Goal: Information Seeking & Learning: Learn about a topic

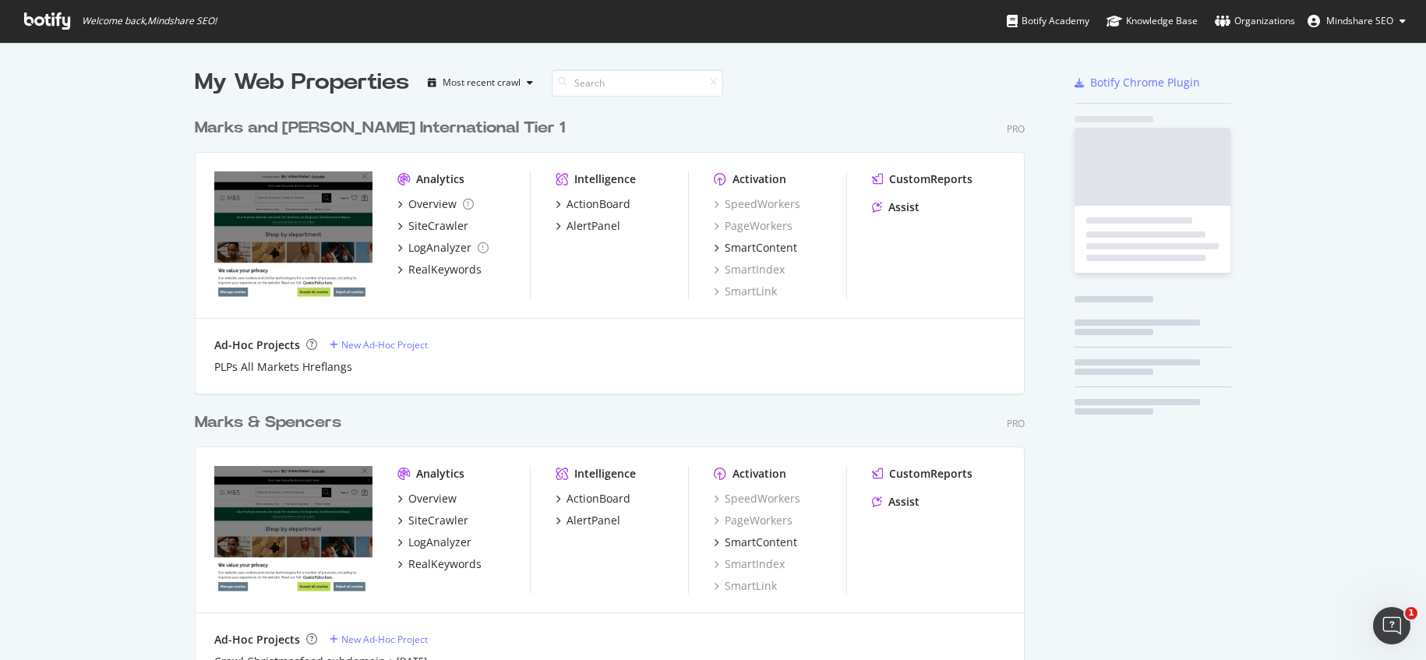
scroll to position [649, 831]
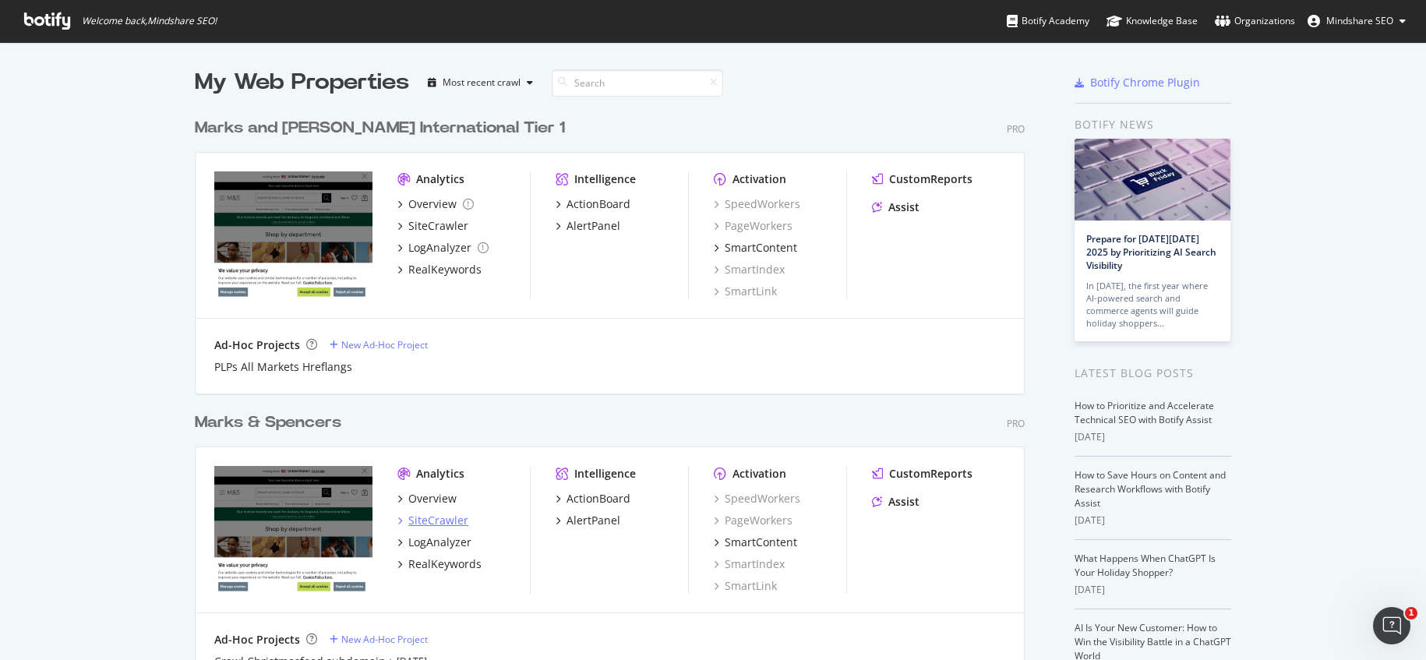
click at [434, 519] on div "SiteCrawler" at bounding box center [438, 521] width 60 height 16
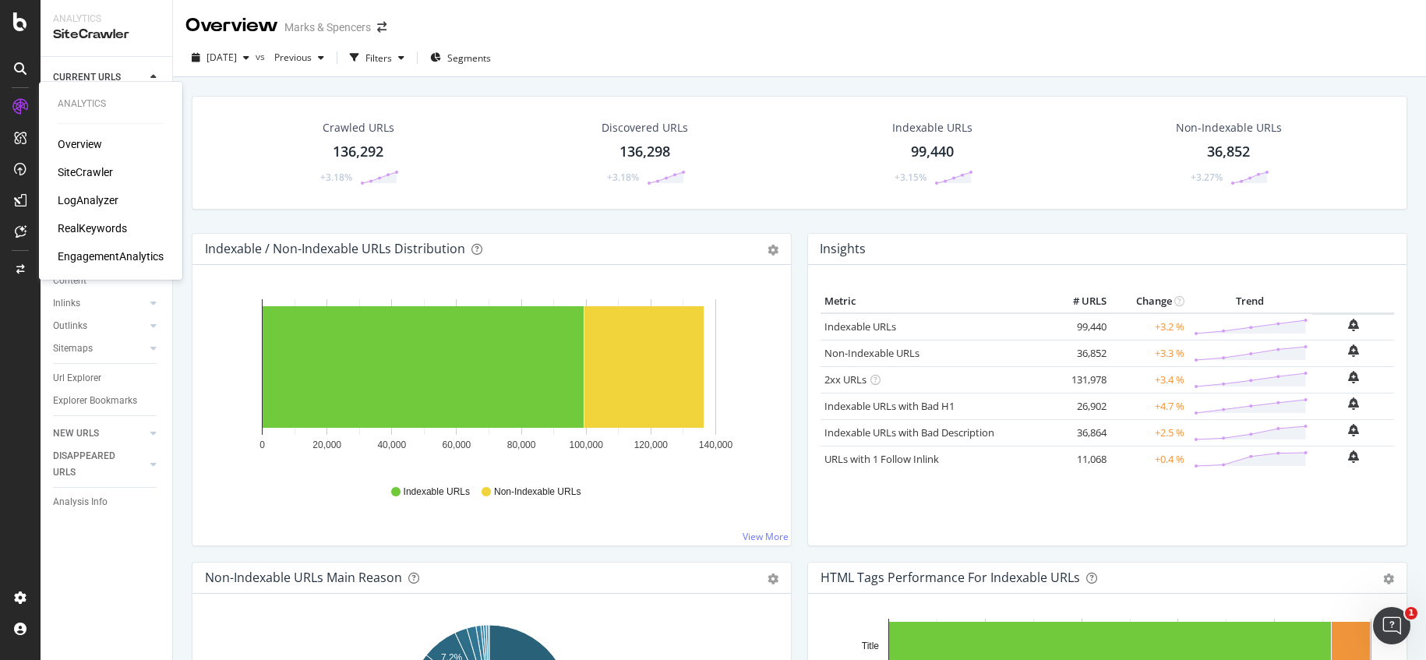
click at [90, 228] on div "RealKeywords" at bounding box center [92, 229] width 69 height 16
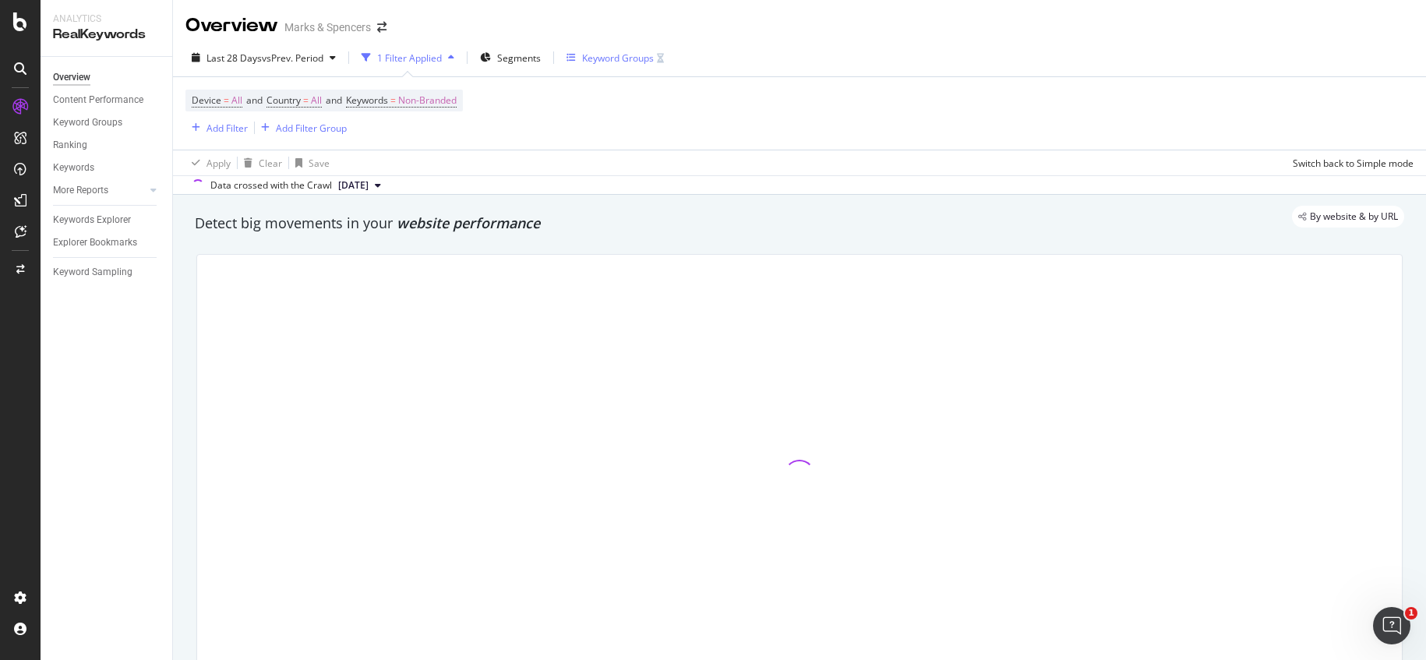
click at [630, 58] on div "Keyword Groups" at bounding box center [618, 57] width 72 height 13
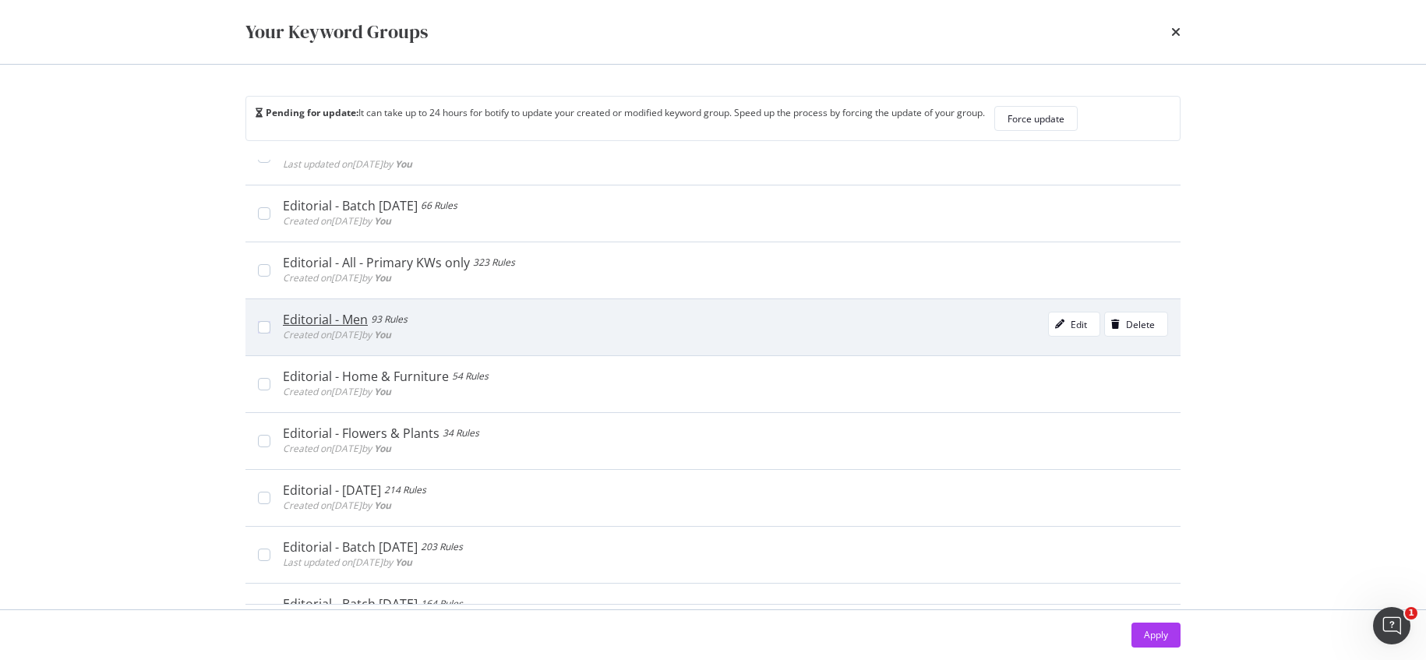
scroll to position [222, 0]
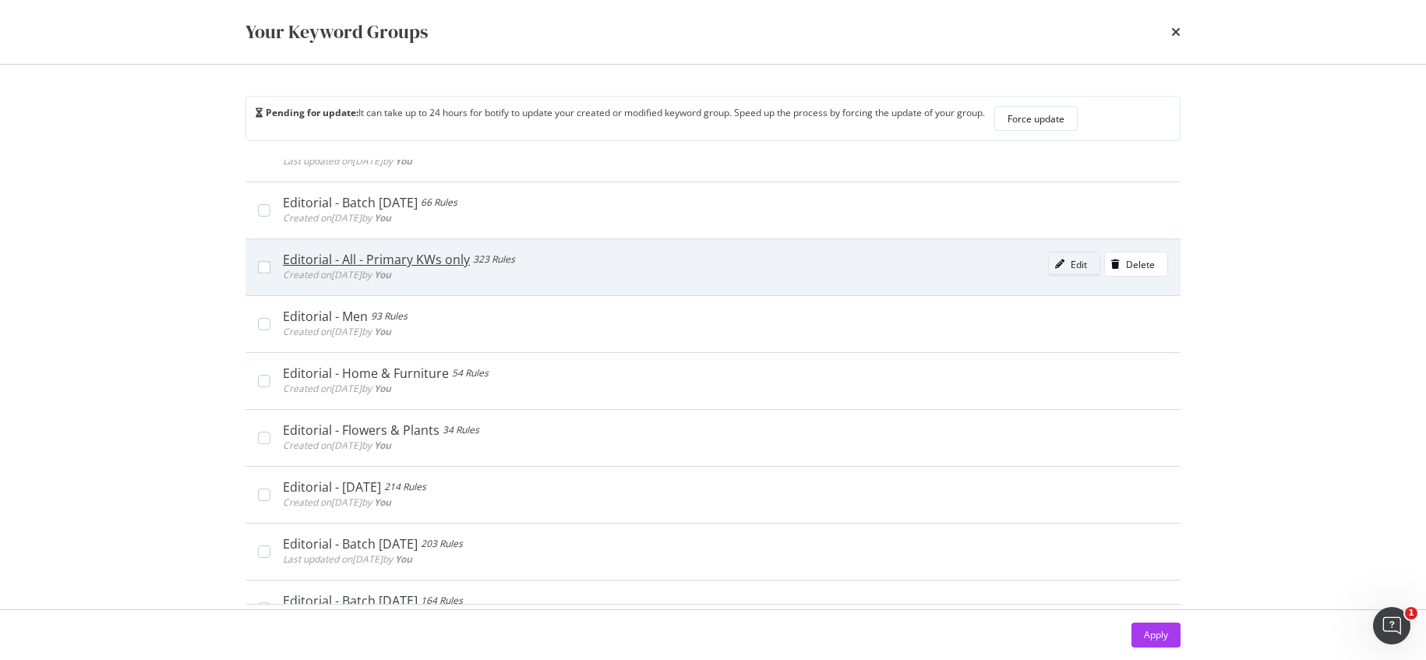
click at [1071, 263] on div "Edit" at bounding box center [1079, 264] width 16 height 13
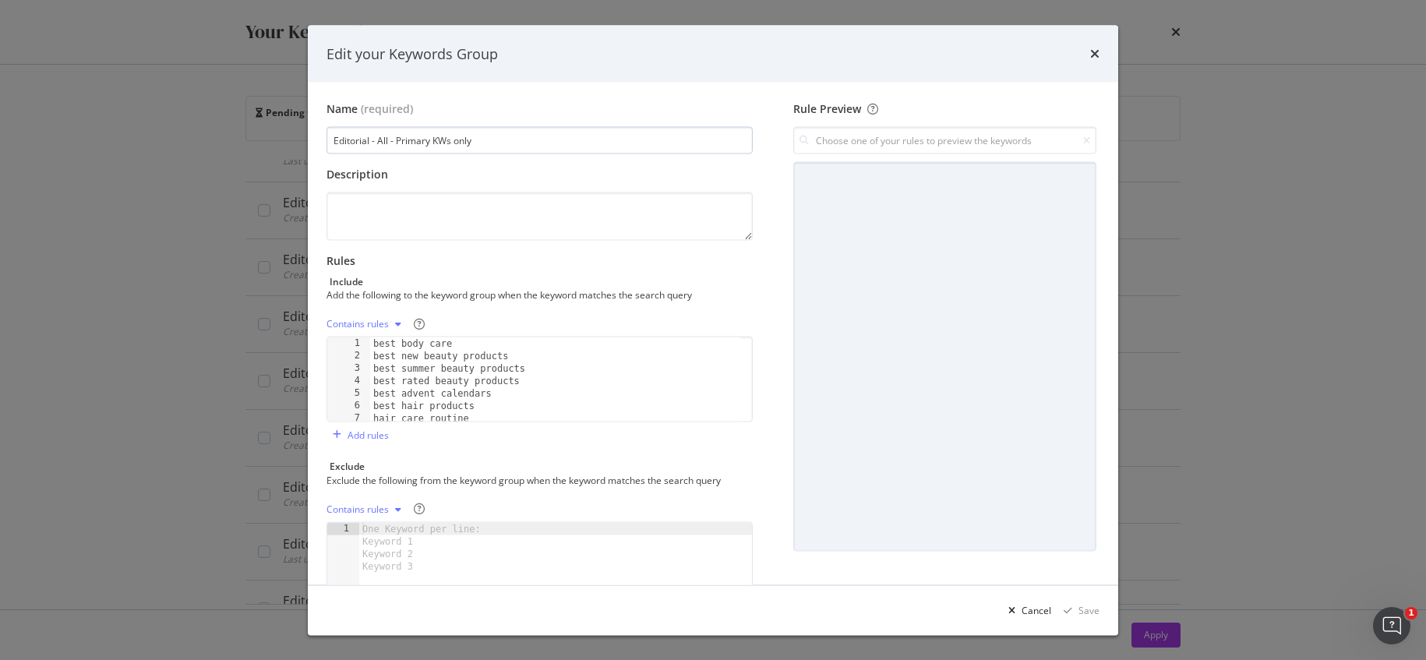
click at [394, 141] on input "Editorial - All - Primary KWs only" at bounding box center [540, 140] width 426 height 27
click at [392, 139] on input "Editorial - All - Primary KWs only" at bounding box center [540, 140] width 426 height 27
click at [480, 137] on input "Editorial - All - Primary KWs only" at bounding box center [540, 140] width 426 height 27
type input "Editorial - All - Primary KWs only - Visualisation model"
click at [1084, 607] on div "Save" at bounding box center [1089, 609] width 21 height 13
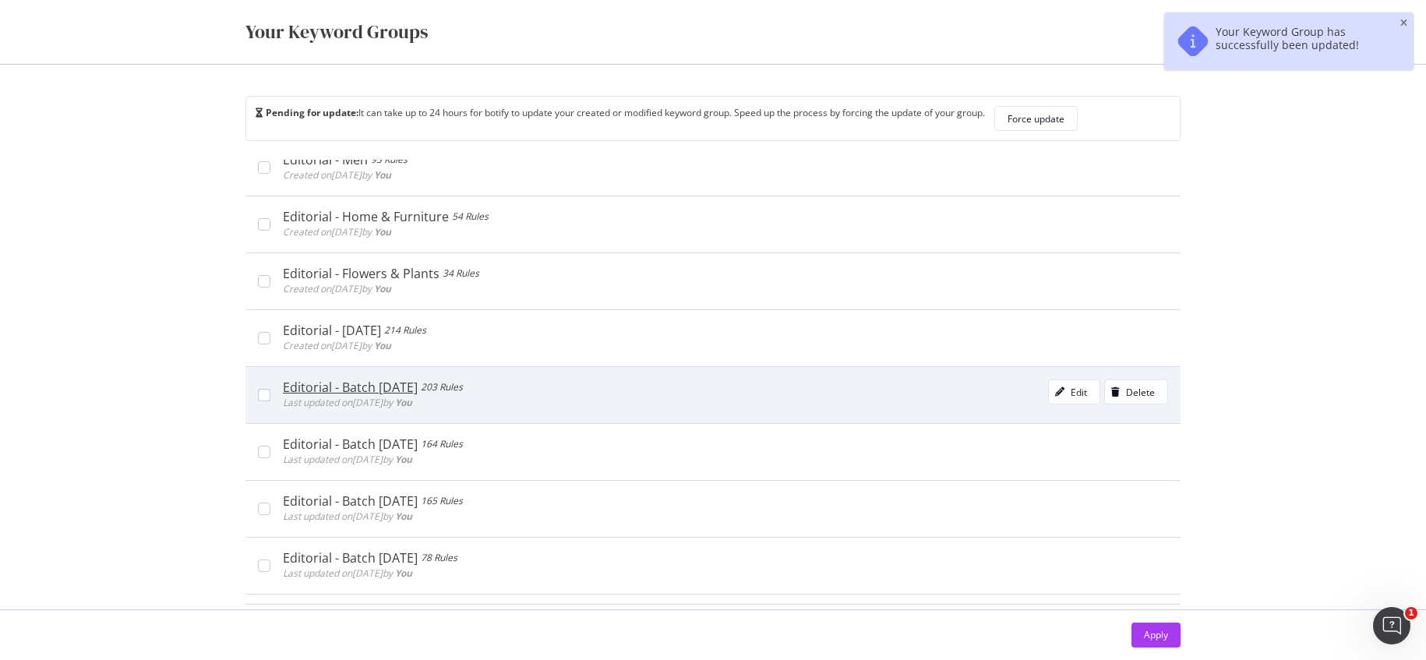
scroll to position [455, 0]
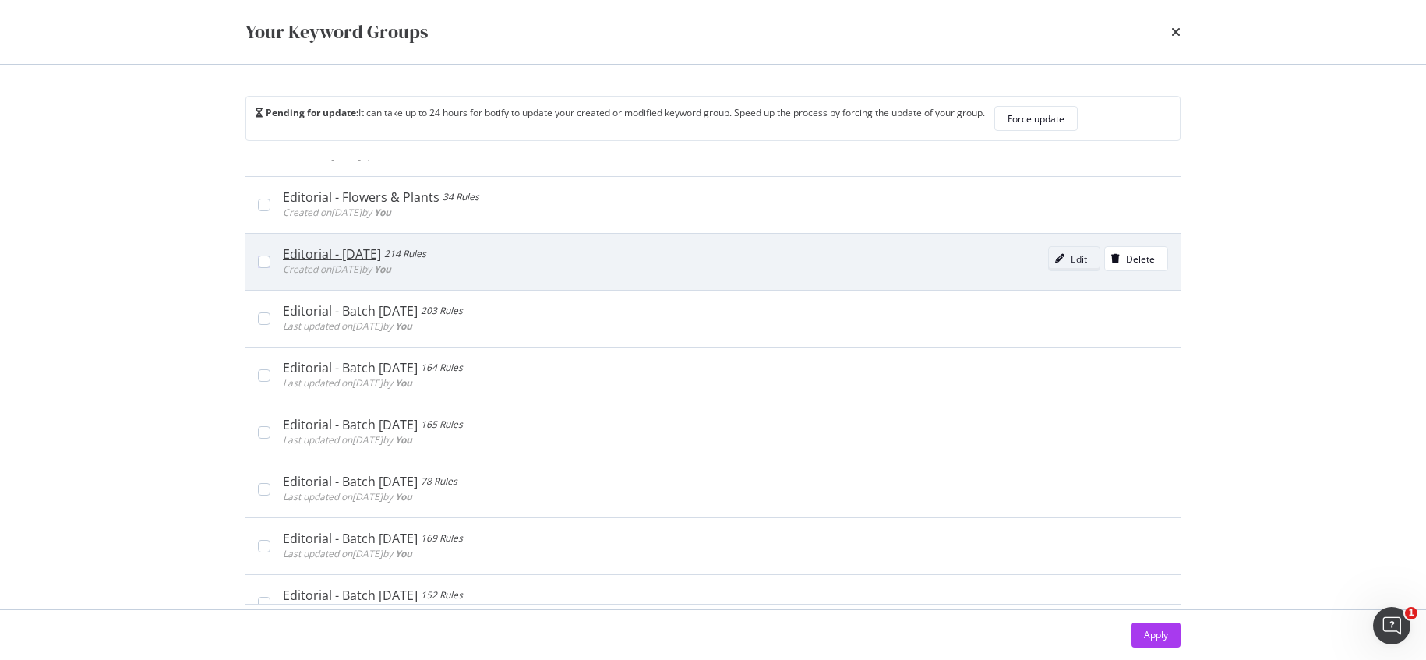
click at [1071, 257] on div "Edit" at bounding box center [1079, 259] width 16 height 13
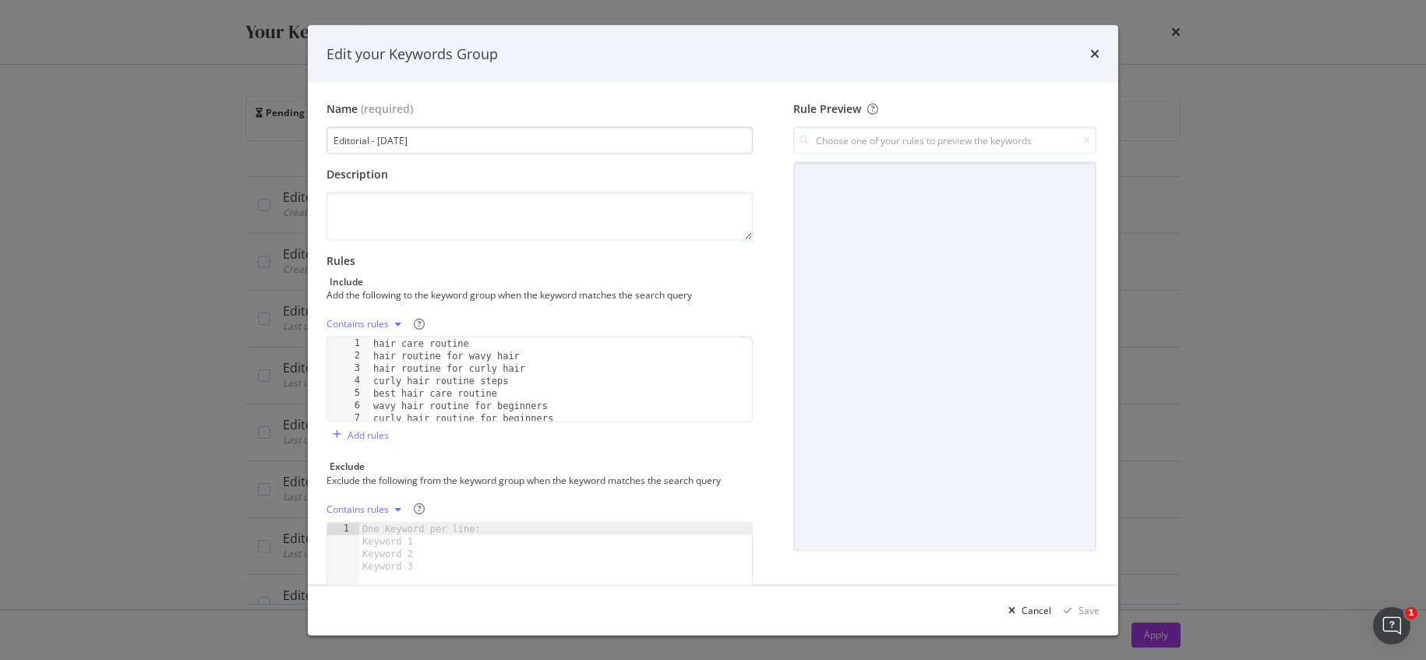
click at [378, 141] on input "Editorial - Aug 2025" at bounding box center [540, 140] width 426 height 27
type input "Editorial - Batch Aug 2025"
click at [1087, 609] on div "Save" at bounding box center [1089, 609] width 21 height 13
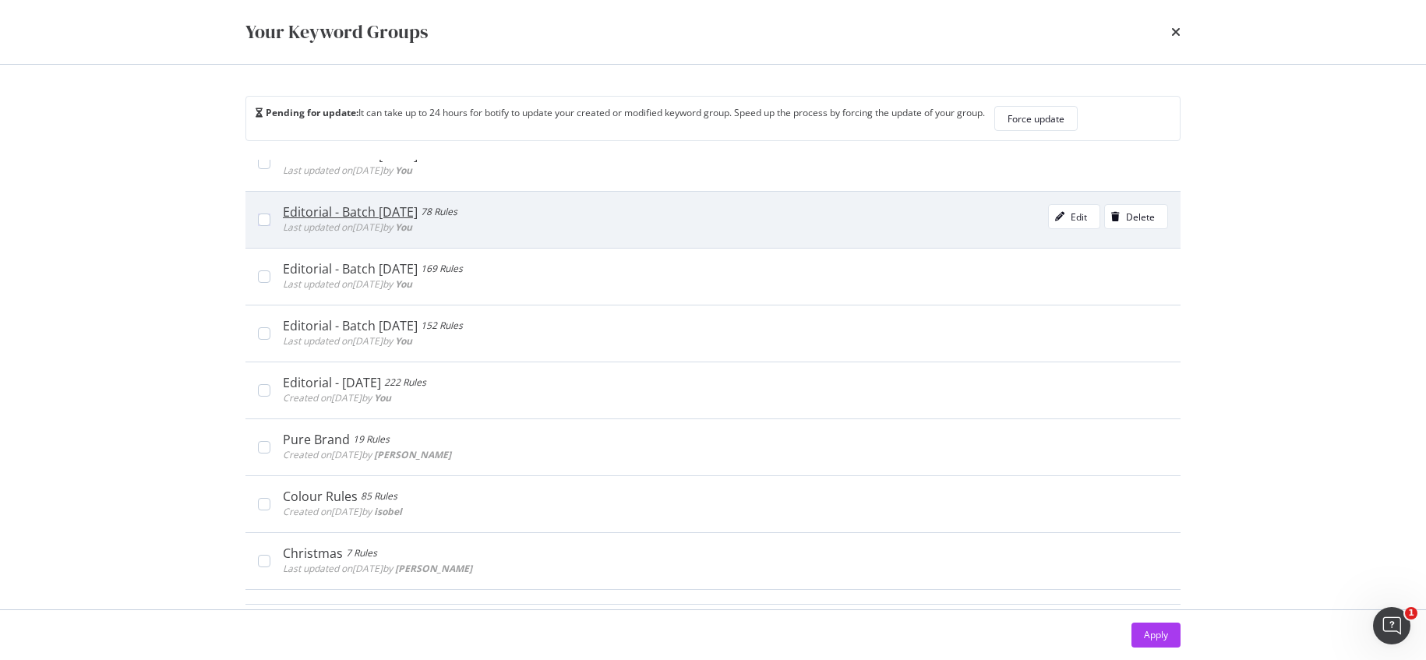
scroll to position [754, 0]
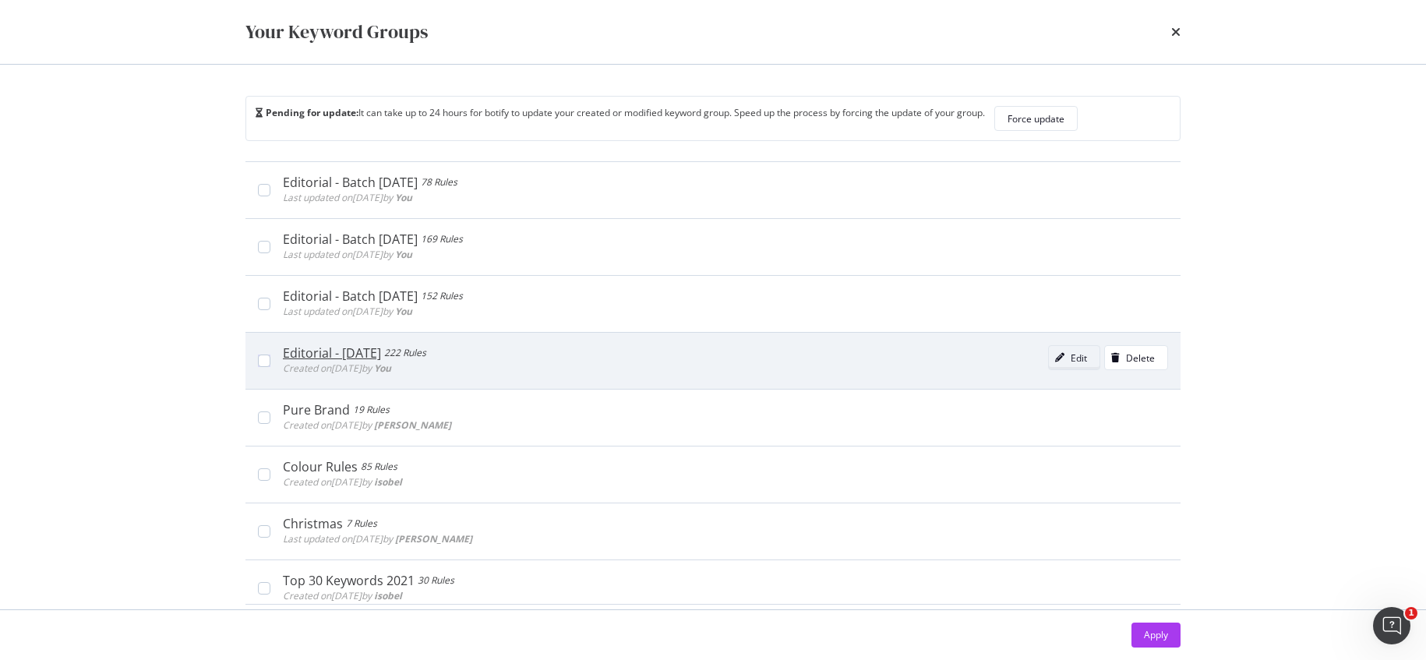
click at [1049, 360] on div "modal" at bounding box center [1060, 357] width 22 height 9
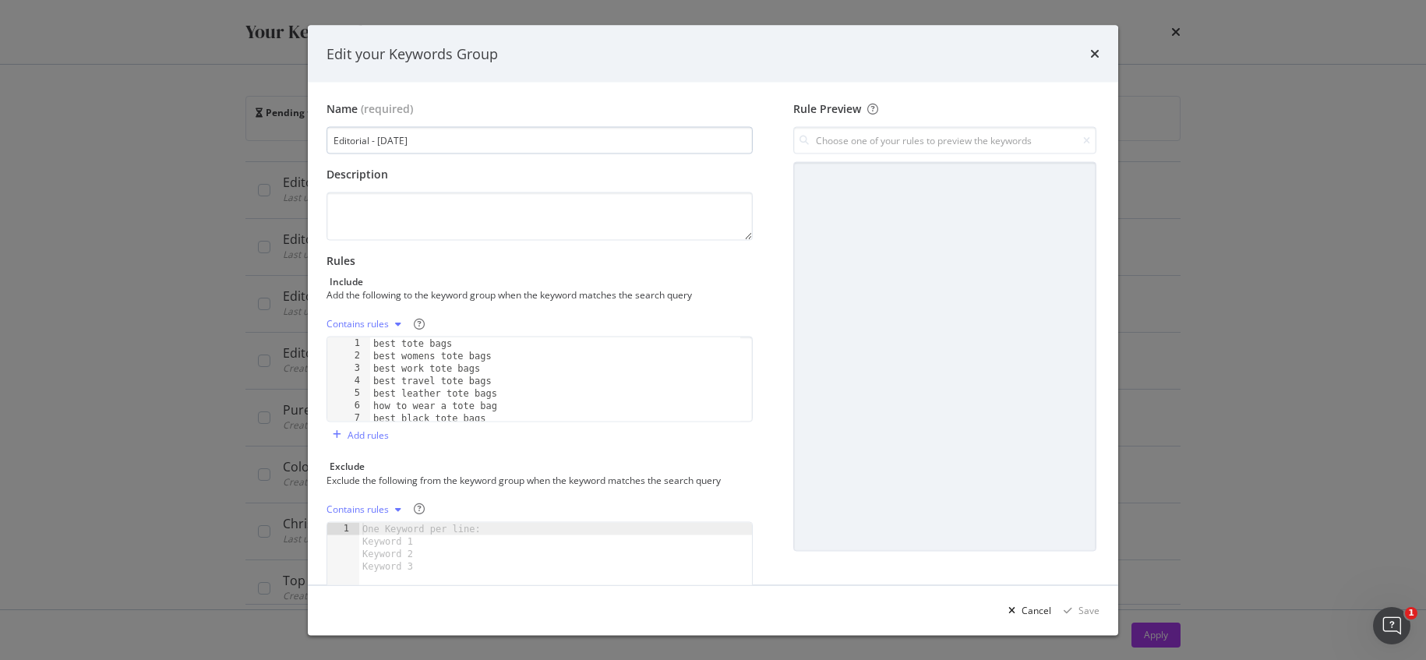
click at [377, 136] on input "Editorial - Jul 2025" at bounding box center [540, 140] width 426 height 27
type input "Editorial - Batch Jul 2025"
click at [1074, 612] on div "modal" at bounding box center [1068, 610] width 21 height 9
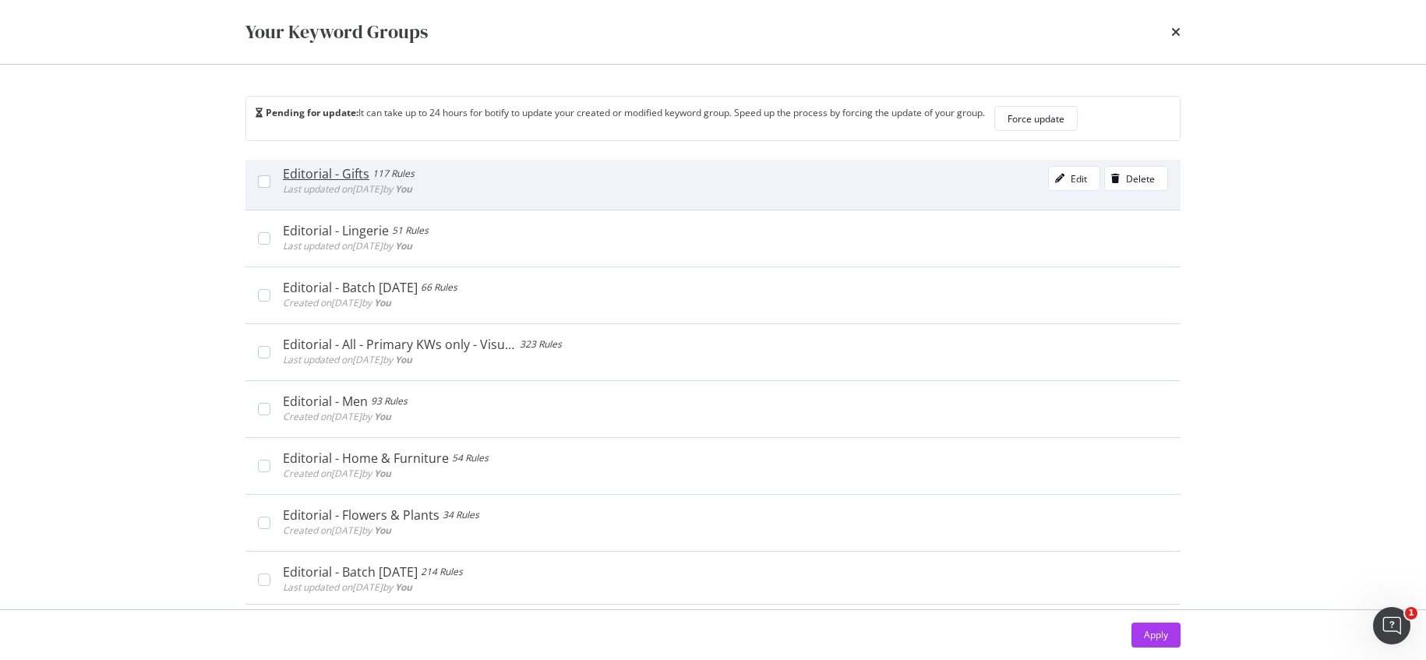
scroll to position [0, 0]
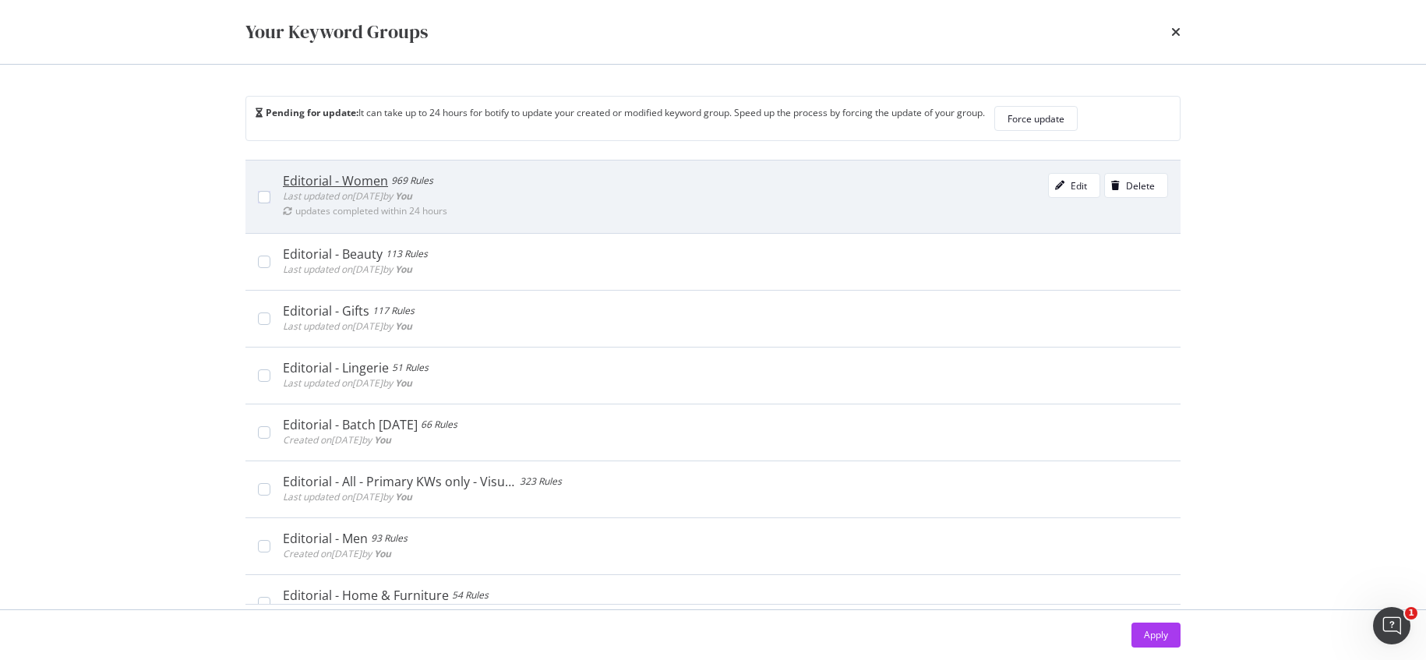
click at [366, 185] on div "Editorial - Women" at bounding box center [335, 181] width 105 height 16
click at [1071, 187] on div "Edit" at bounding box center [1079, 185] width 16 height 13
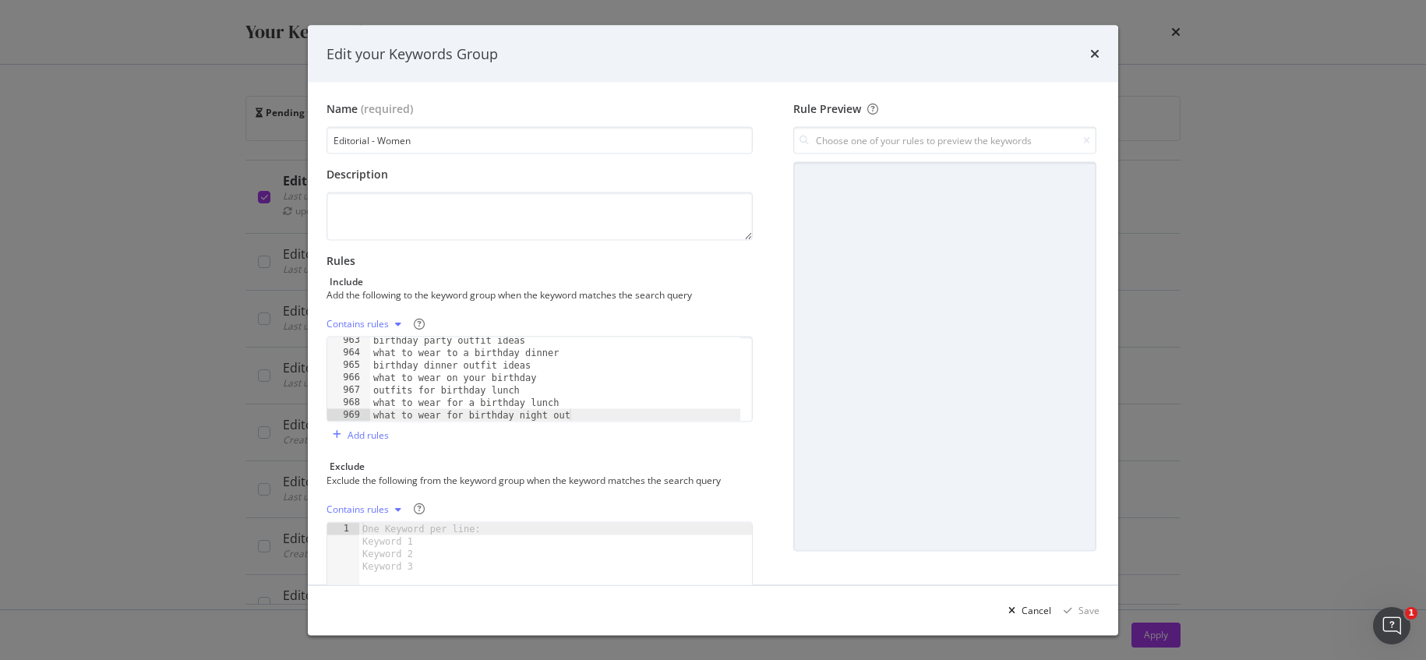
scroll to position [66, 0]
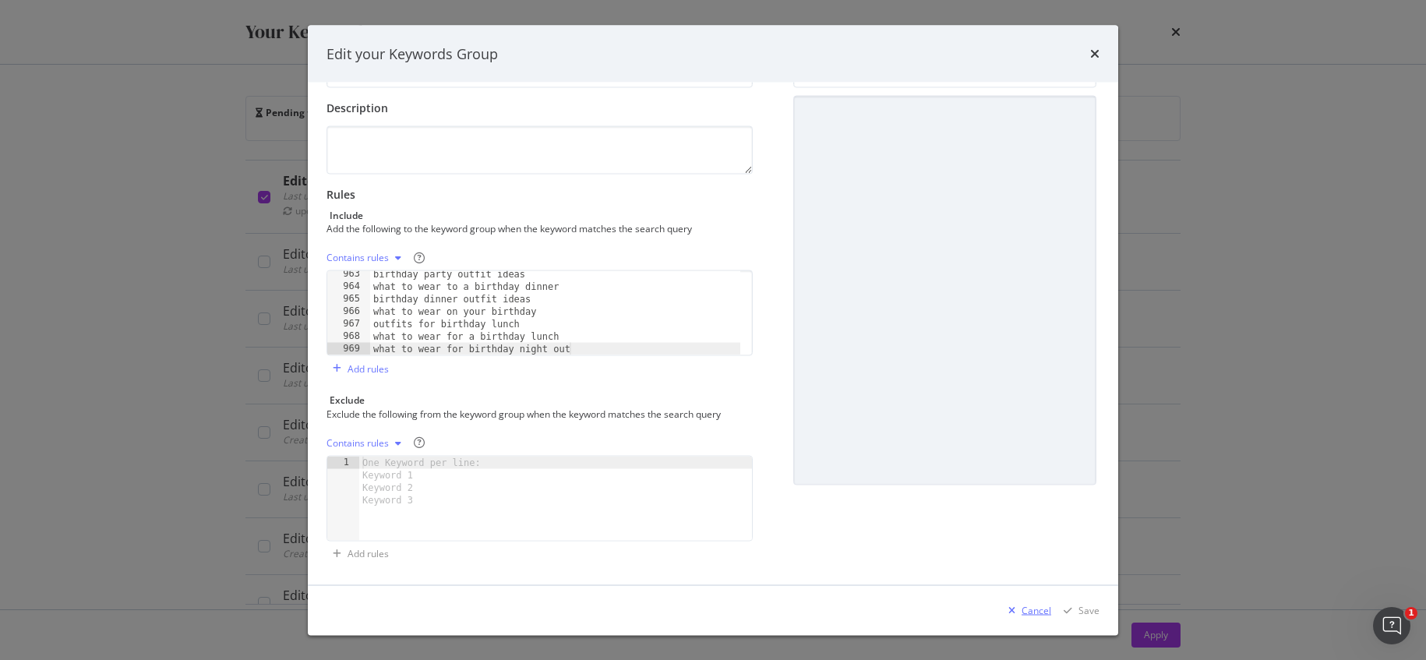
click at [1023, 606] on div "Cancel" at bounding box center [1037, 609] width 30 height 13
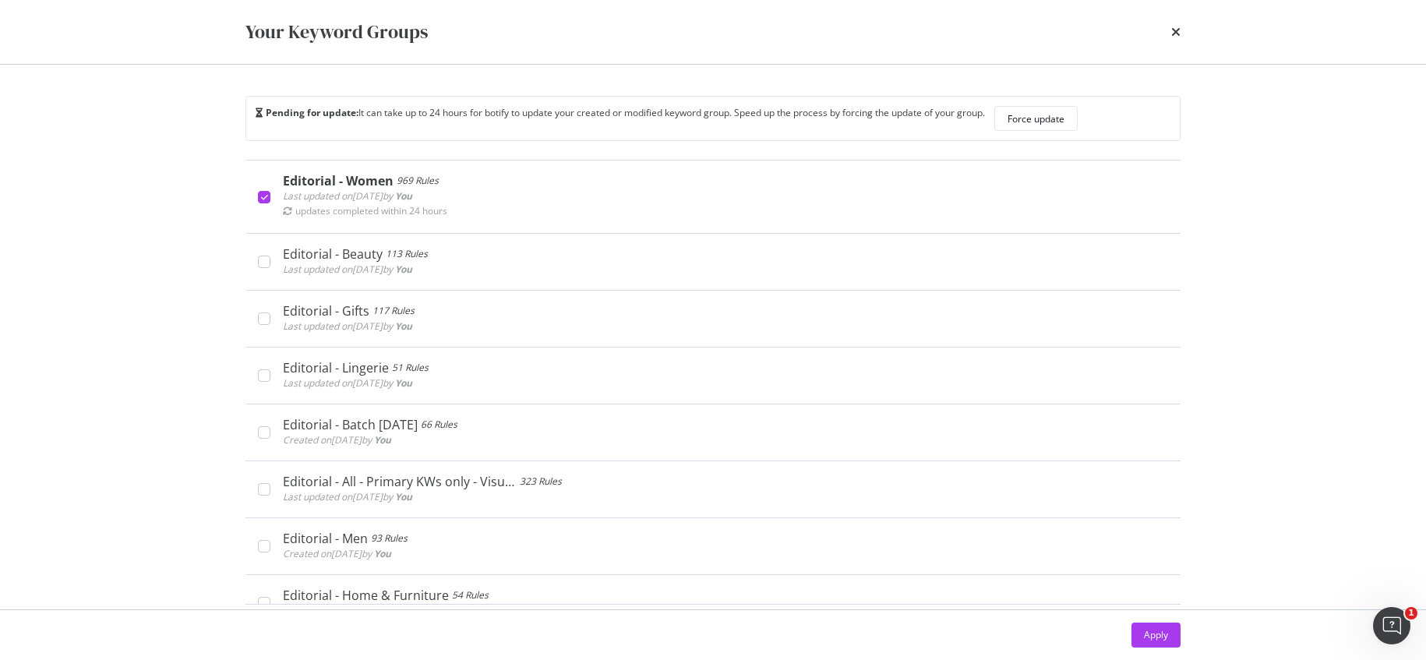
click at [1175, 35] on icon "times" at bounding box center [1175, 32] width 9 height 12
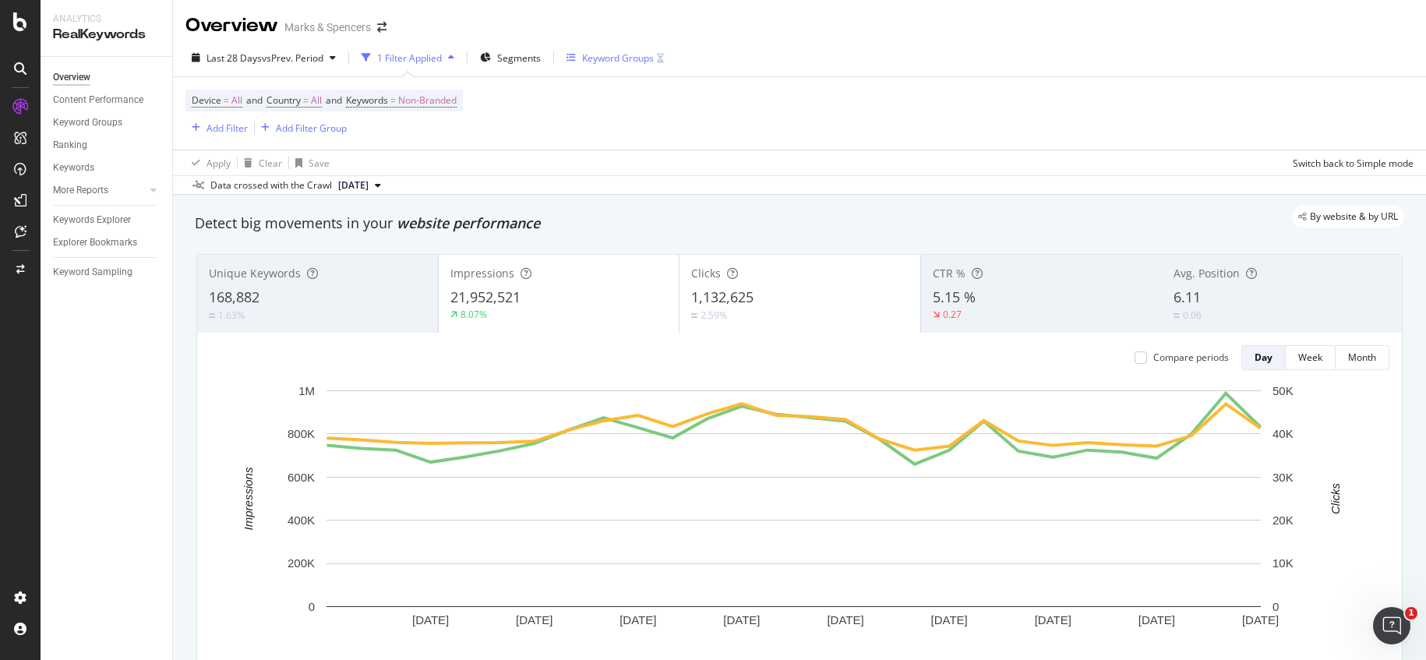
click at [620, 53] on div "Keyword Groups" at bounding box center [618, 57] width 72 height 13
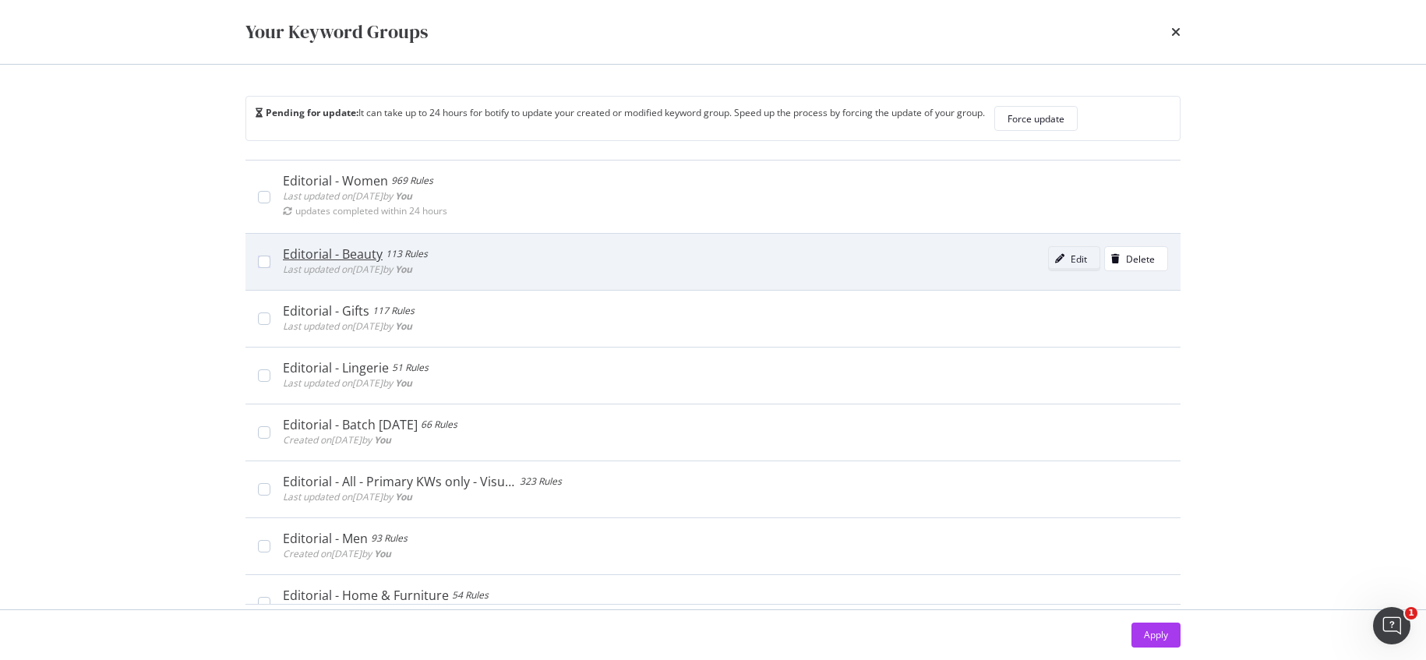
click at [1055, 255] on icon "modal" at bounding box center [1059, 258] width 9 height 9
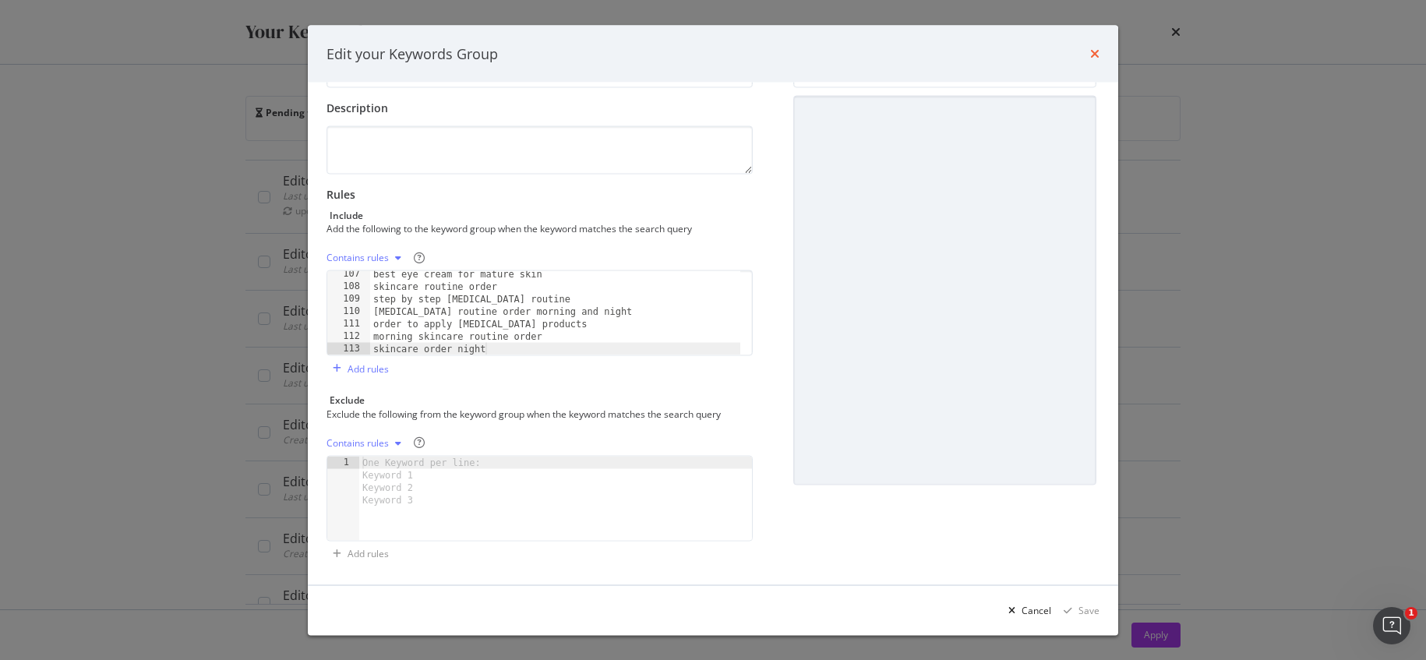
click at [1096, 58] on icon "times" at bounding box center [1094, 54] width 9 height 12
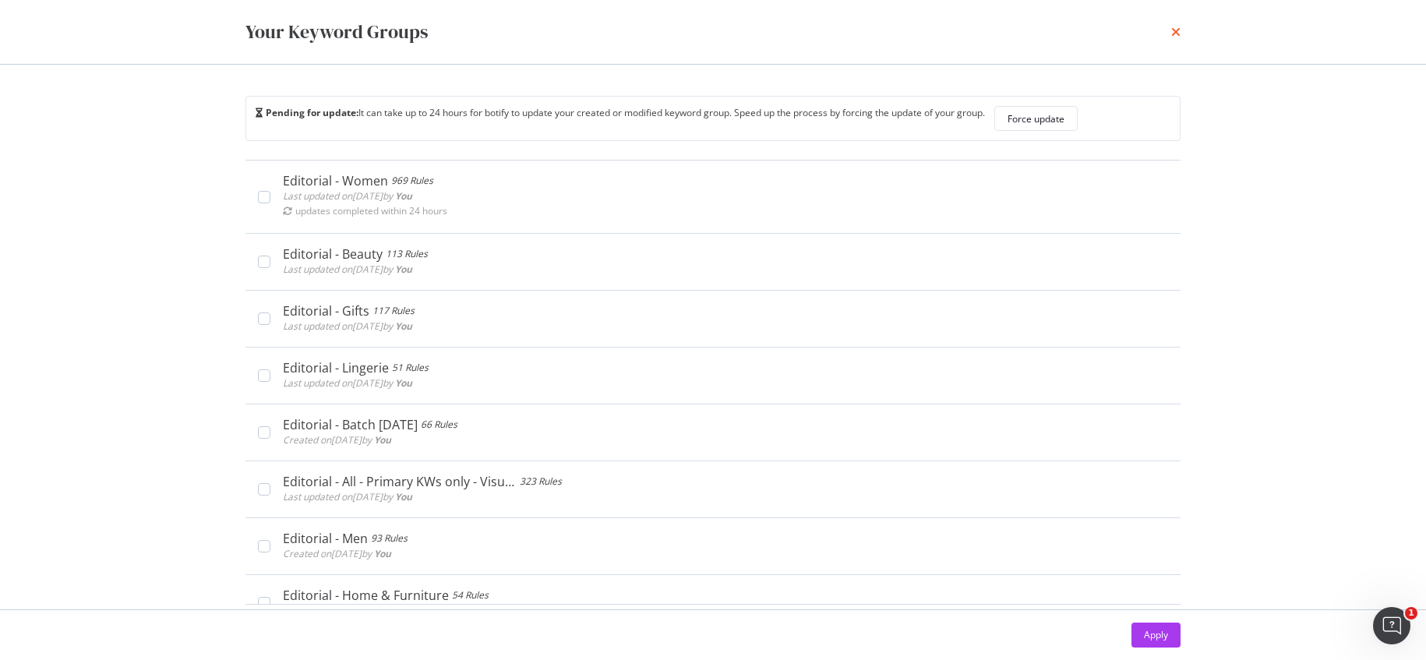
click at [1173, 30] on icon "times" at bounding box center [1175, 32] width 9 height 12
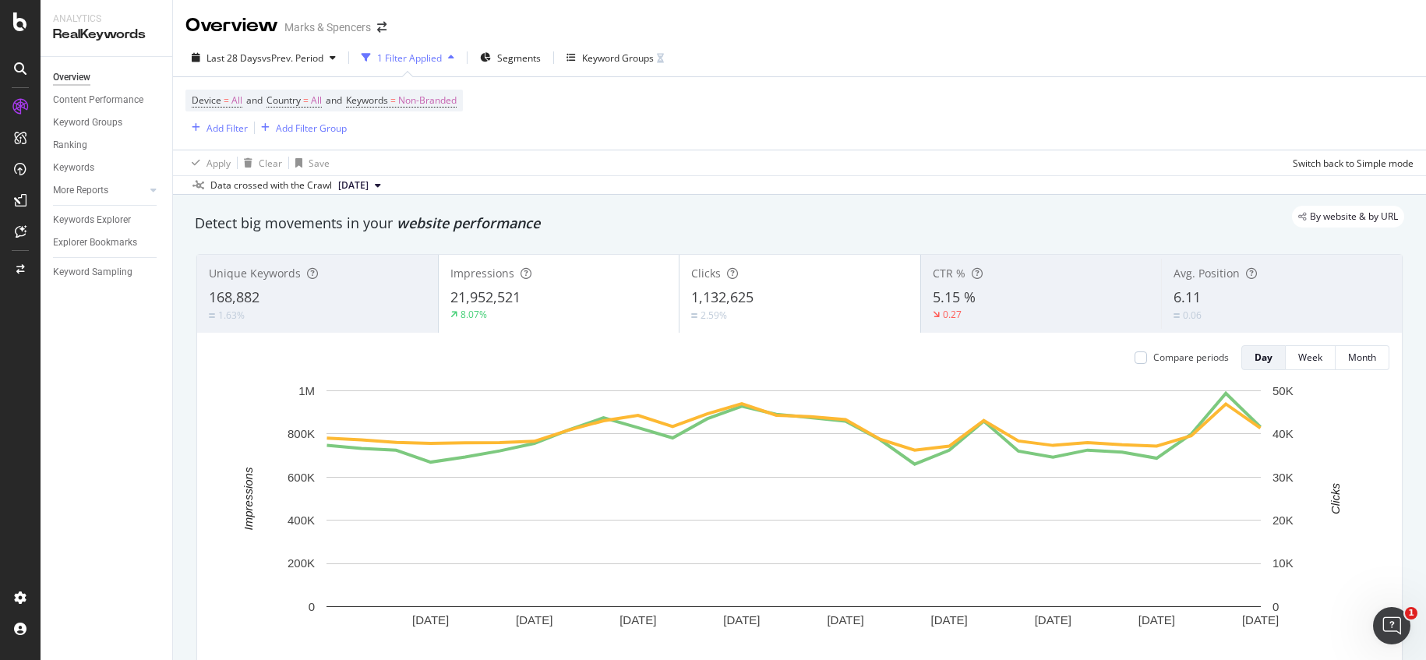
click at [830, 124] on div "Device = All and Country = All and Keywords = Non-Branded Add Filter Add Filter…" at bounding box center [799, 113] width 1228 height 72
click at [607, 55] on div "Keyword Groups" at bounding box center [618, 57] width 72 height 13
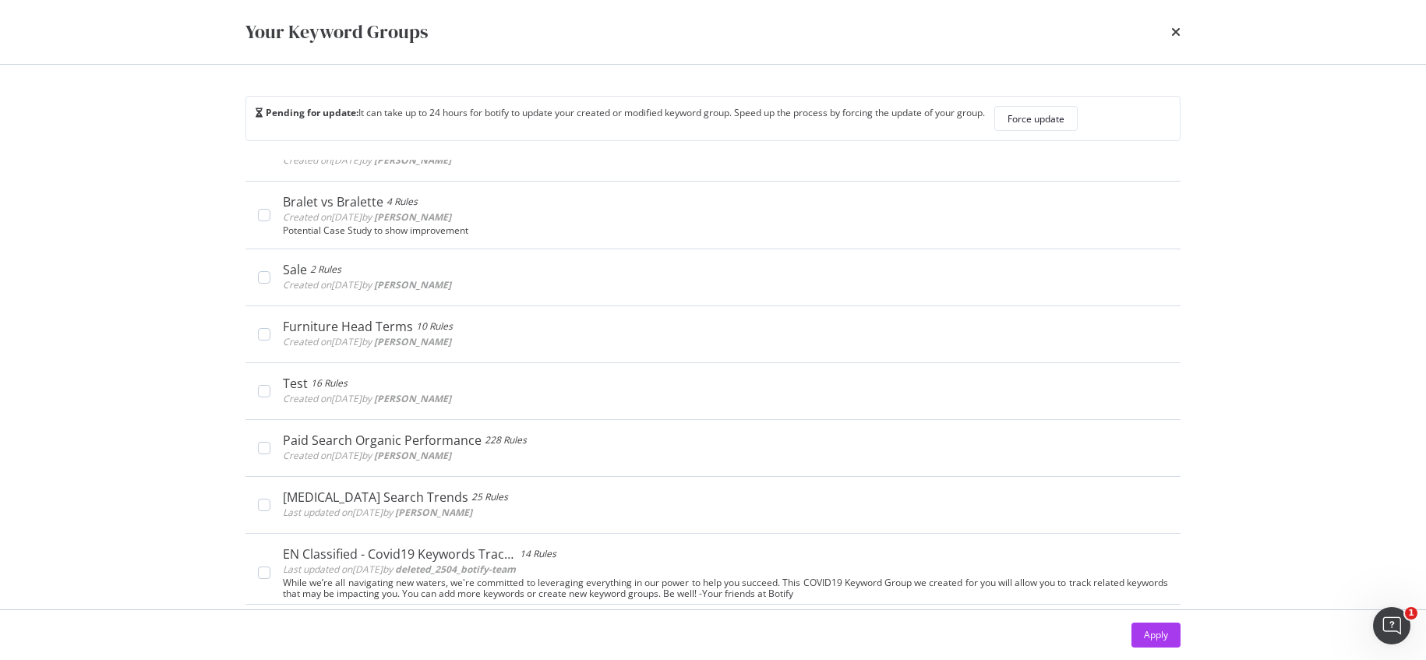
scroll to position [3049, 0]
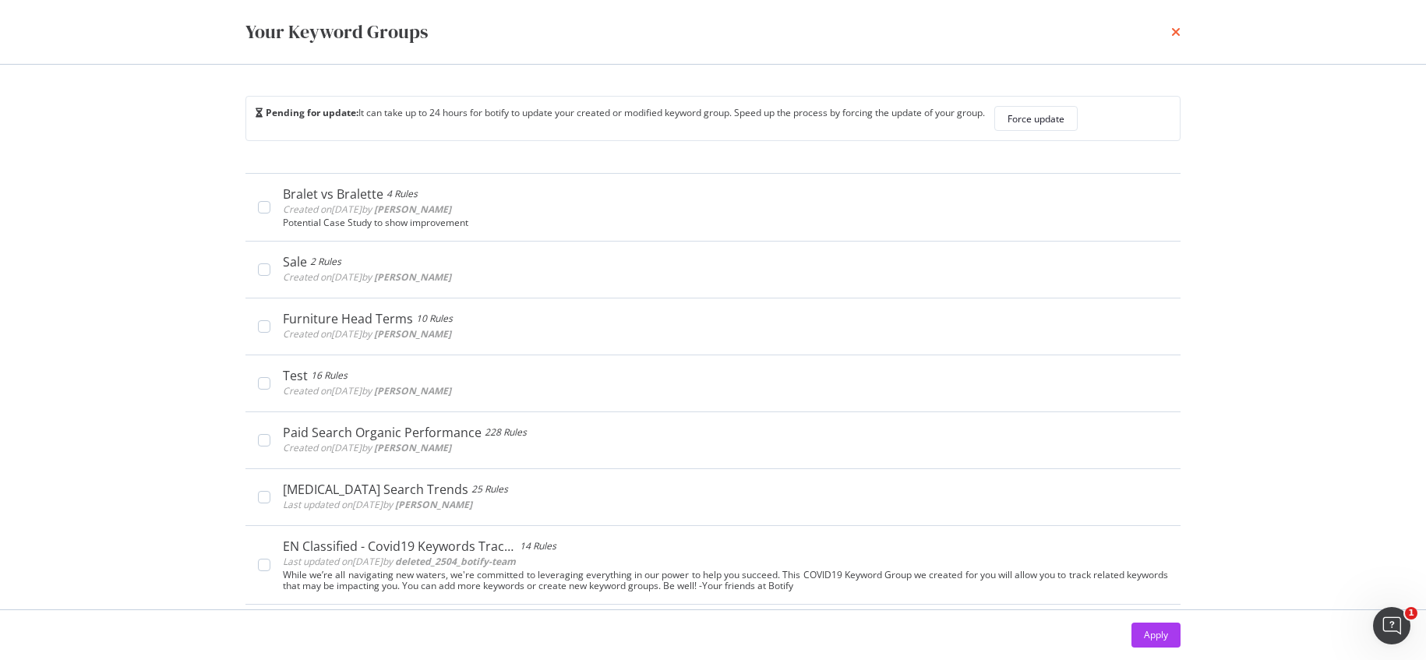
click at [1174, 31] on icon "times" at bounding box center [1175, 32] width 9 height 12
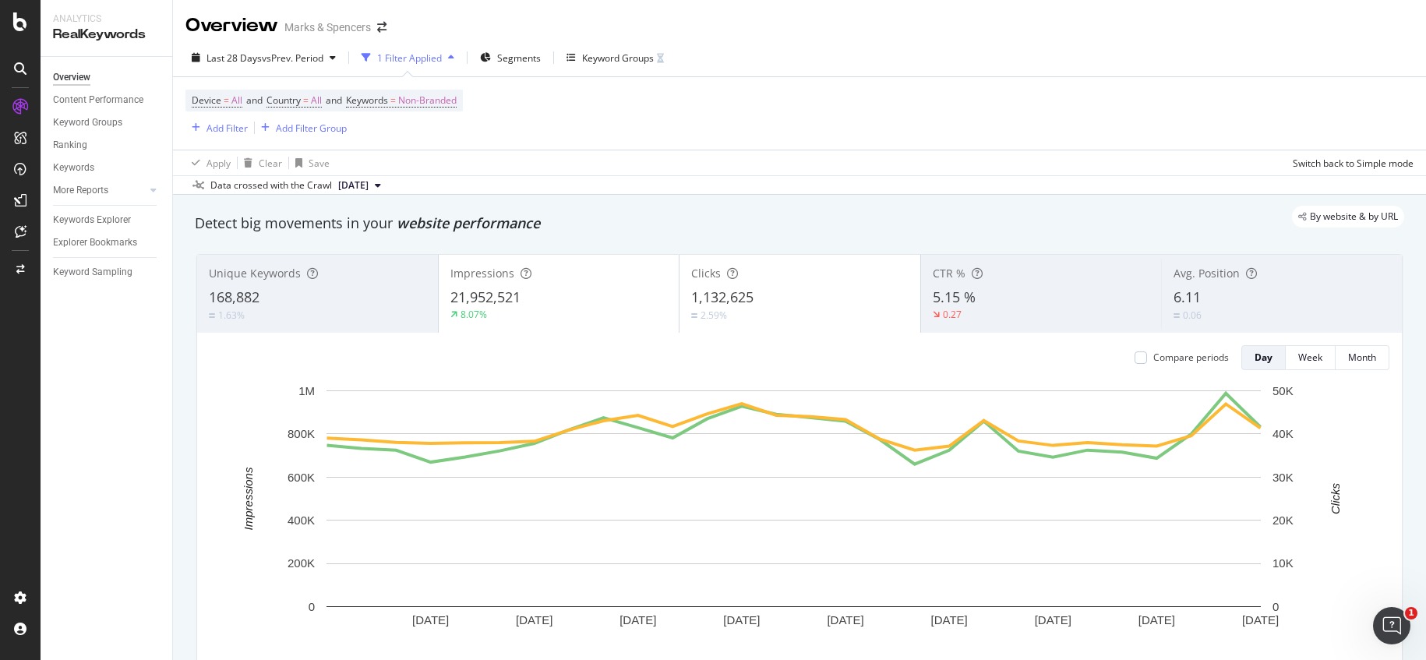
click at [647, 161] on div "Apply Clear Save Switch back to Simple mode" at bounding box center [799, 163] width 1253 height 26
click at [631, 108] on div "Device = All and Country = All and Keywords = Non-Branded Add Filter Add Filter…" at bounding box center [799, 113] width 1228 height 72
click at [1125, 141] on div "Device = All and Country = All and Keywords = Non-Branded Add Filter Add Filter…" at bounding box center [799, 113] width 1228 height 72
click at [664, 161] on div "Apply Clear Save Switch back to Simple mode" at bounding box center [799, 163] width 1253 height 26
click at [629, 52] on div "Keyword Groups" at bounding box center [618, 57] width 72 height 13
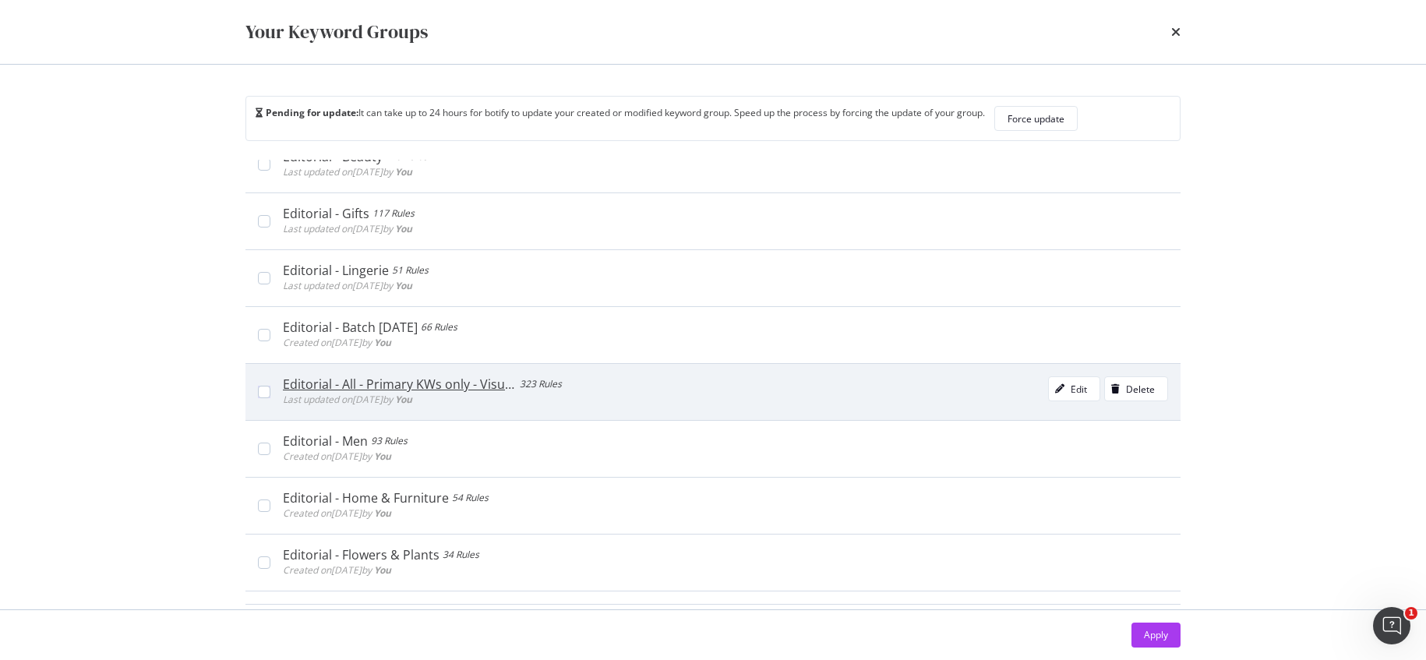
scroll to position [101, 0]
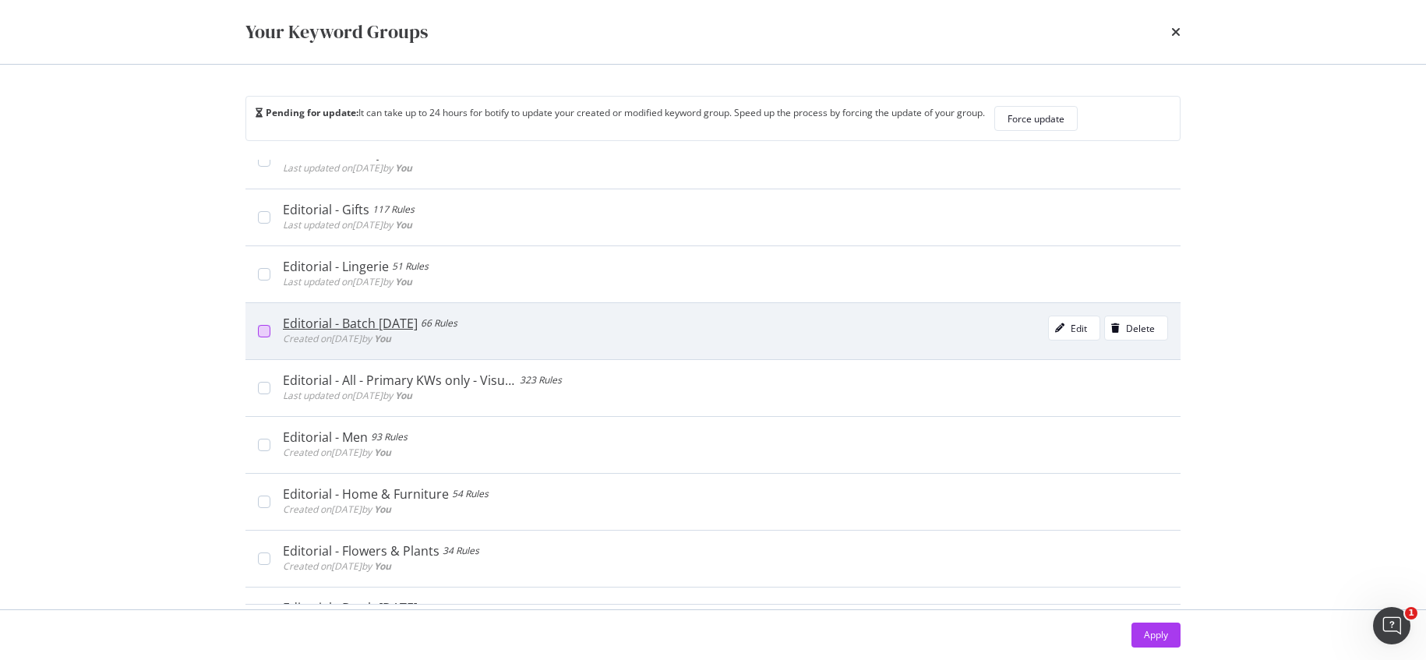
click at [267, 328] on div "modal" at bounding box center [264, 331] width 12 height 12
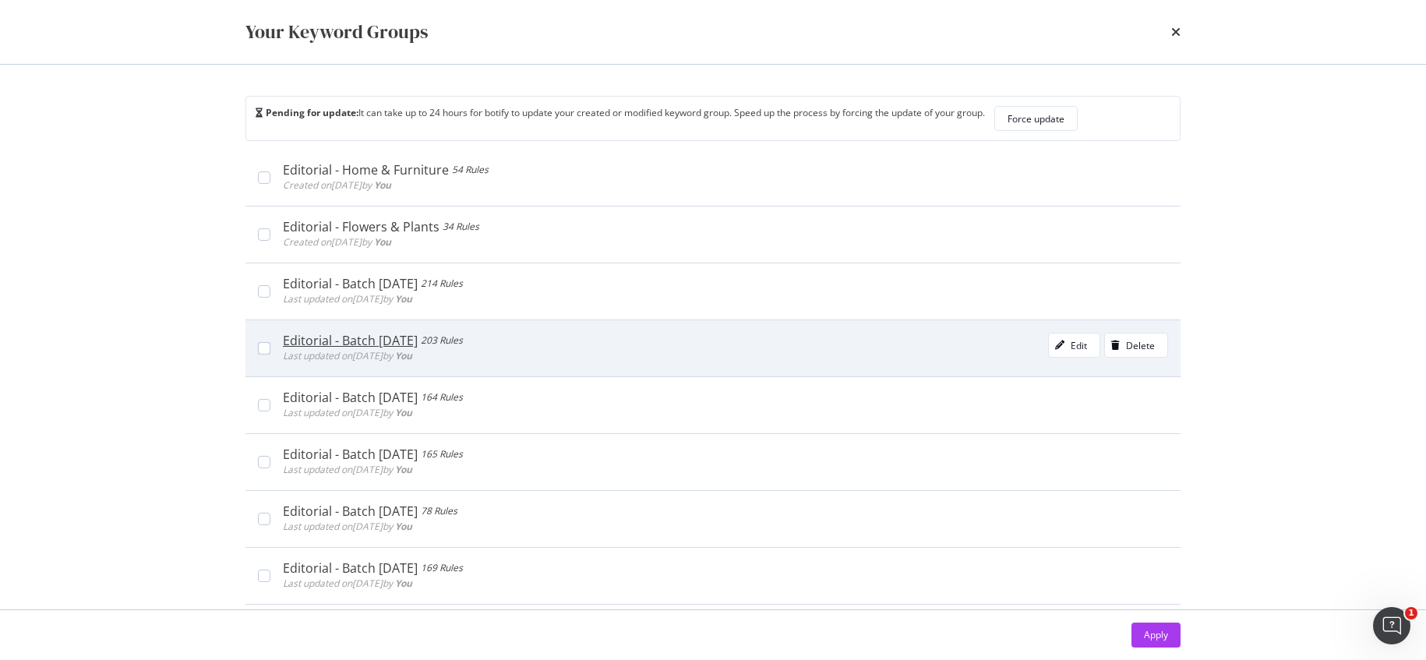
scroll to position [434, 0]
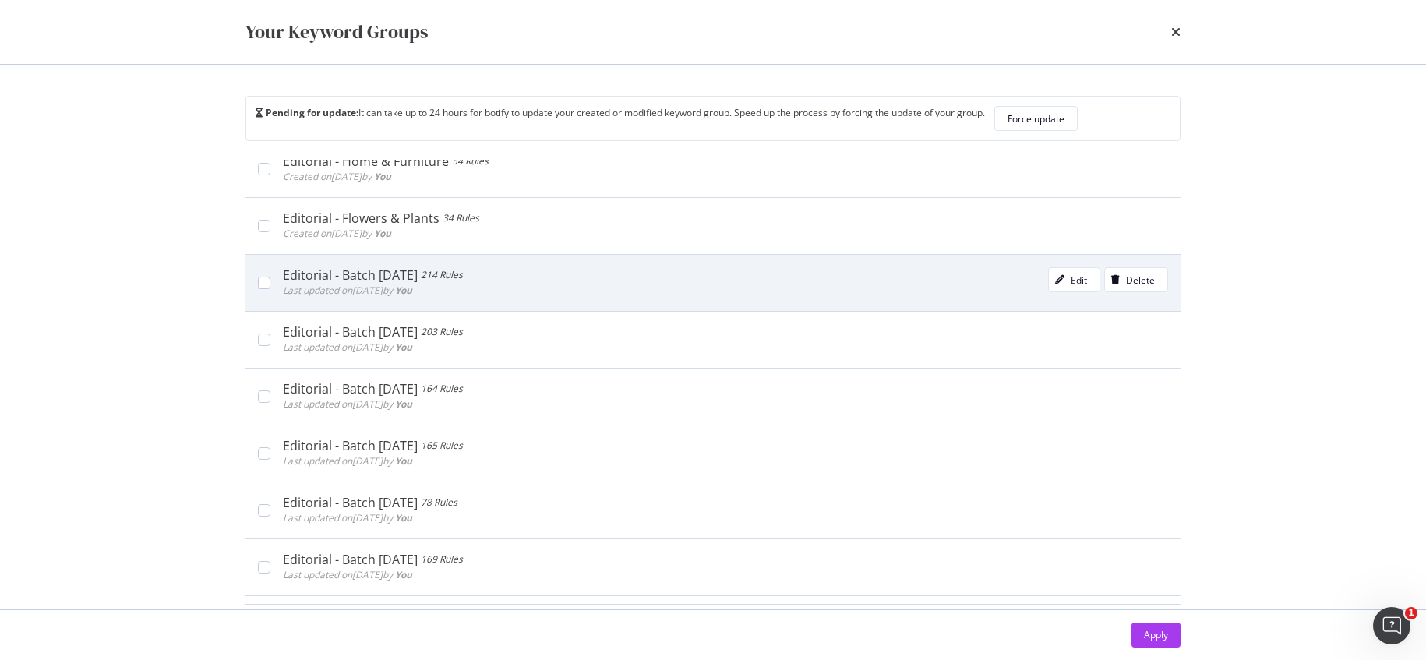
drag, startPoint x: 267, startPoint y: 281, endPoint x: 269, endPoint y: 292, distance: 11.2
click at [267, 281] on div "modal" at bounding box center [264, 283] width 12 height 12
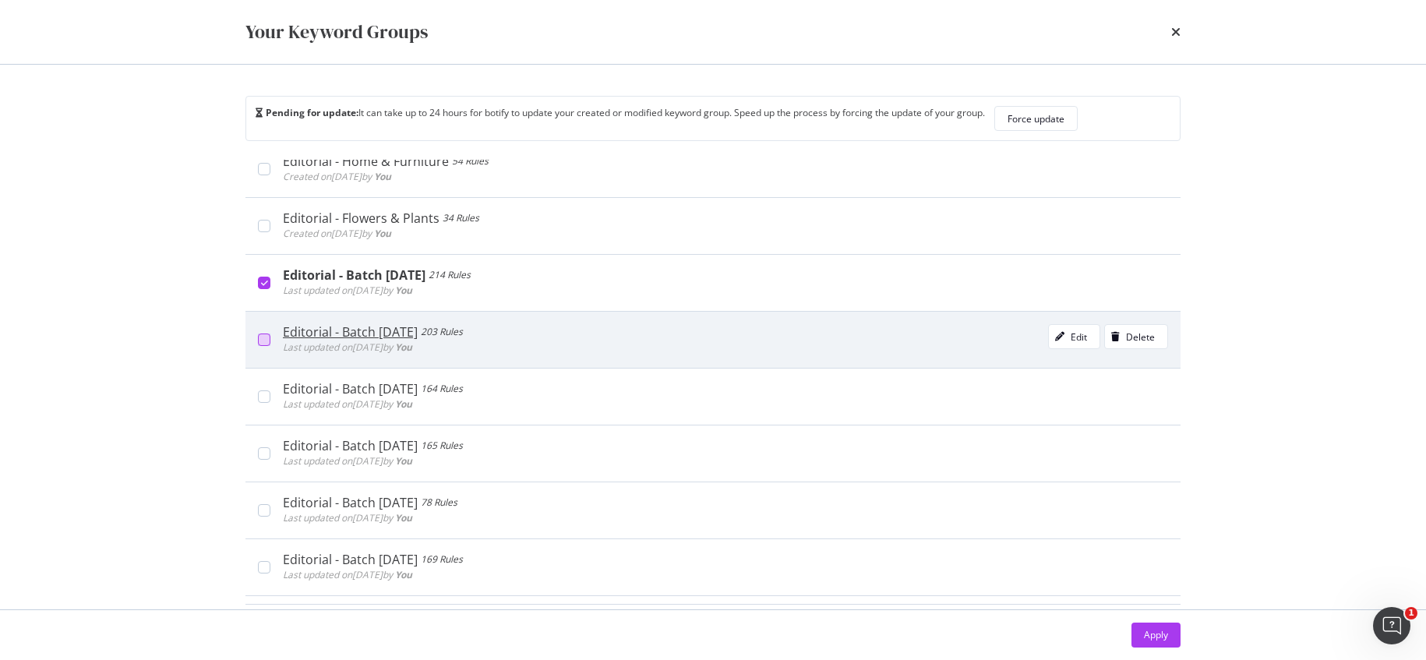
click at [265, 341] on div "modal" at bounding box center [264, 340] width 12 height 12
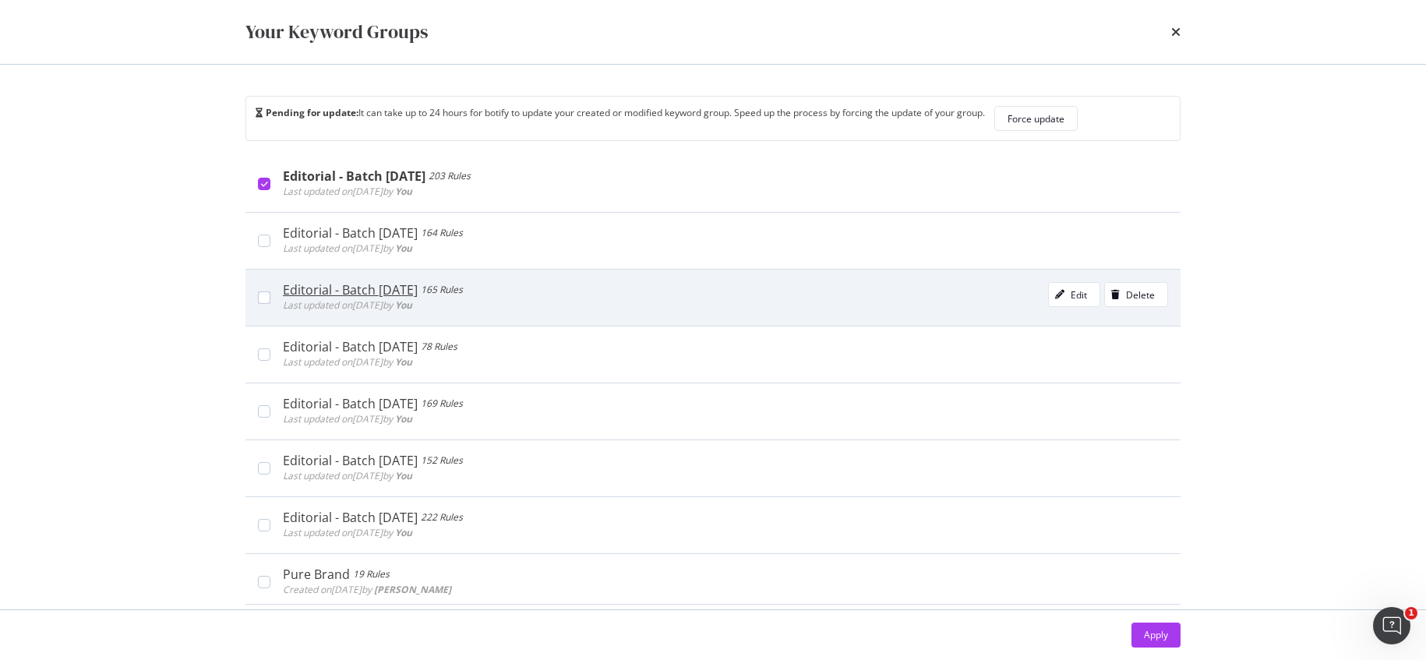
scroll to position [591, 0]
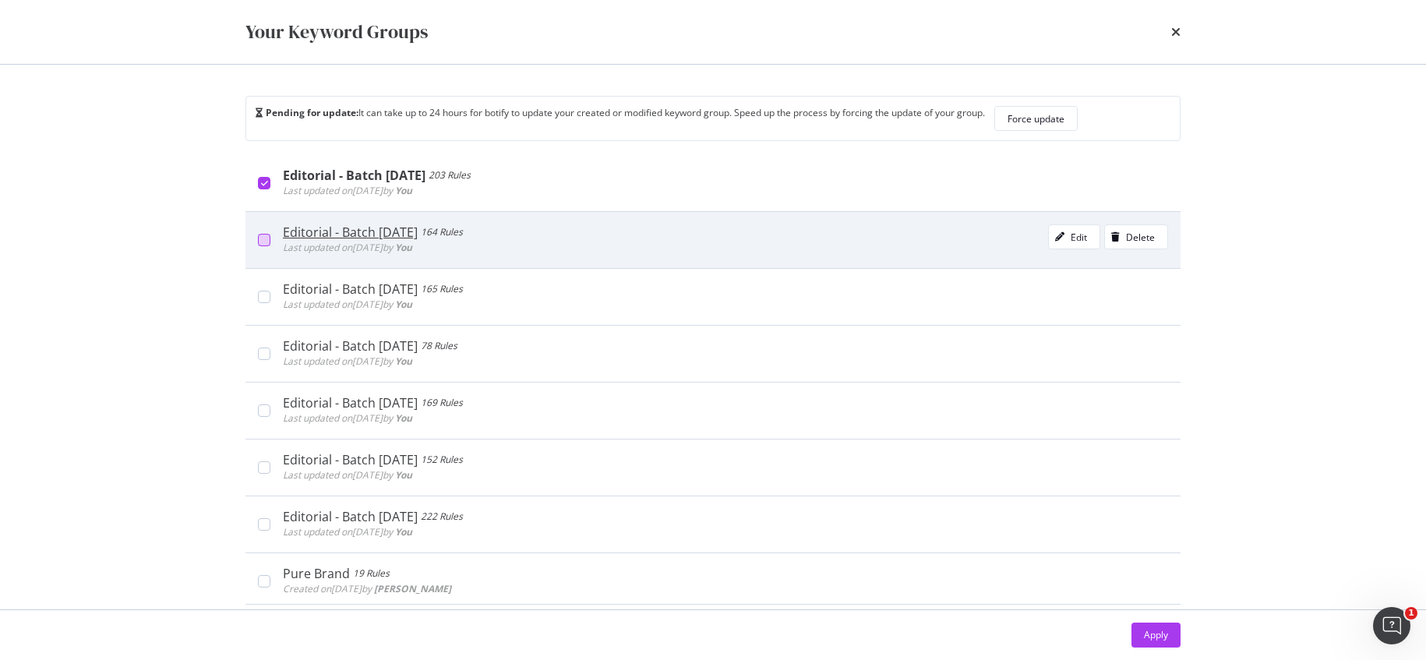
click at [263, 242] on div "modal" at bounding box center [264, 240] width 12 height 12
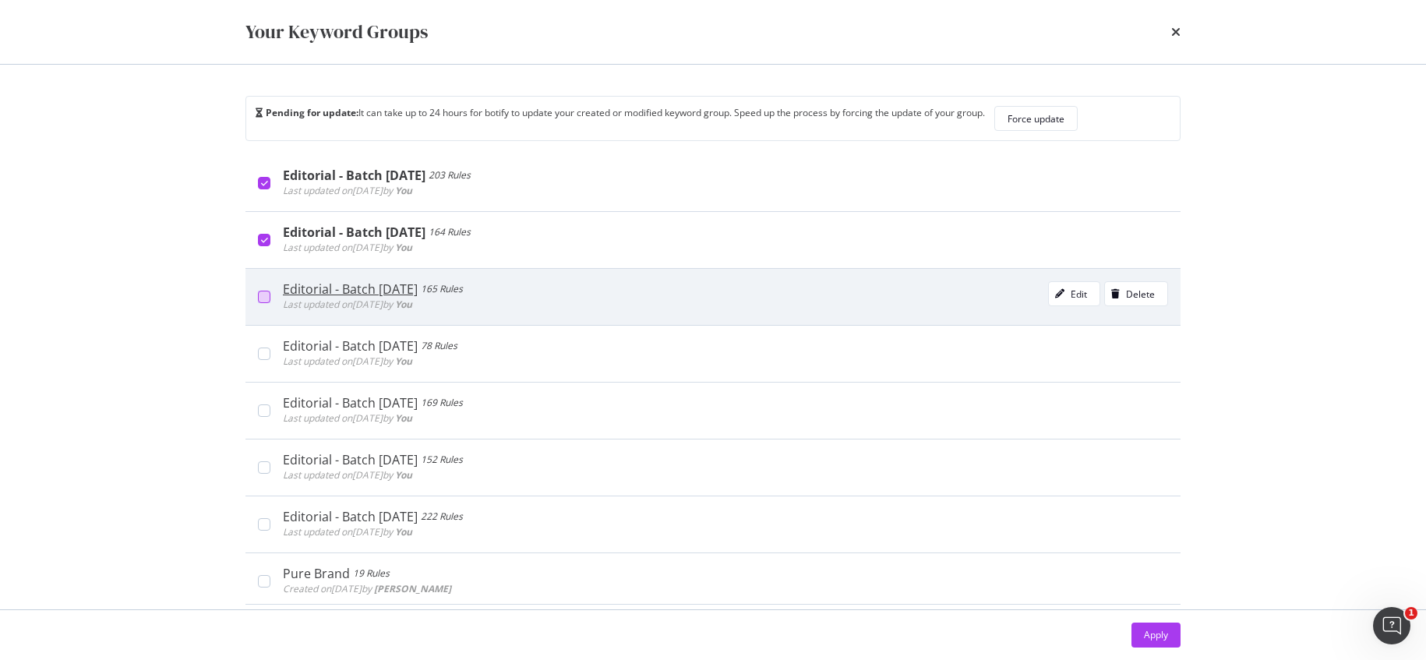
click at [266, 299] on div "modal" at bounding box center [264, 297] width 12 height 12
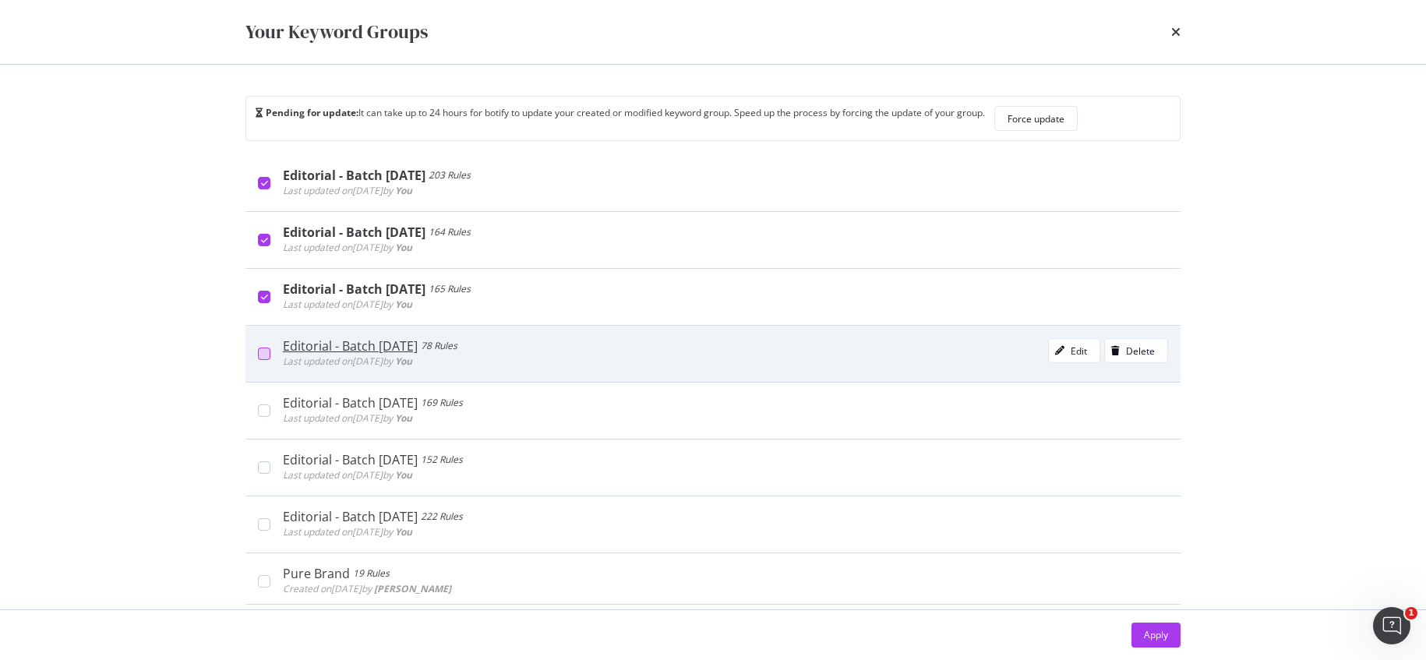
click at [267, 349] on div "modal" at bounding box center [264, 354] width 12 height 12
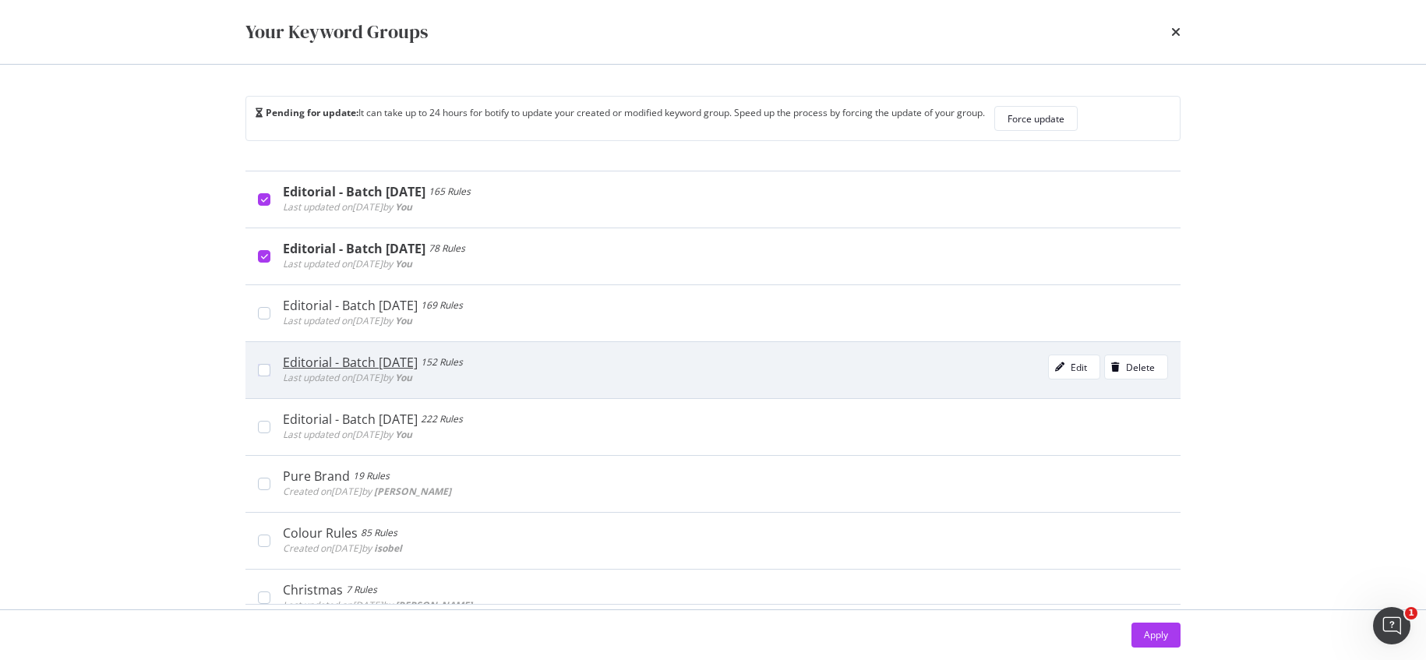
scroll to position [691, 0]
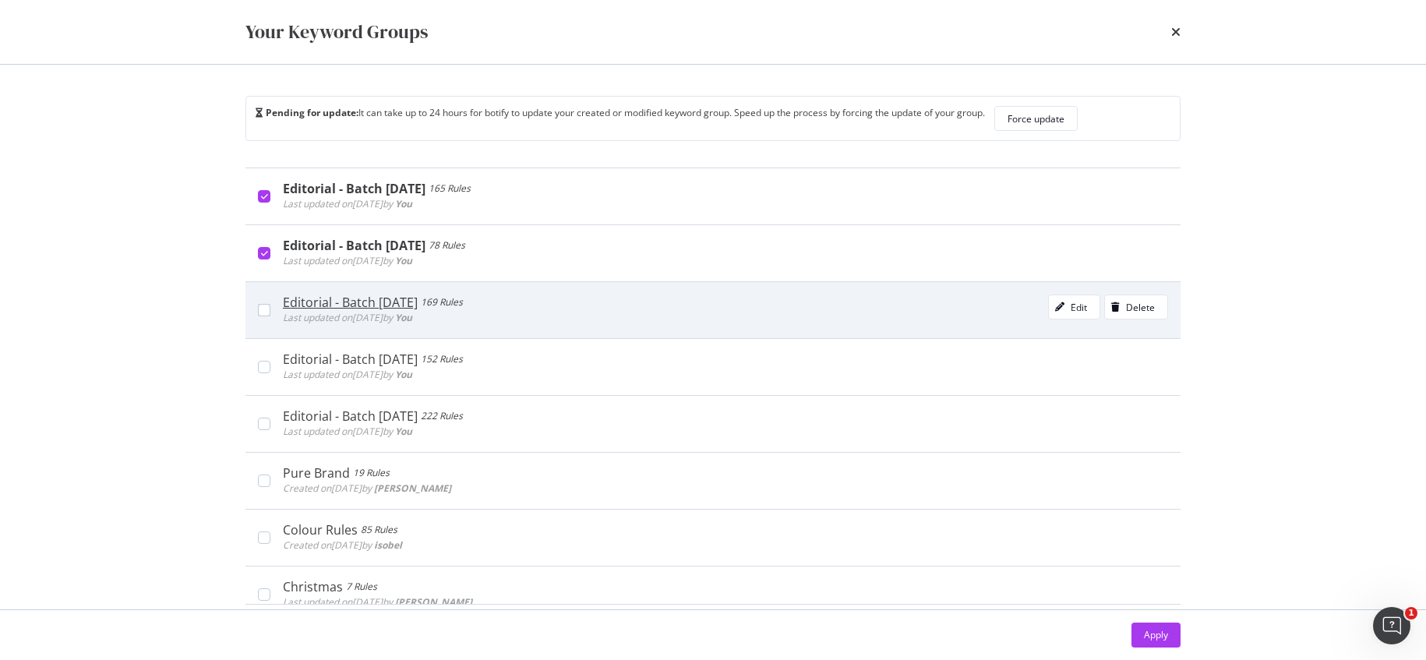
click at [251, 306] on div "Editorial - Batch May 2025 169 Rules Last updated on 2025 Aug 20th by You Edit …" at bounding box center [712, 309] width 935 height 57
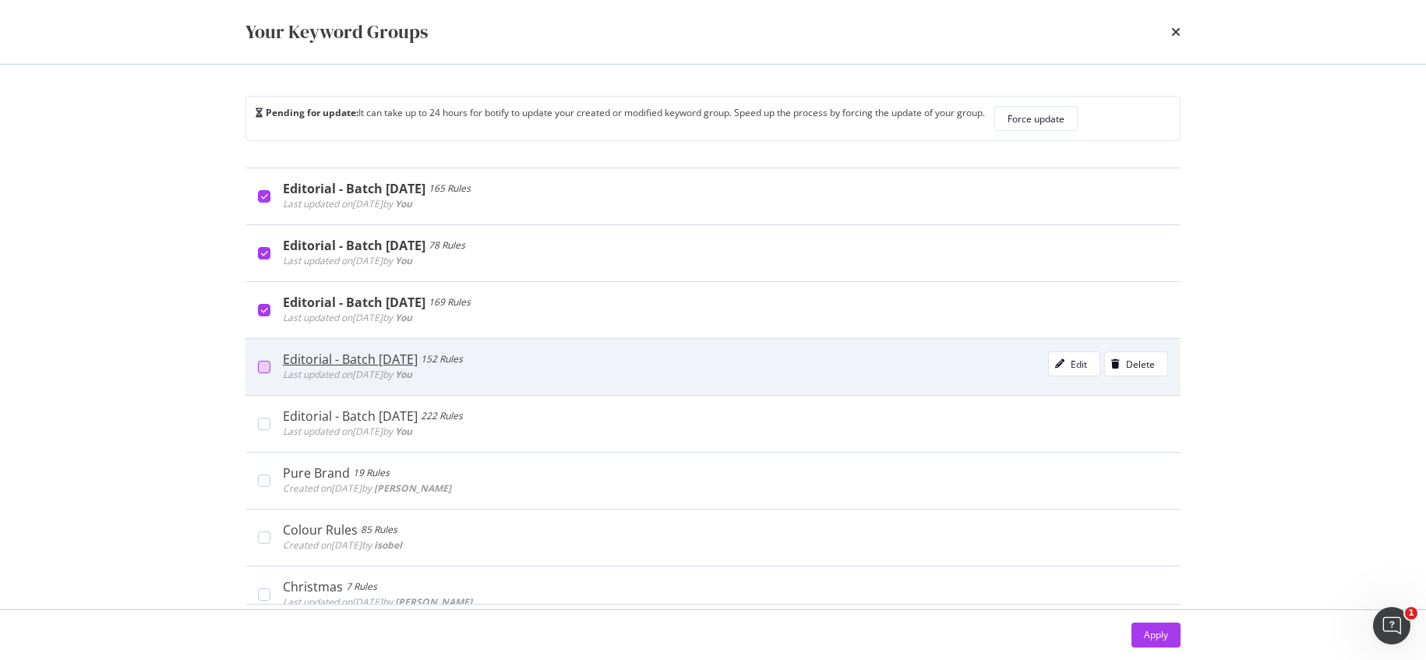
click at [263, 366] on div "modal" at bounding box center [264, 367] width 12 height 12
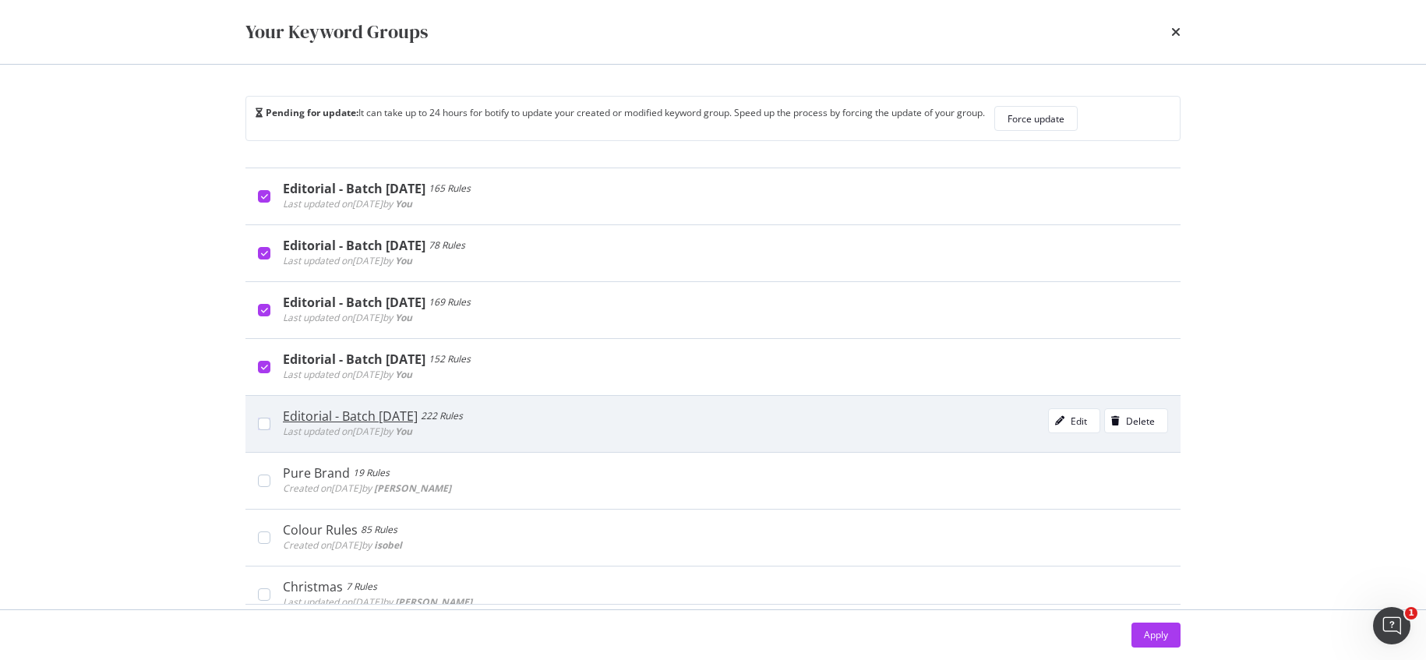
click at [264, 433] on div "Editorial - Batch Jul 2025 222 Rules Last updated on 2025 Sep 19th by You Edit …" at bounding box center [712, 423] width 935 height 57
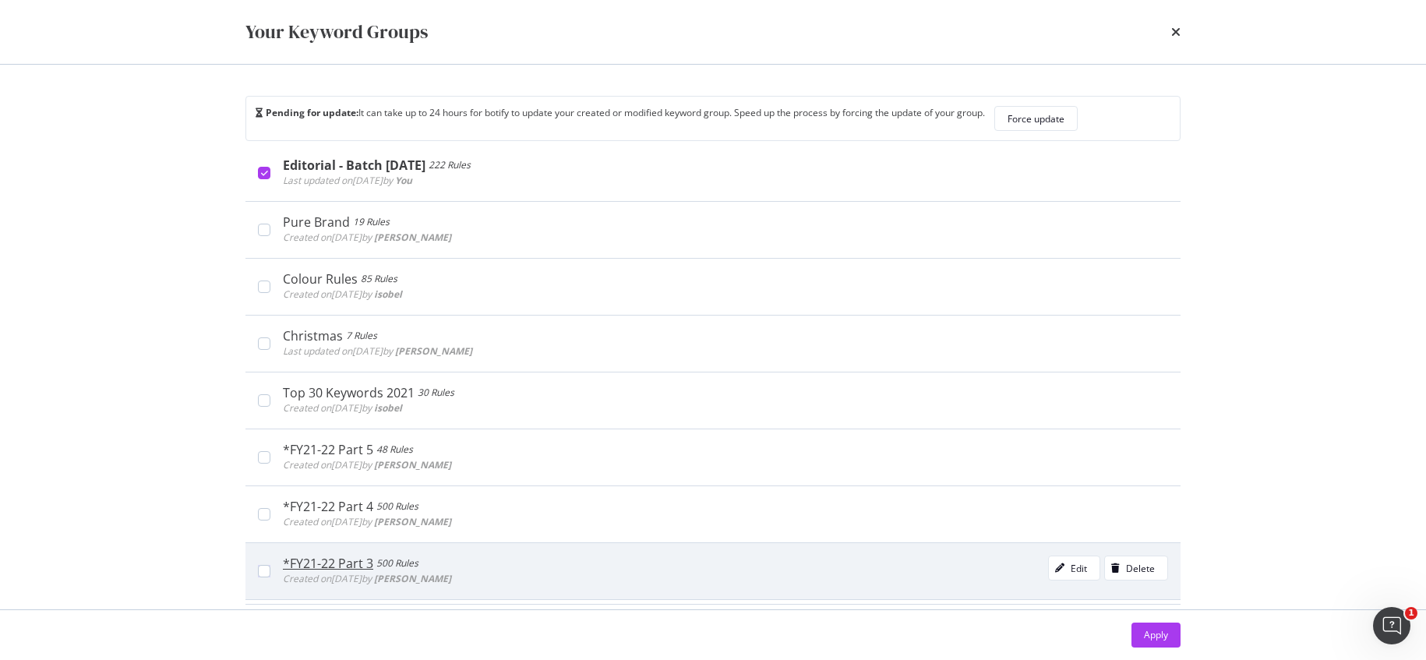
scroll to position [1143, 0]
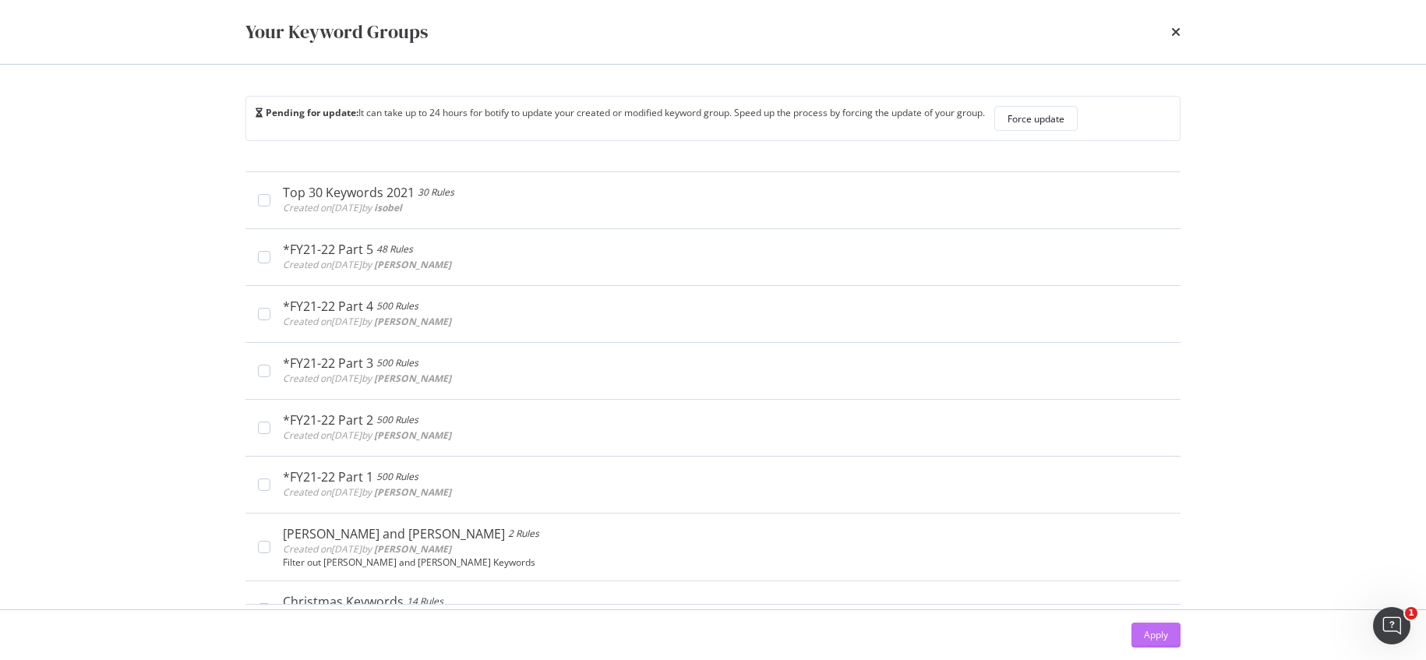
click at [1160, 635] on div "Apply" at bounding box center [1156, 634] width 24 height 13
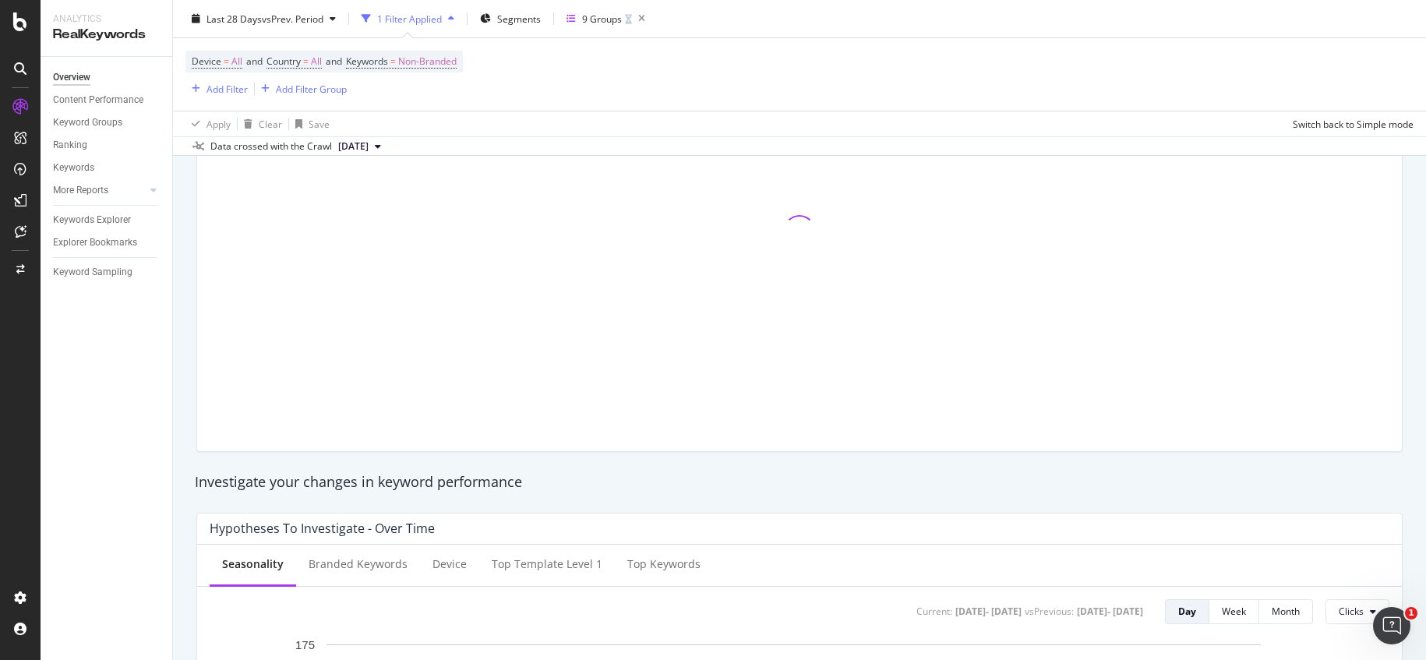
scroll to position [266, 0]
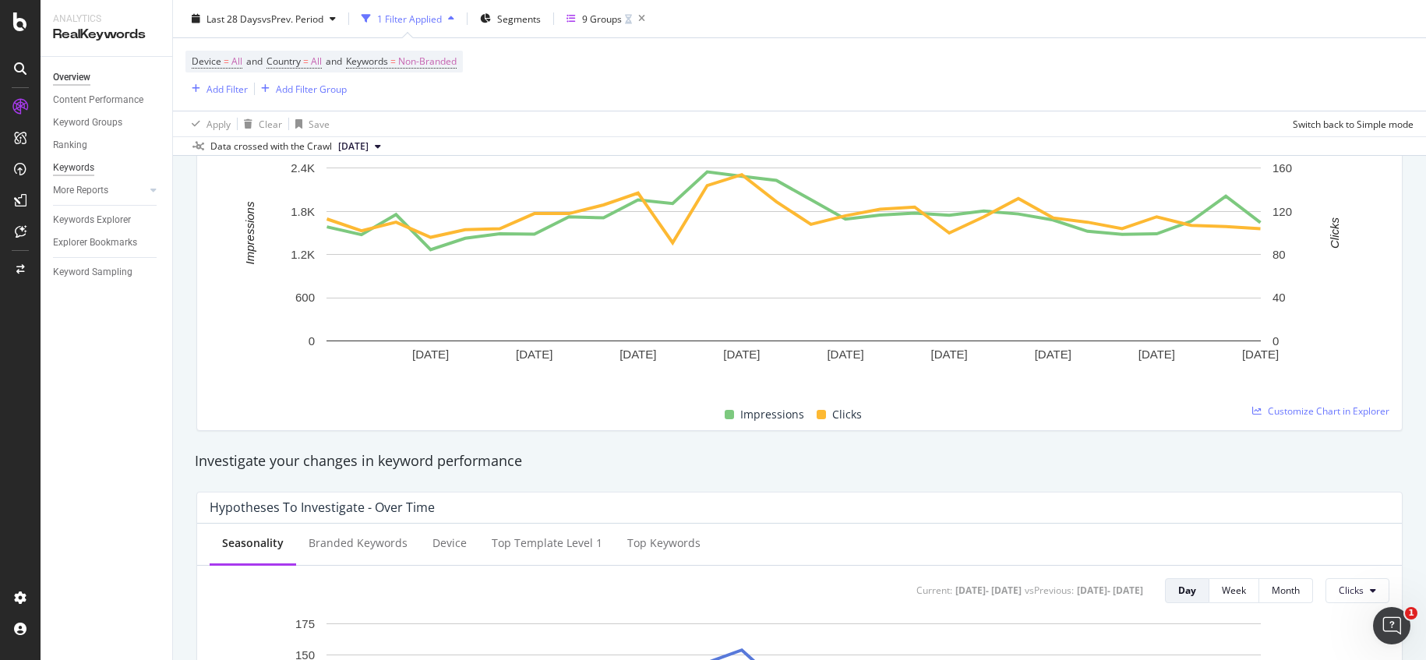
click at [85, 168] on div "Keywords" at bounding box center [73, 168] width 41 height 16
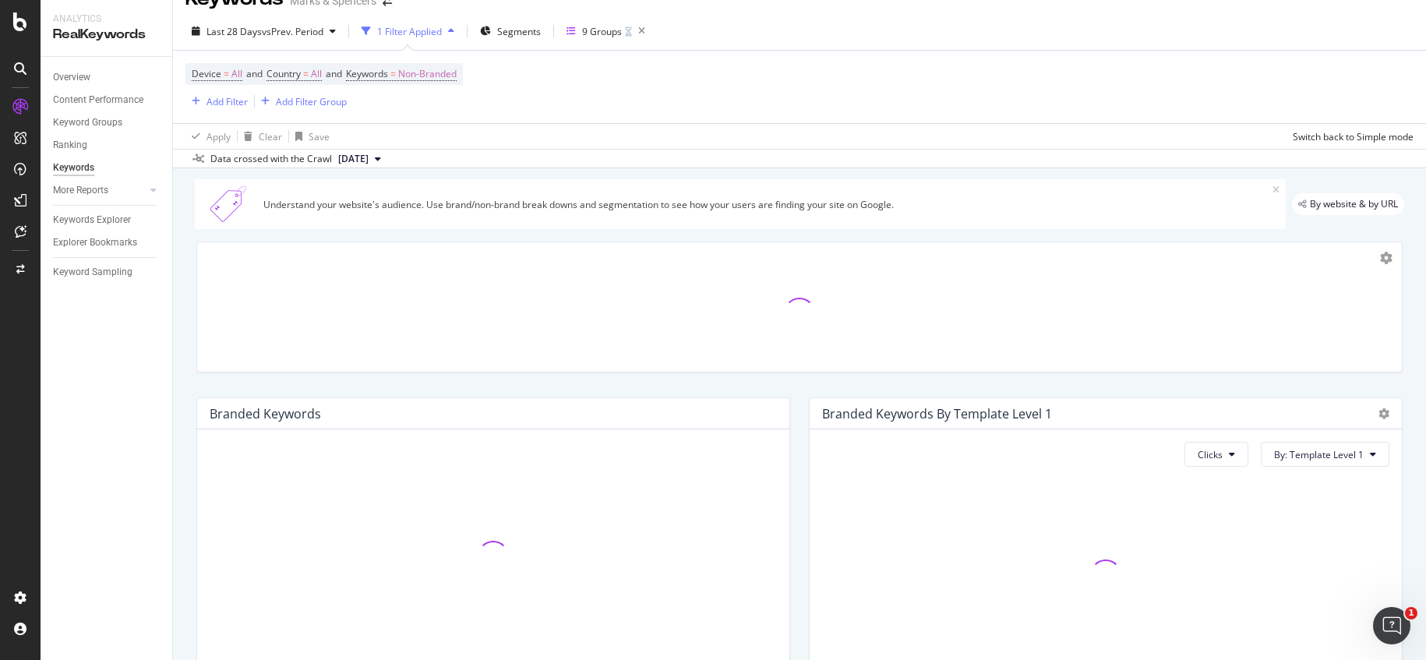
scroll to position [27, 0]
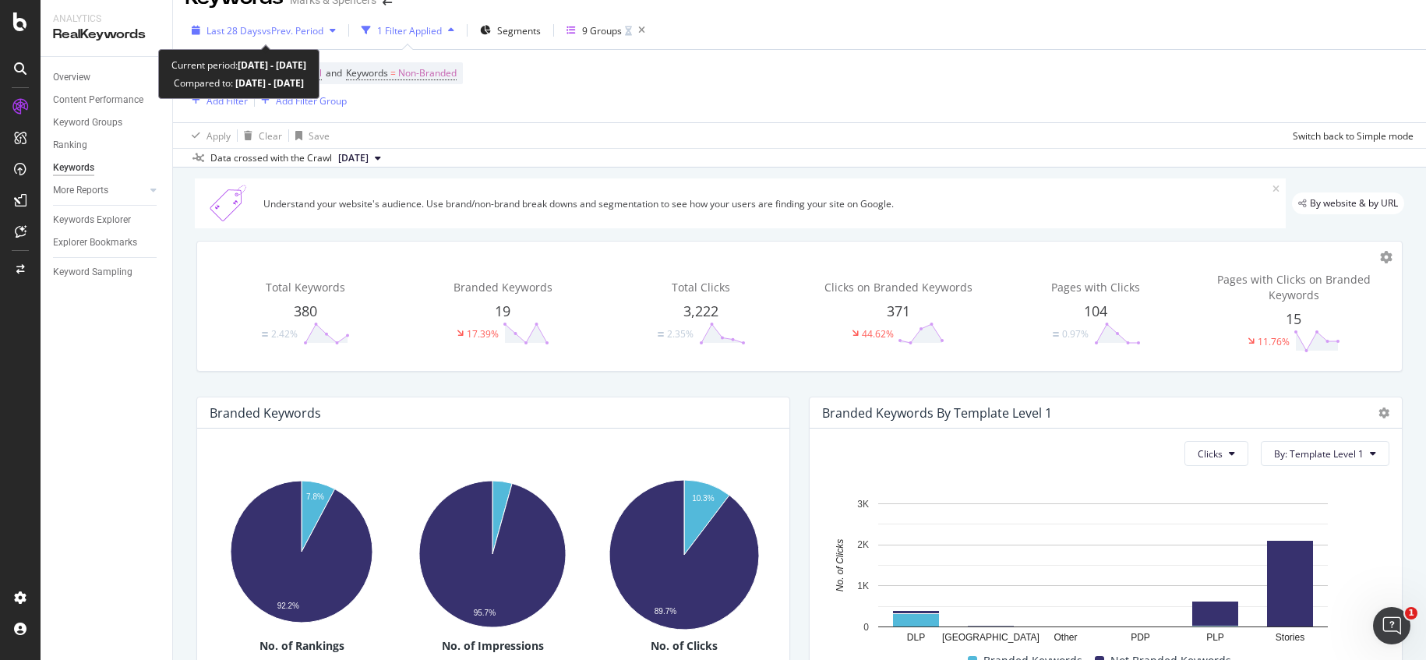
click at [267, 27] on span "vs Prev. Period" at bounding box center [293, 30] width 62 height 13
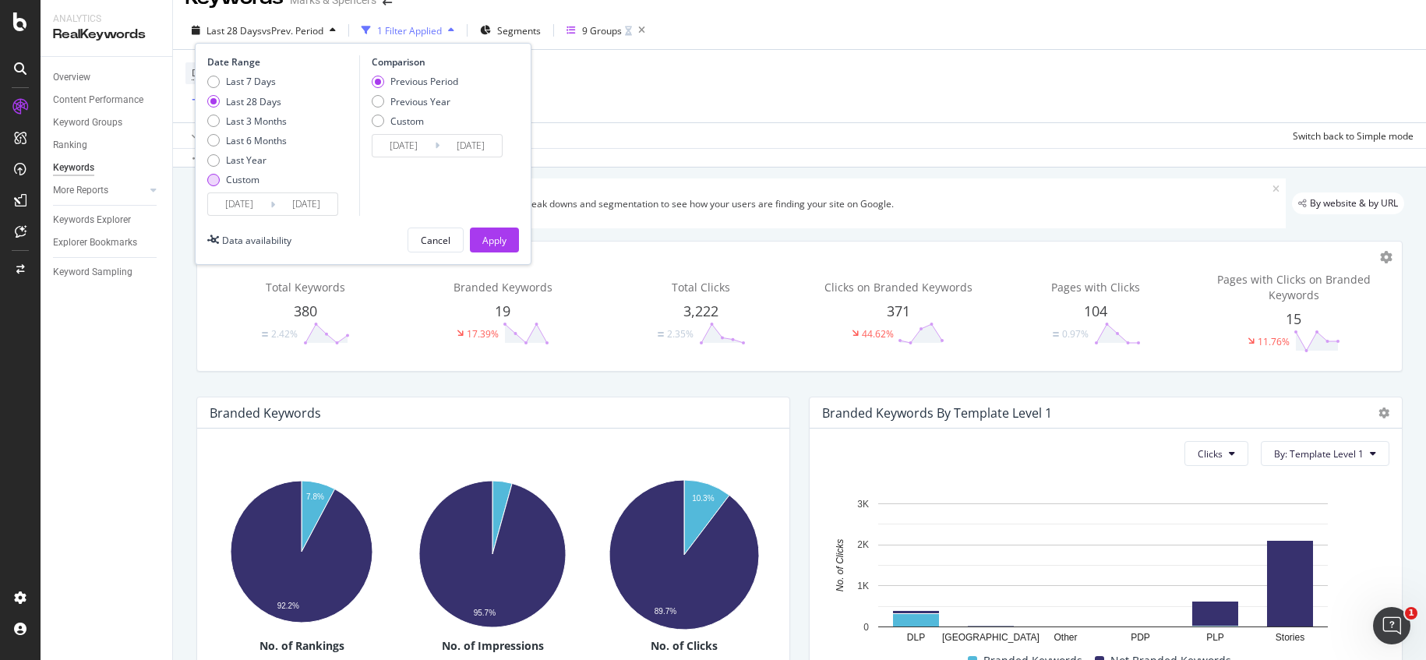
click at [234, 182] on div "Custom" at bounding box center [243, 179] width 34 height 13
click at [234, 207] on input "2025/08/19" at bounding box center [239, 204] width 62 height 22
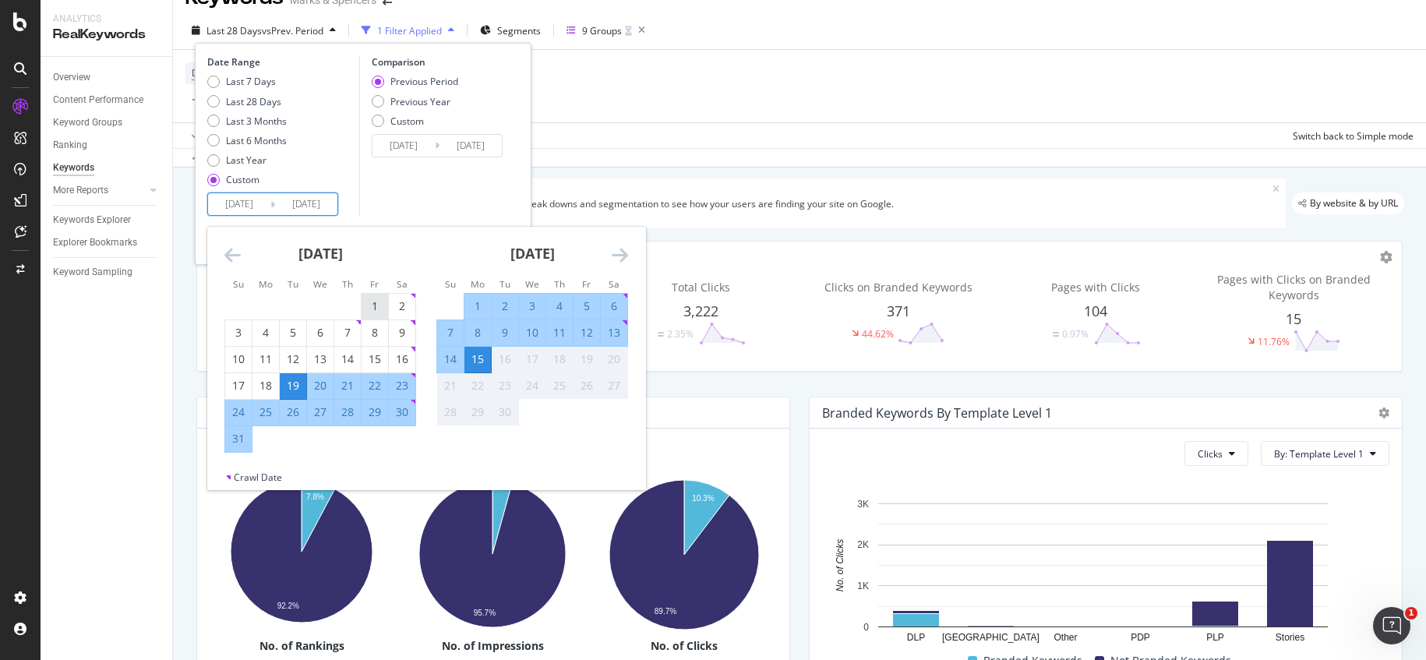
click at [369, 306] on div "1" at bounding box center [375, 306] width 26 height 16
type input "[DATE]"
type input "2025/06/16"
type input "[DATE]"
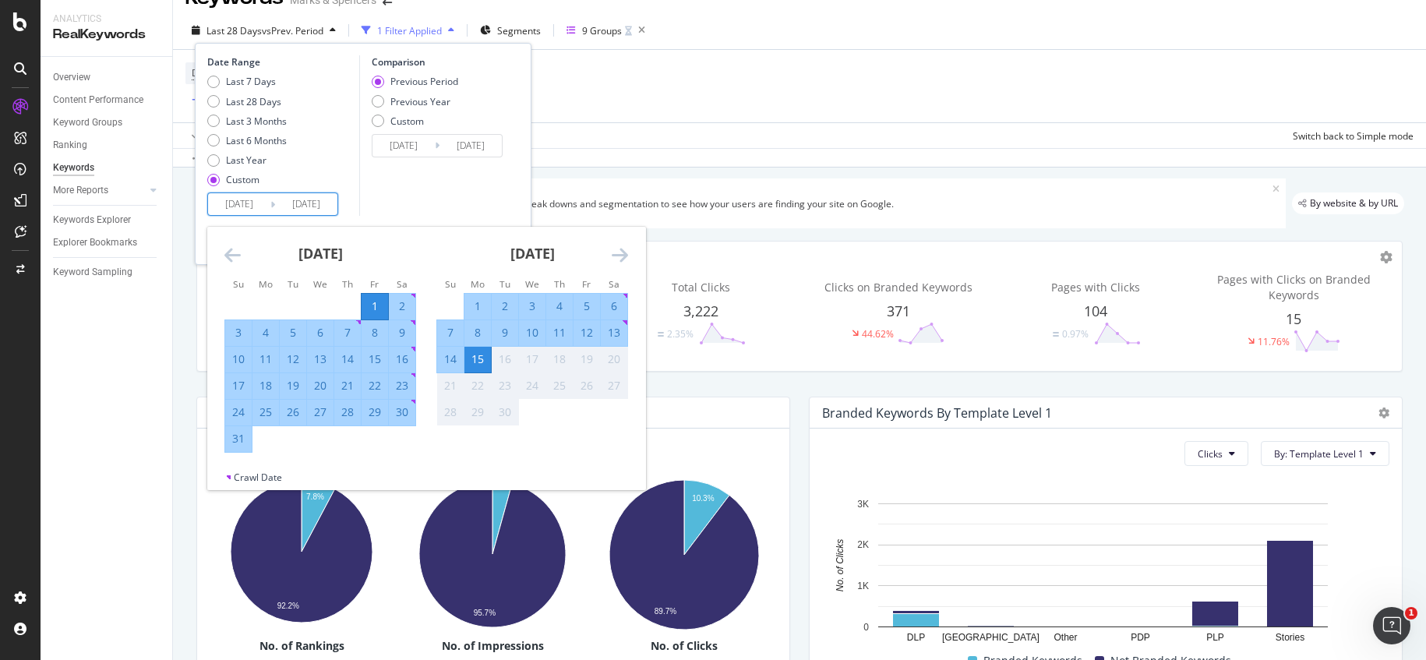
click at [241, 442] on div "31" at bounding box center [238, 439] width 26 height 16
type input "[DATE]"
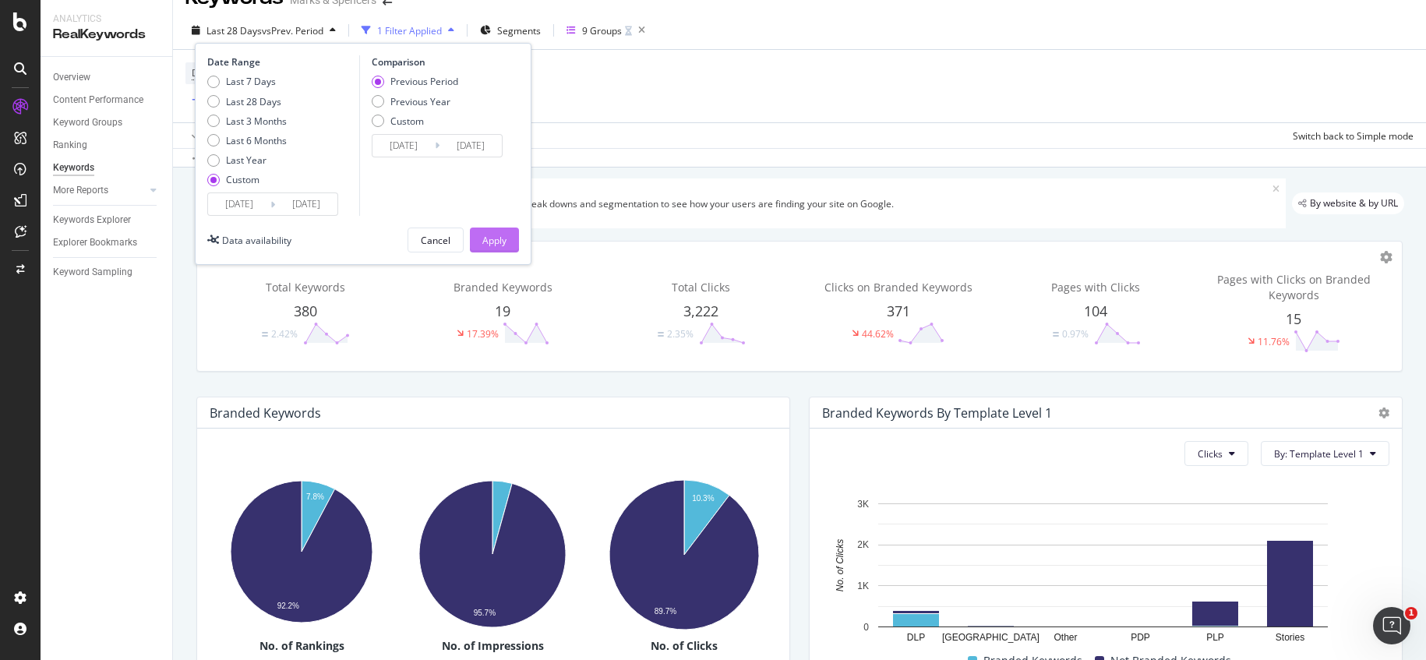
click at [491, 243] on div "Apply" at bounding box center [494, 240] width 24 height 13
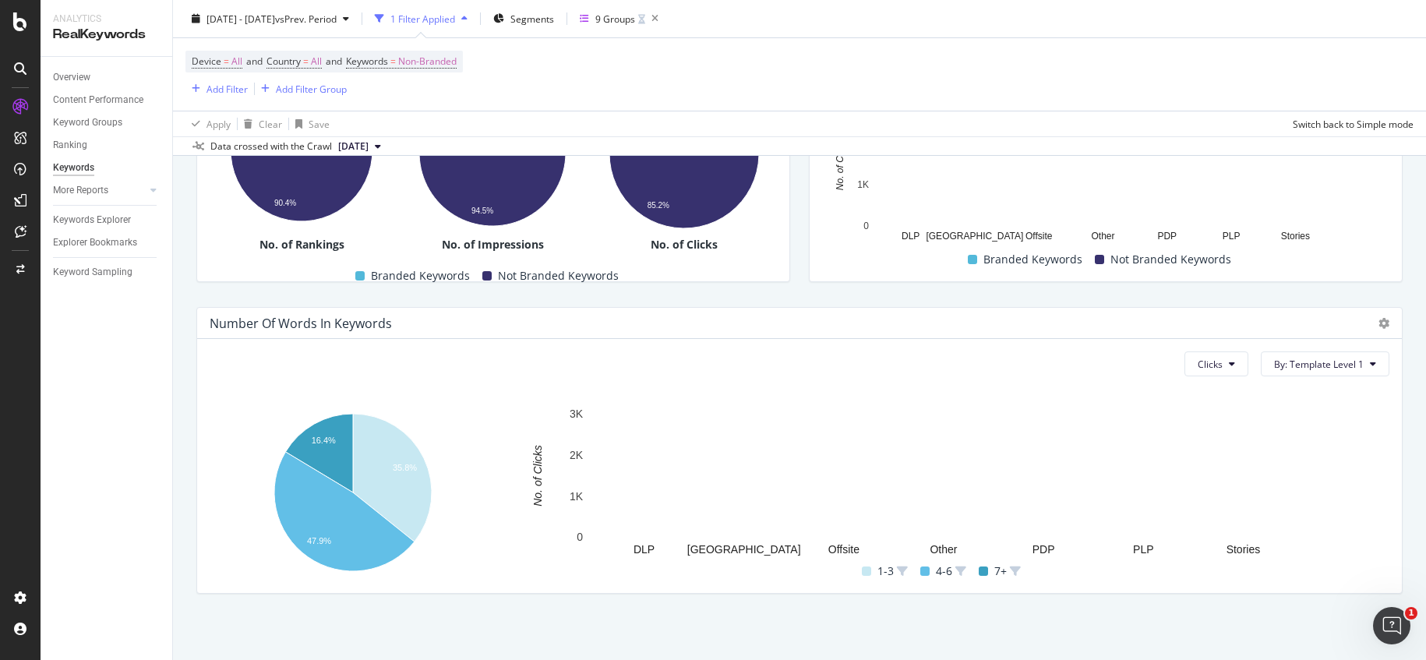
scroll to position [429, 0]
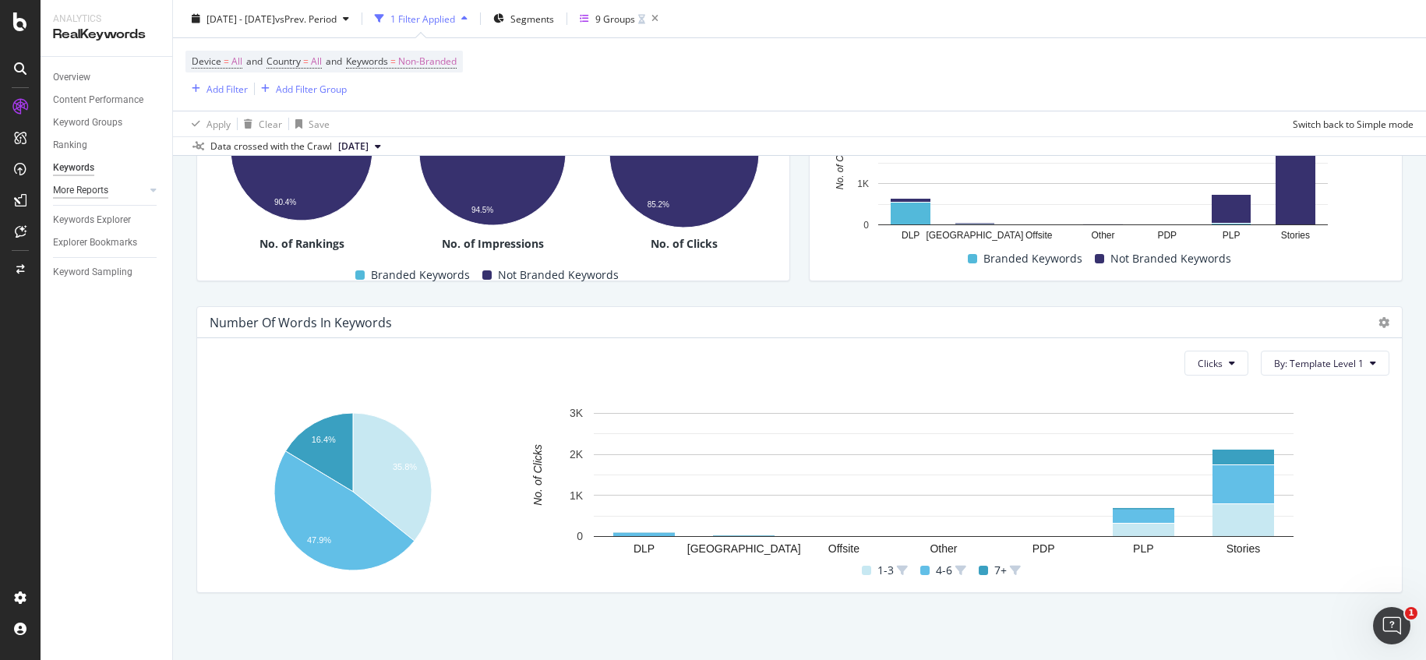
click at [84, 192] on div "More Reports" at bounding box center [80, 190] width 55 height 16
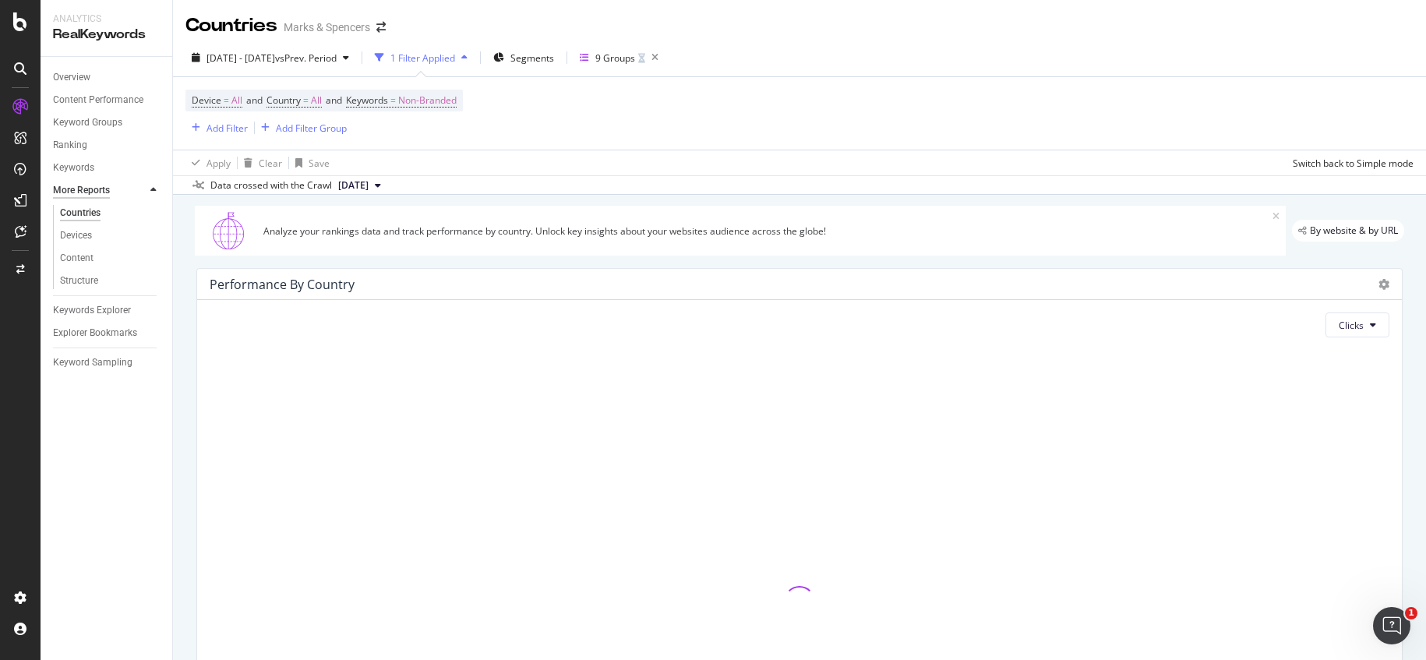
click at [86, 190] on div "More Reports" at bounding box center [81, 190] width 57 height 16
click at [150, 188] on icon at bounding box center [153, 189] width 6 height 9
click at [108, 214] on div "Keywords Explorer" at bounding box center [92, 220] width 78 height 16
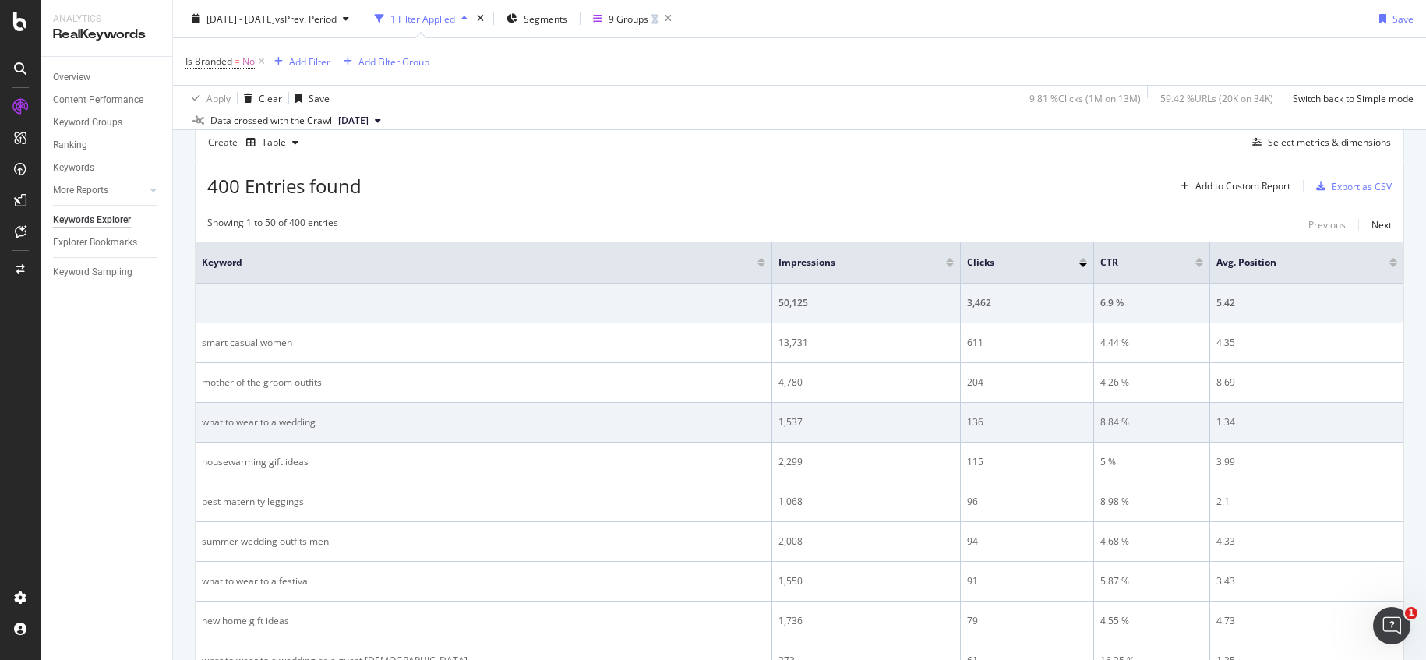
scroll to position [144, 0]
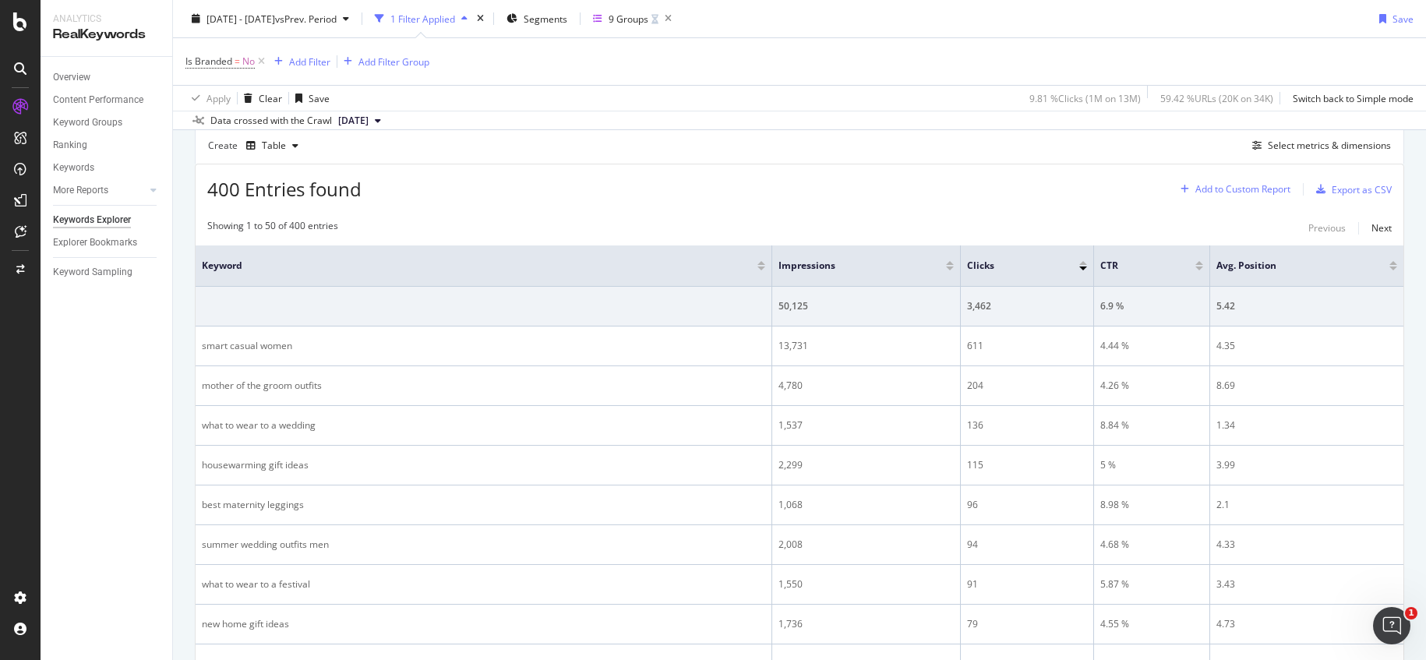
click at [1231, 187] on div "Add to Custom Report" at bounding box center [1243, 189] width 95 height 9
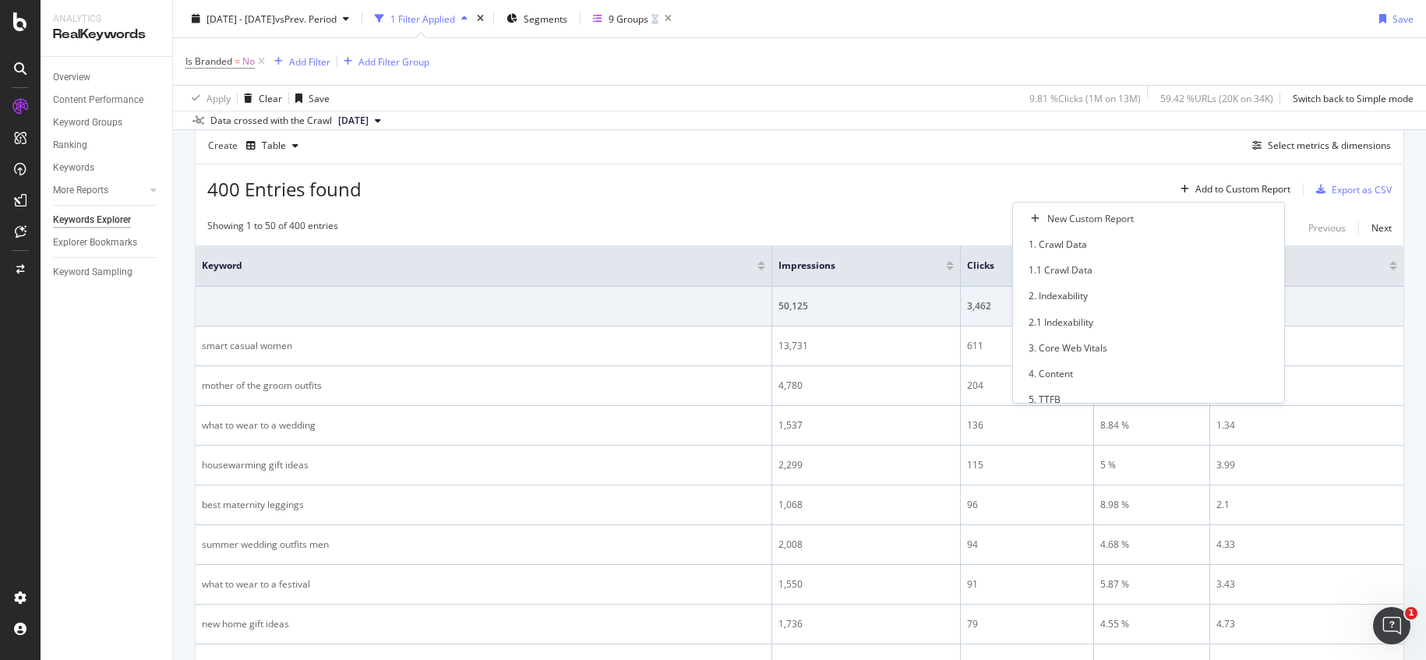
click at [1152, 169] on div "400 Entries found Add to Custom Report Export as CSV" at bounding box center [800, 183] width 1208 height 38
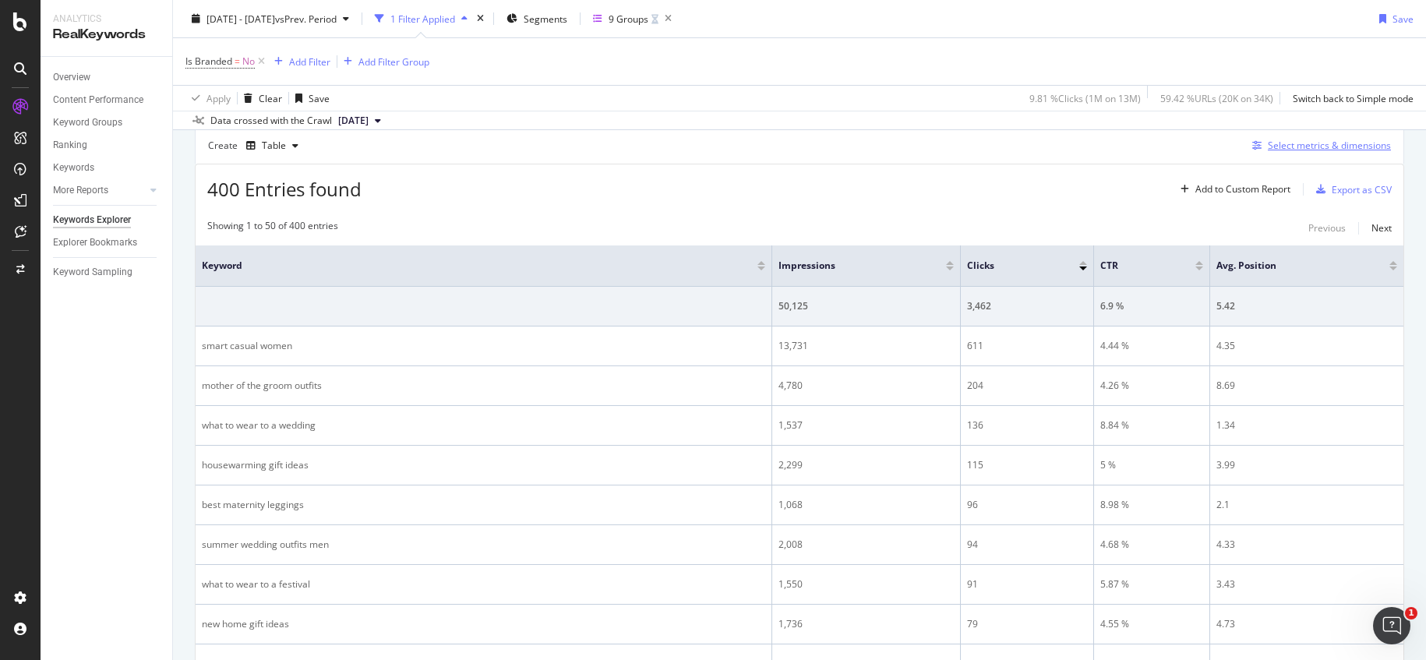
click at [1299, 149] on div "Select metrics & dimensions" at bounding box center [1329, 145] width 123 height 13
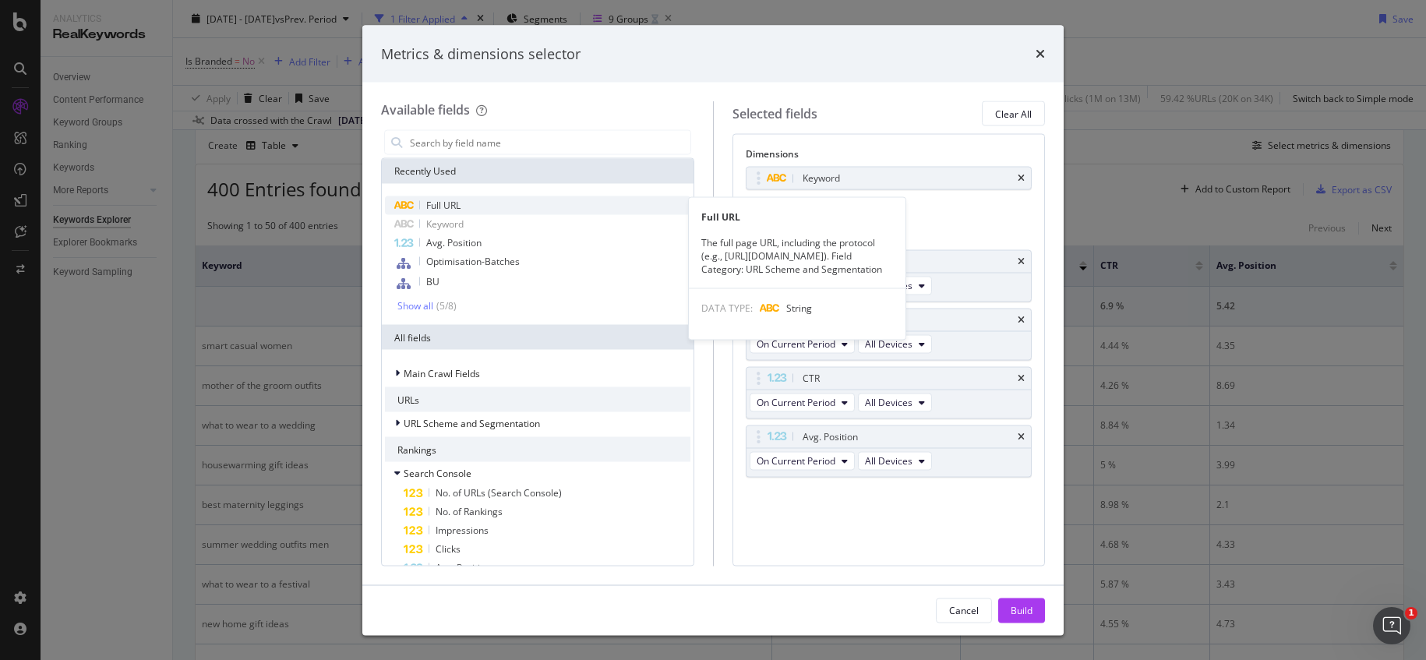
click at [457, 206] on span "Full URL" at bounding box center [443, 205] width 34 height 13
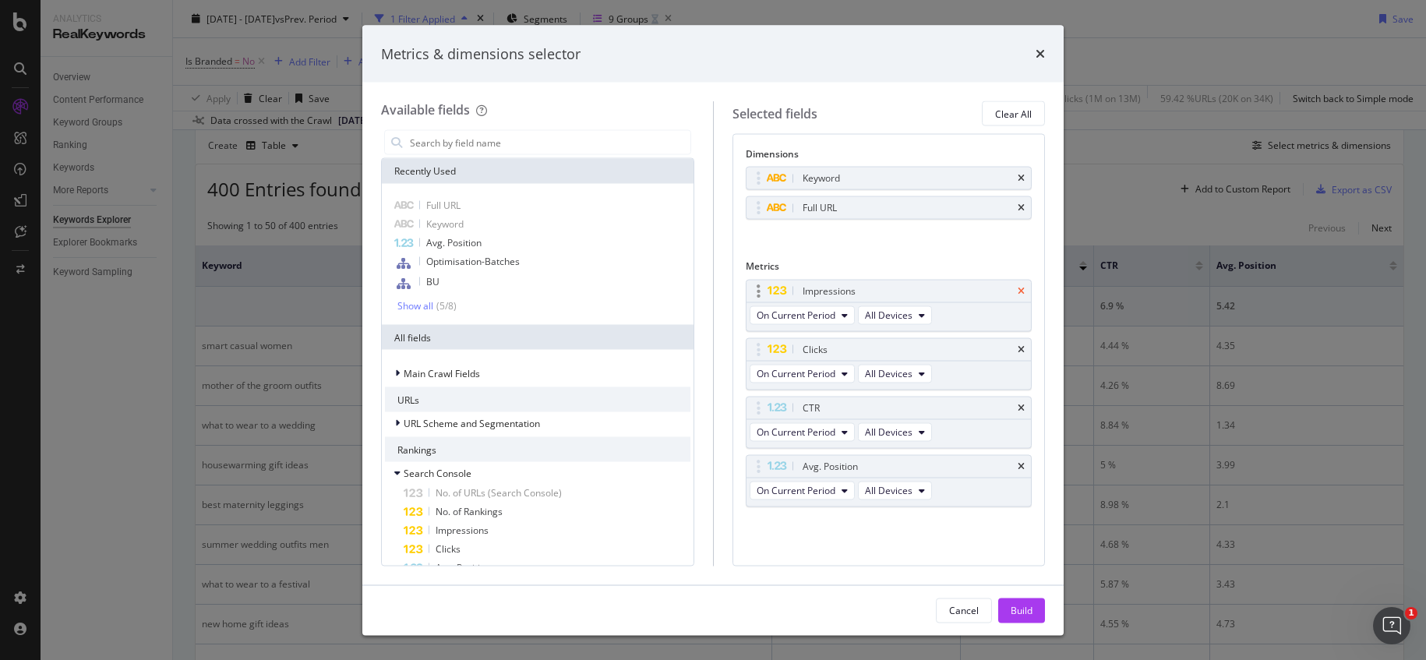
click at [1022, 291] on icon "times" at bounding box center [1021, 290] width 7 height 9
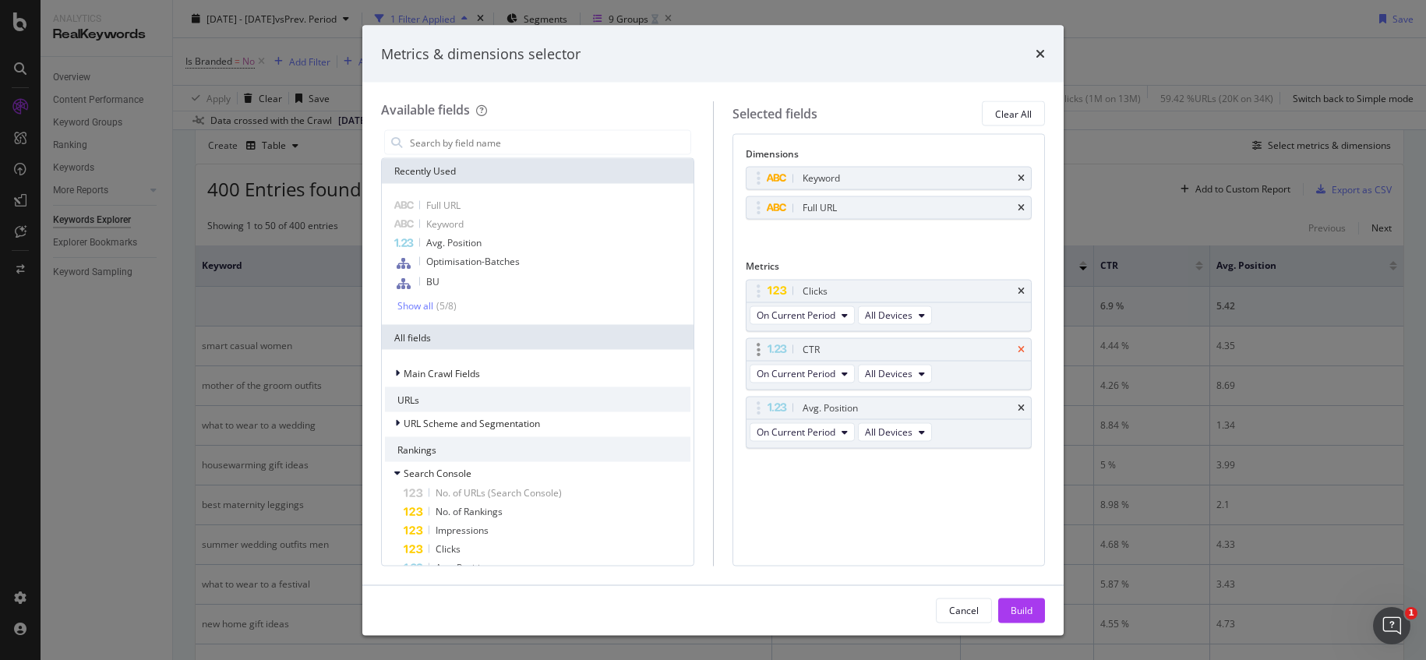
click at [1023, 347] on icon "times" at bounding box center [1021, 348] width 7 height 9
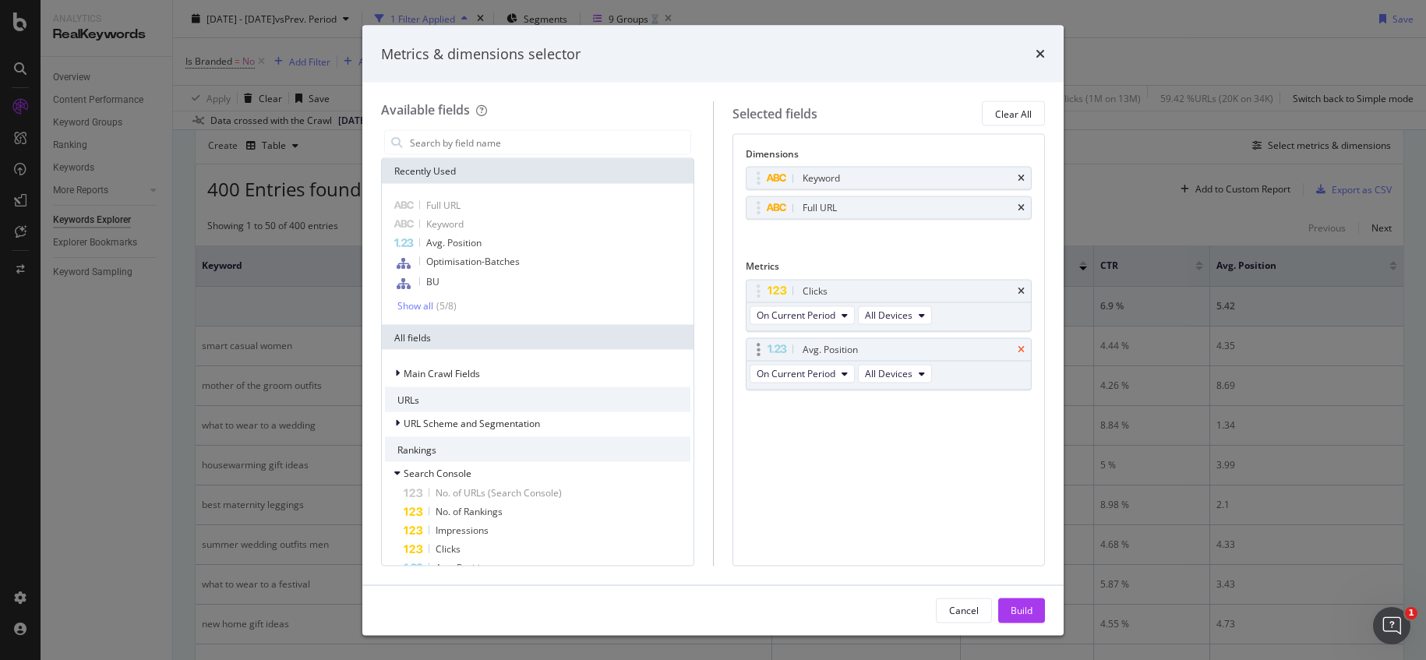
click at [1023, 348] on icon "times" at bounding box center [1021, 348] width 7 height 9
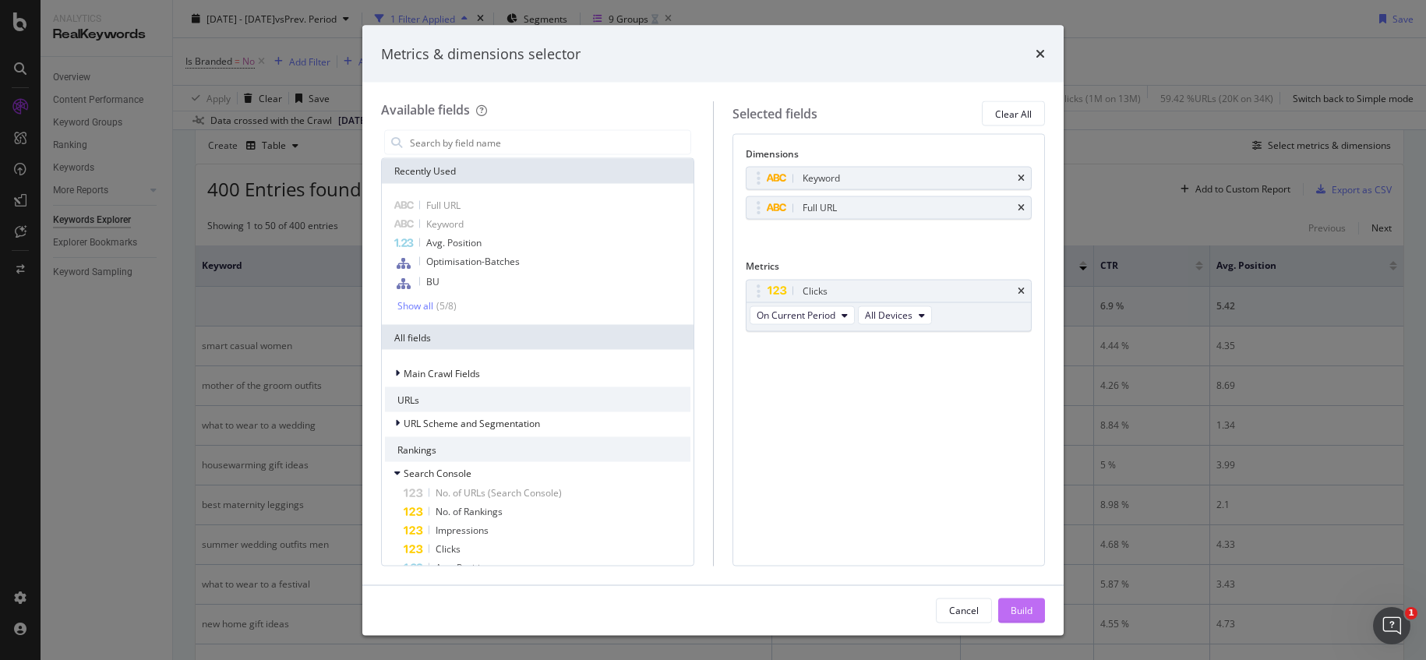
click at [1031, 603] on div "Build" at bounding box center [1022, 609] width 22 height 13
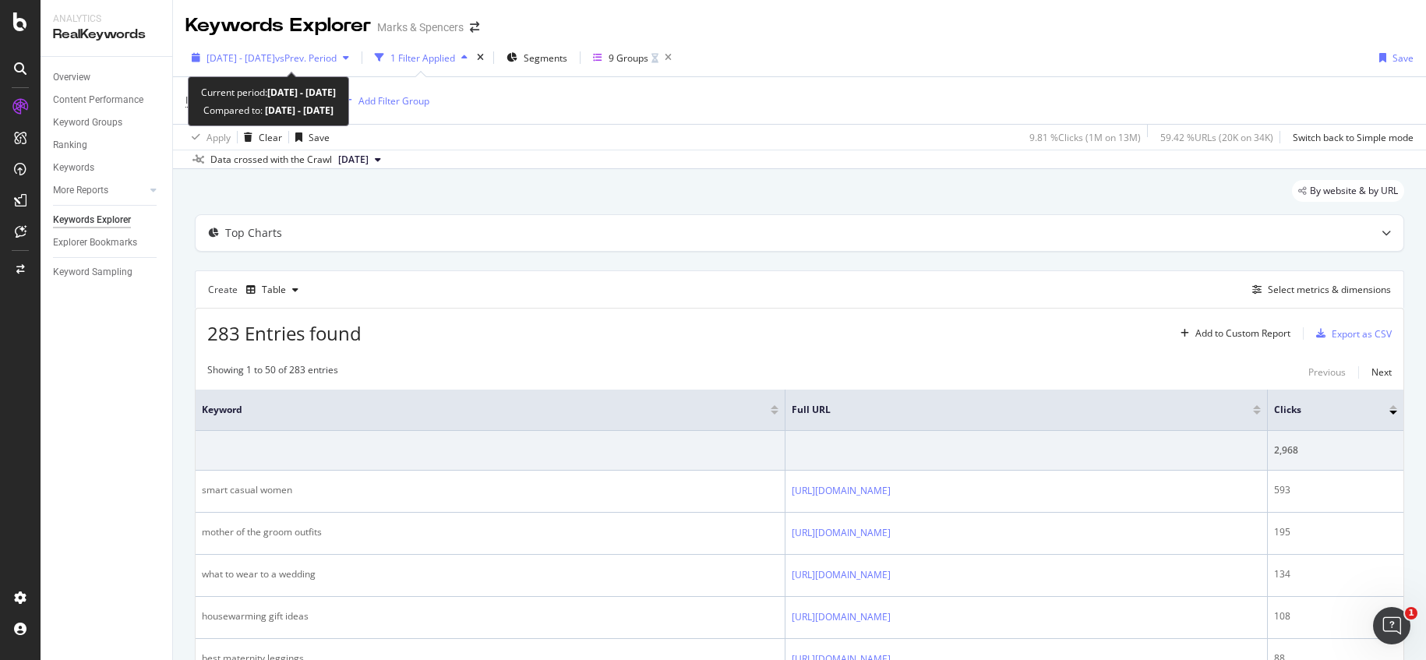
click at [324, 58] on span "vs Prev. Period" at bounding box center [306, 57] width 62 height 13
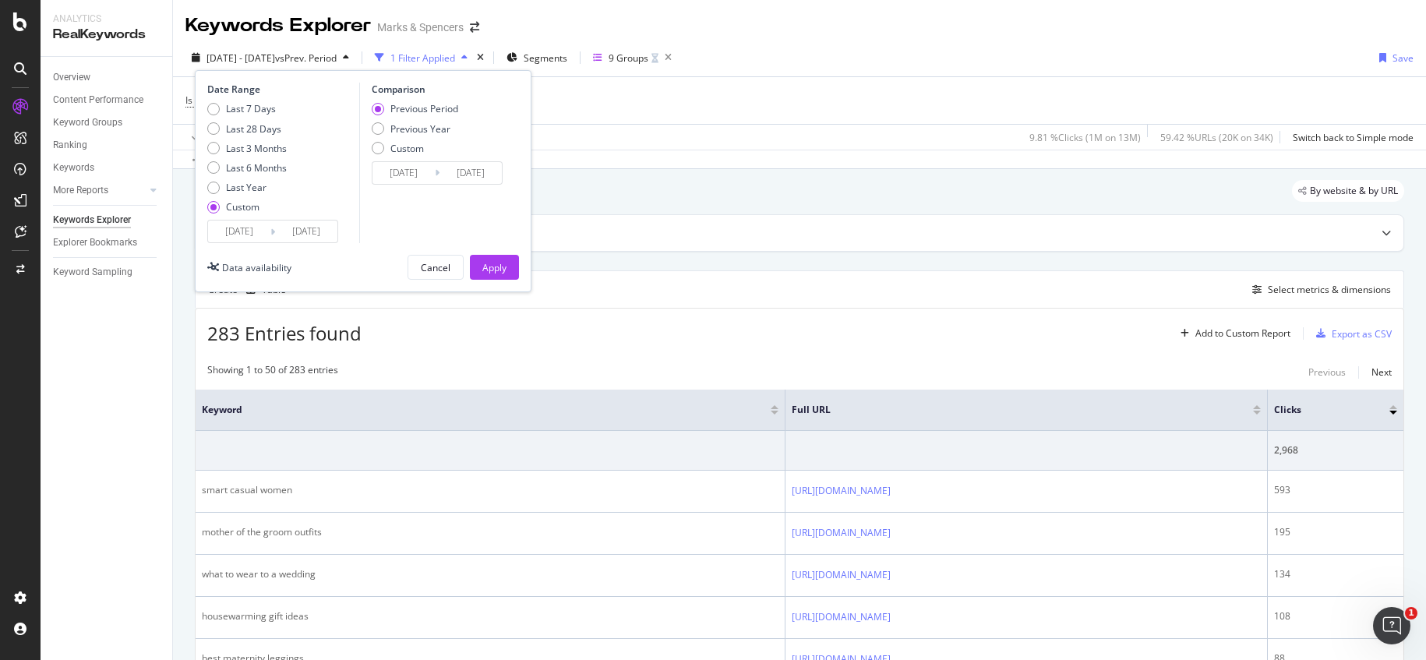
click at [404, 175] on input "[DATE]" at bounding box center [404, 173] width 62 height 22
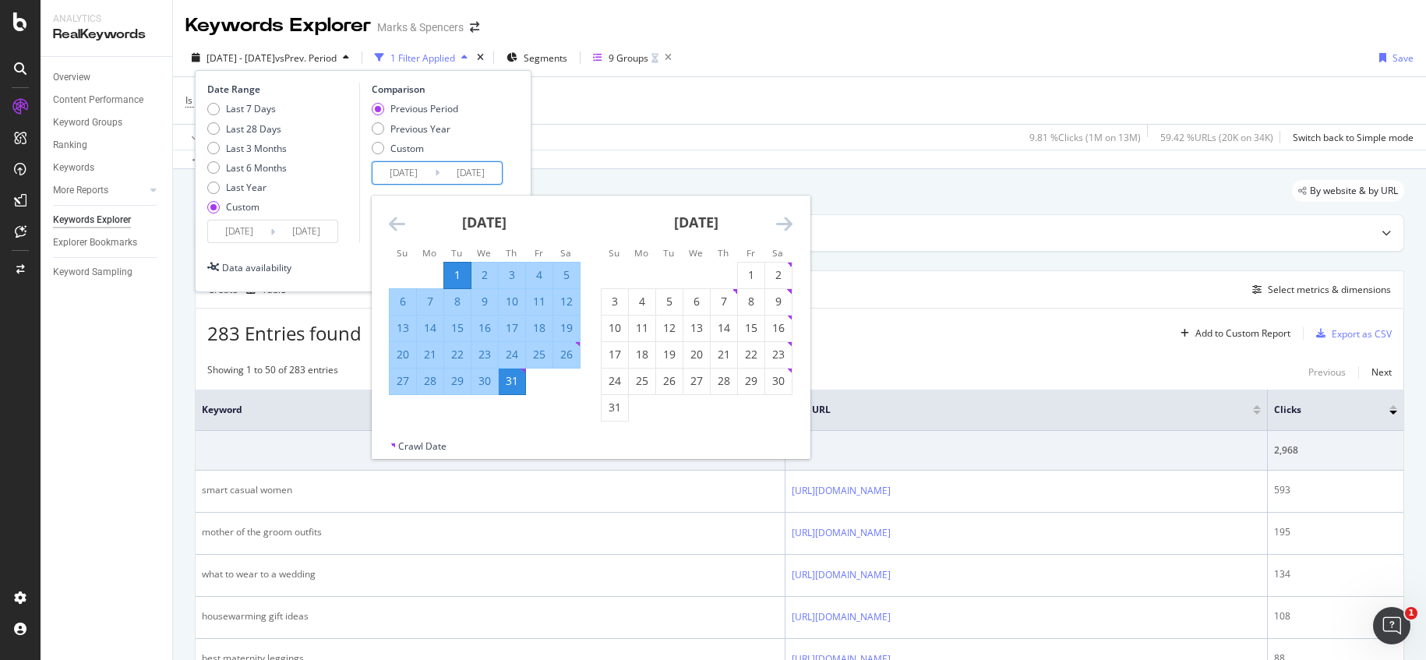
click at [397, 169] on input "[DATE]" at bounding box center [404, 173] width 62 height 22
click at [398, 171] on input "[DATE]" at bounding box center [404, 173] width 62 height 22
click at [415, 168] on input "[DATE]" at bounding box center [404, 173] width 62 height 22
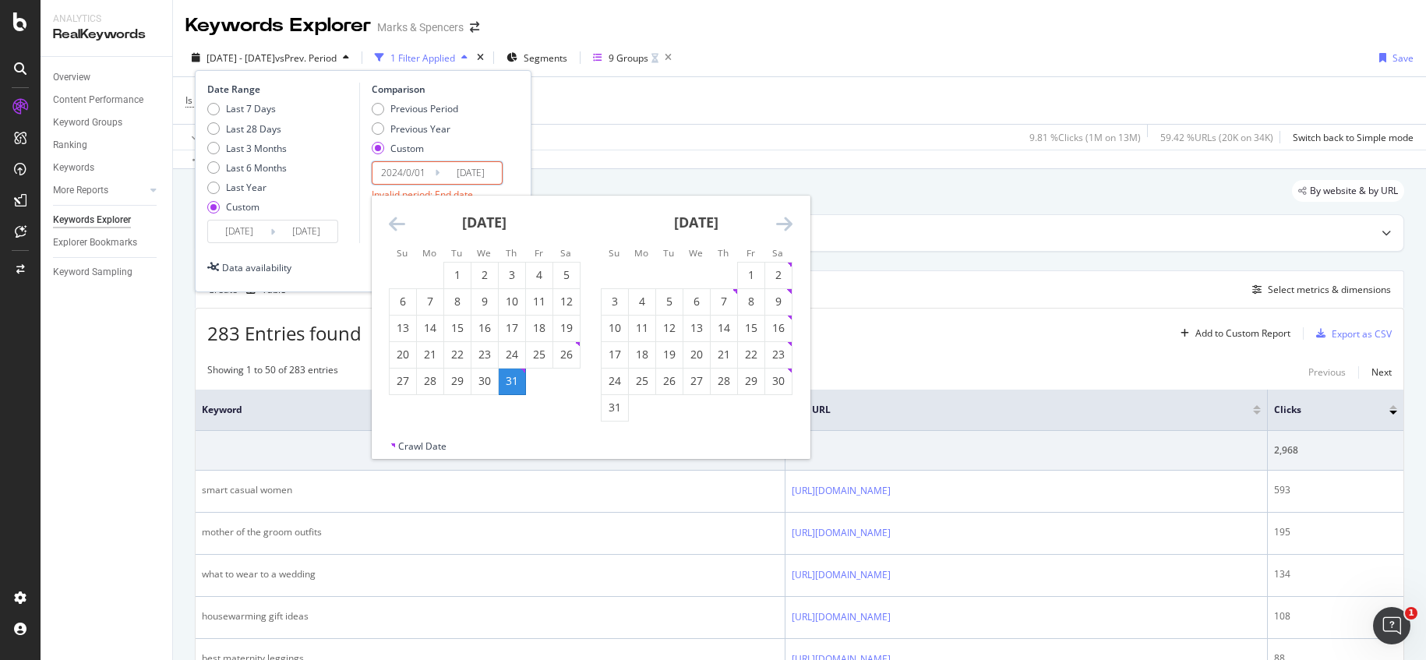
type input "[DATE]"
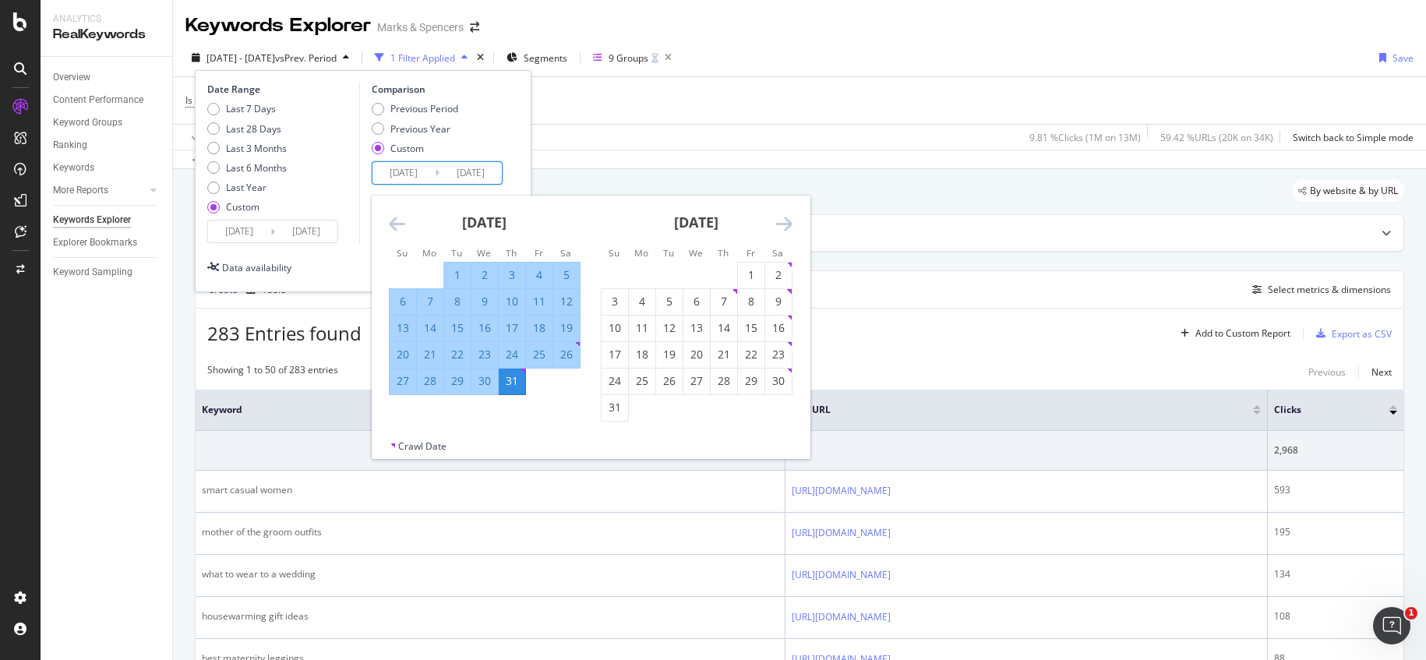
click at [464, 171] on input "[DATE]" at bounding box center [471, 173] width 62 height 22
click at [479, 170] on input "[DATE]" at bounding box center [471, 173] width 62 height 22
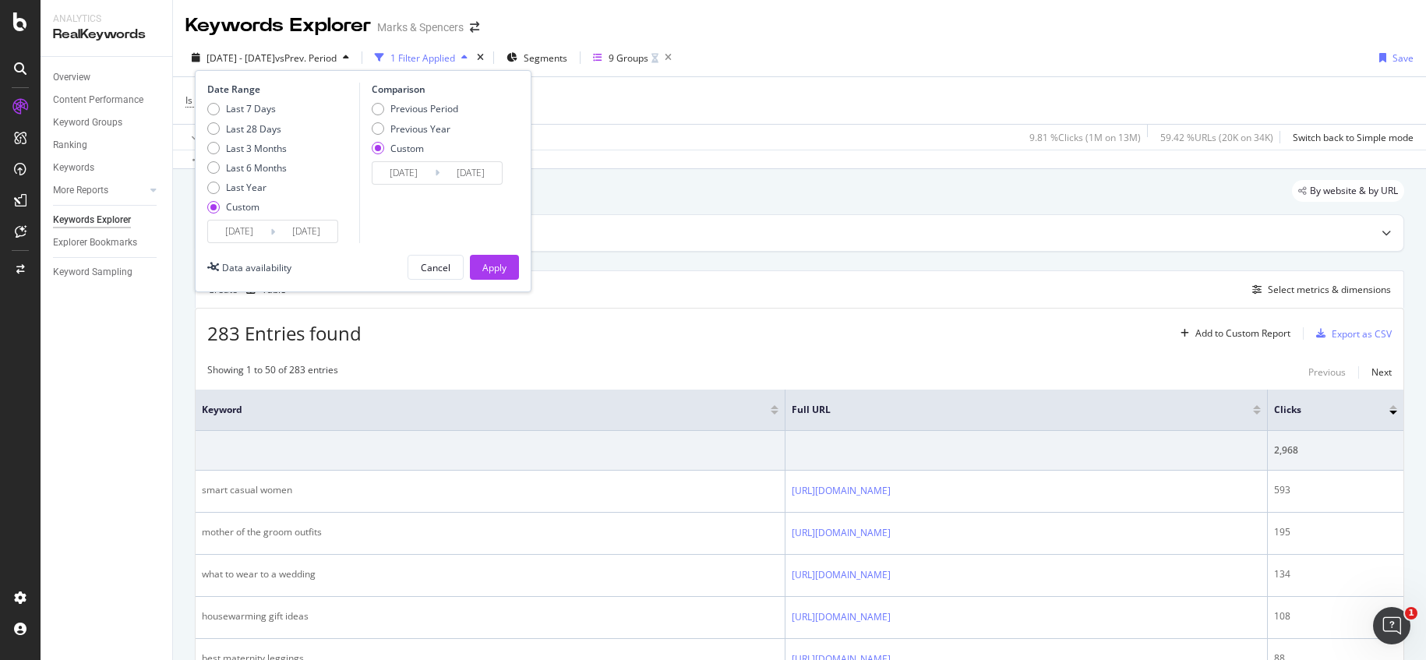
click at [466, 170] on input "[DATE]" at bounding box center [471, 173] width 62 height 22
type input "[DATE]"
click at [494, 206] on div "Comparison Previous Period Previous Year Custom 2024/08/01 Navigate forward to …" at bounding box center [433, 163] width 148 height 161
click at [483, 269] on div "Apply" at bounding box center [494, 267] width 24 height 13
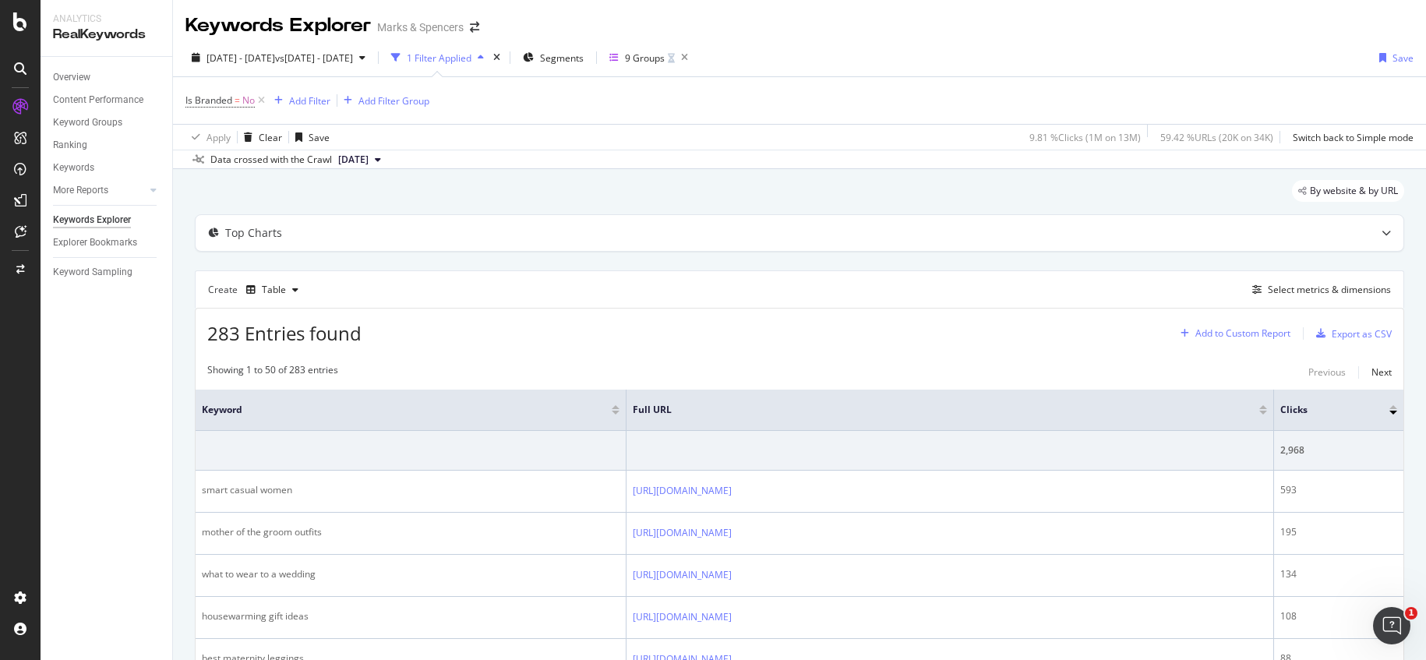
click at [1245, 332] on div "Add to Custom Report" at bounding box center [1243, 333] width 95 height 9
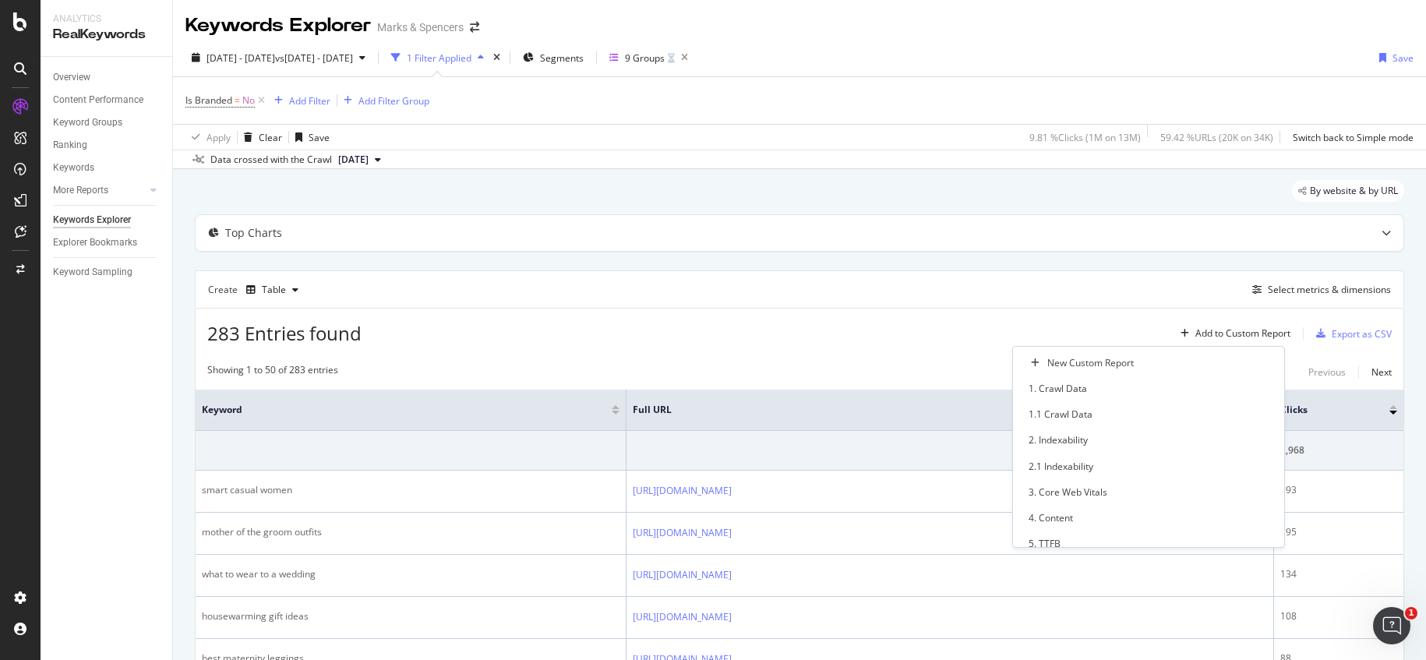
click at [1210, 282] on div "Create Table Select metrics & dimensions" at bounding box center [800, 288] width 1210 height 37
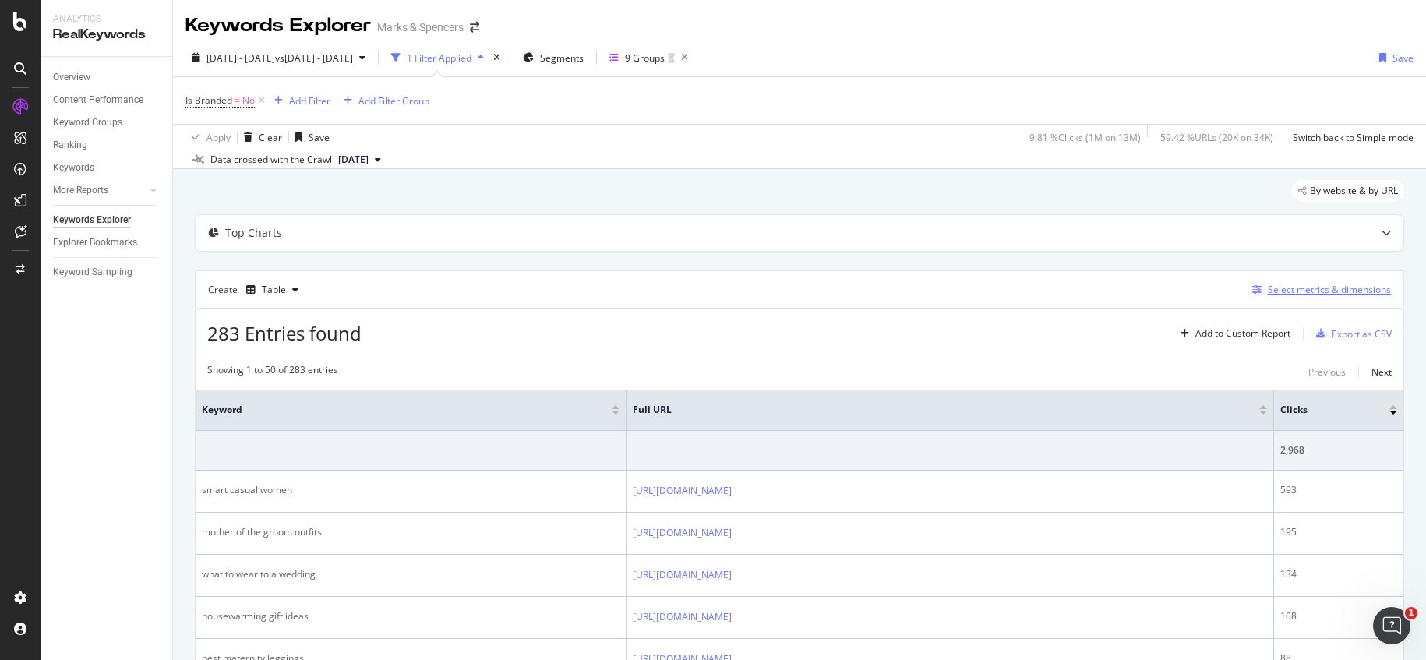
click at [1294, 290] on div "Select metrics & dimensions" at bounding box center [1329, 289] width 123 height 13
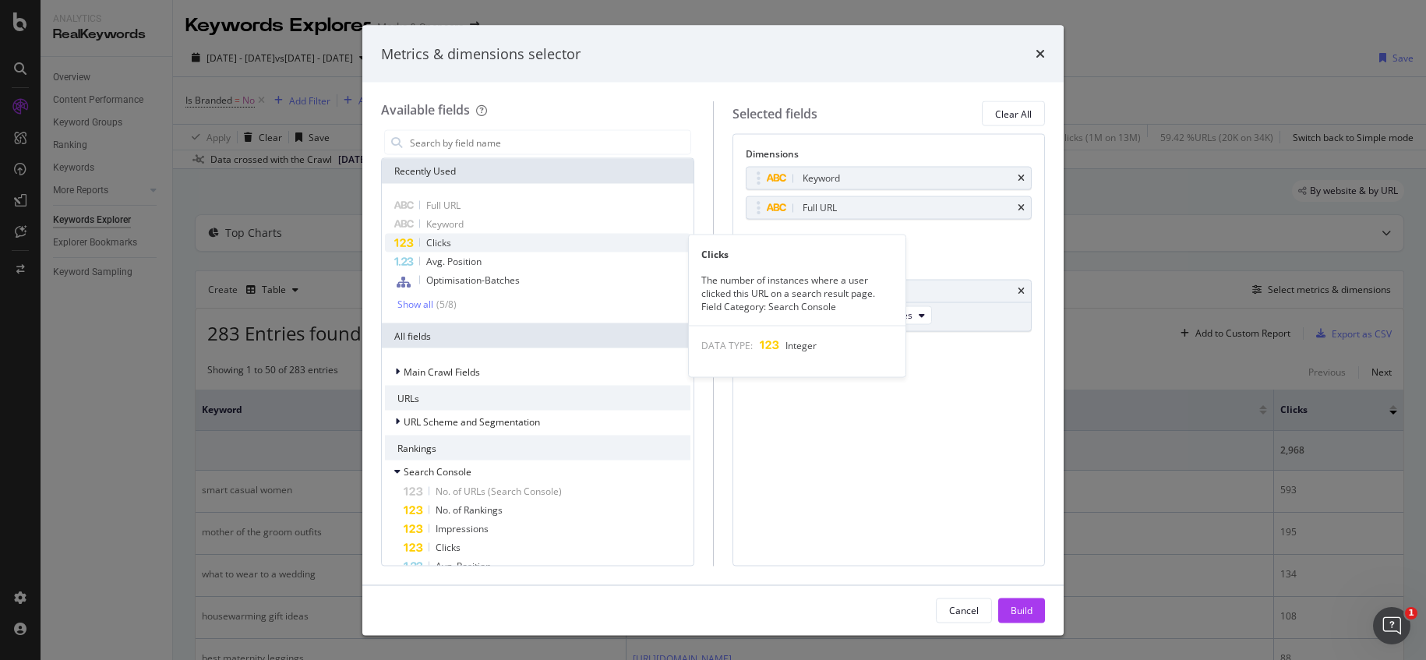
click at [445, 246] on span "Clicks" at bounding box center [438, 242] width 25 height 13
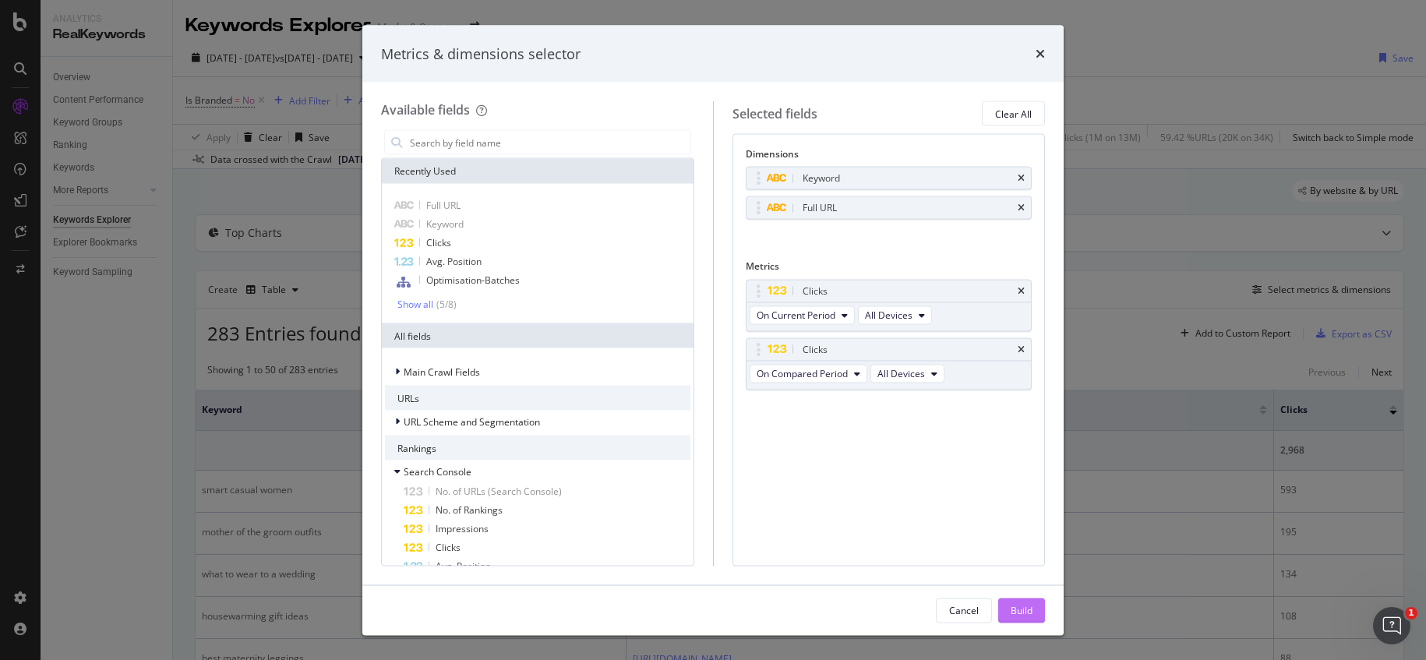
click at [1016, 610] on div "Build" at bounding box center [1022, 609] width 22 height 13
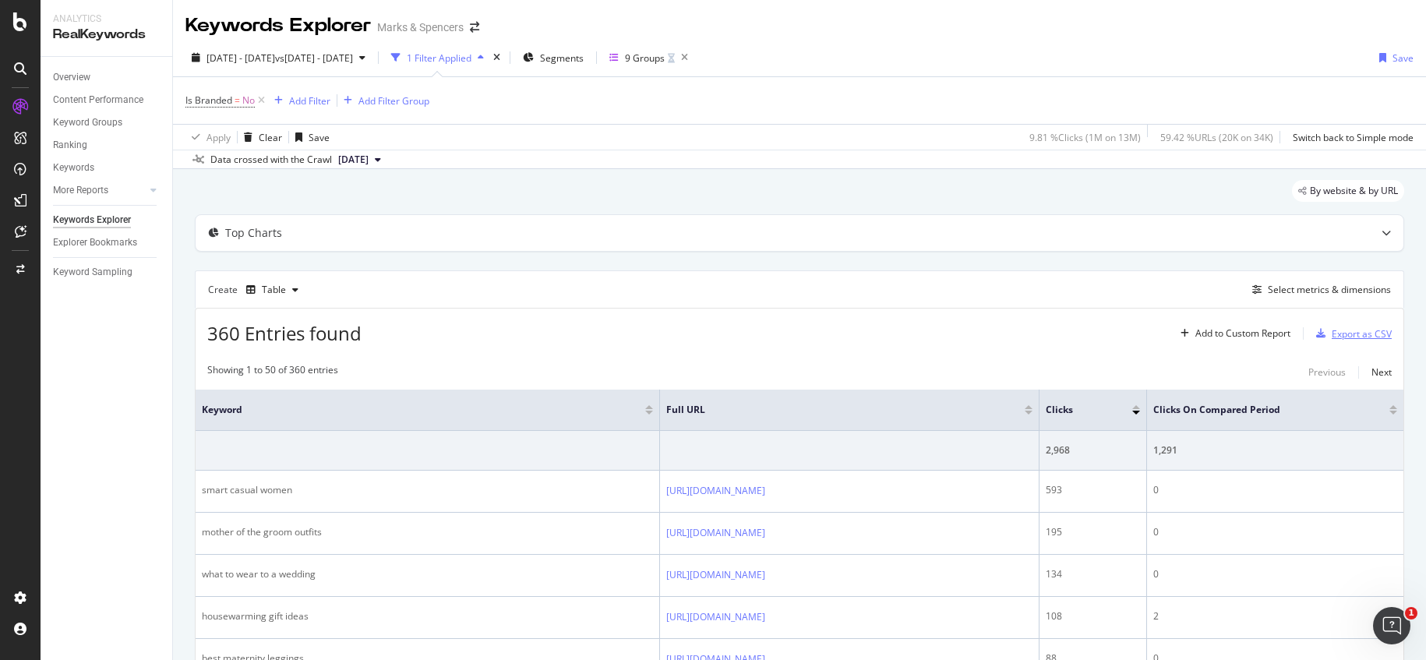
click at [1344, 334] on div "Export as CSV" at bounding box center [1362, 333] width 60 height 13
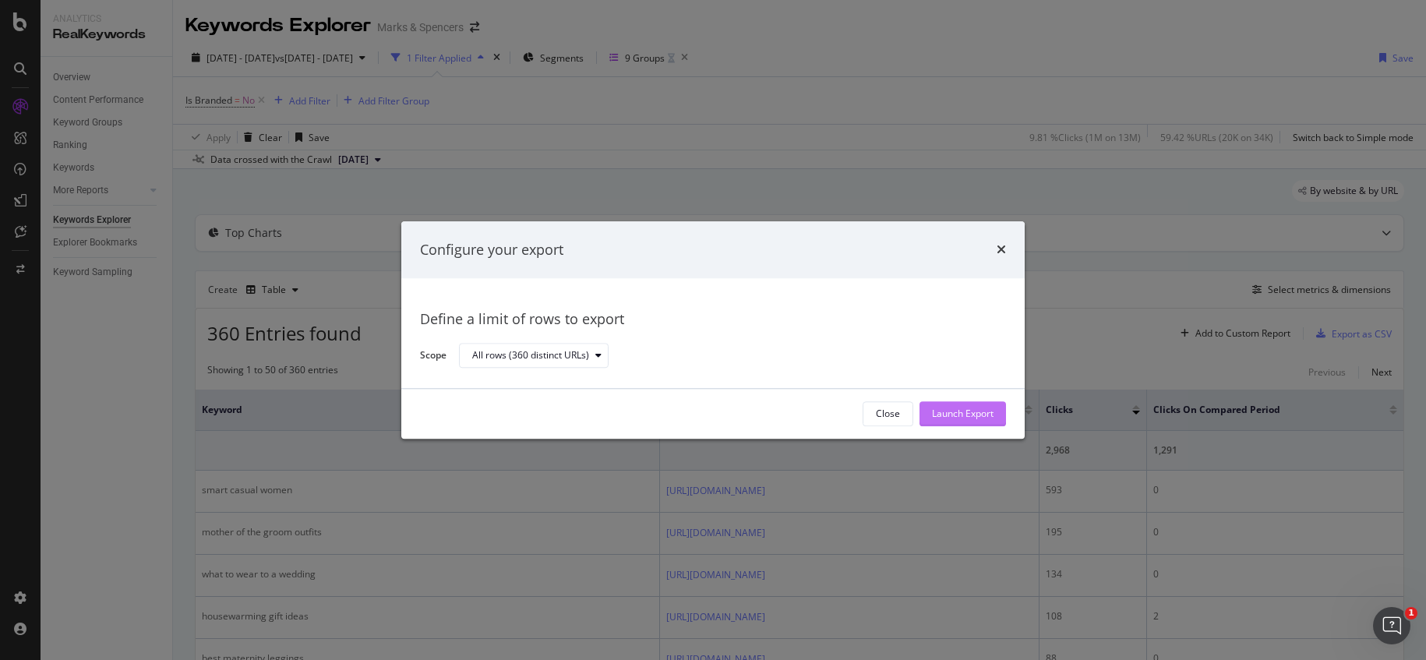
click at [963, 414] on div "Launch Export" at bounding box center [963, 414] width 62 height 13
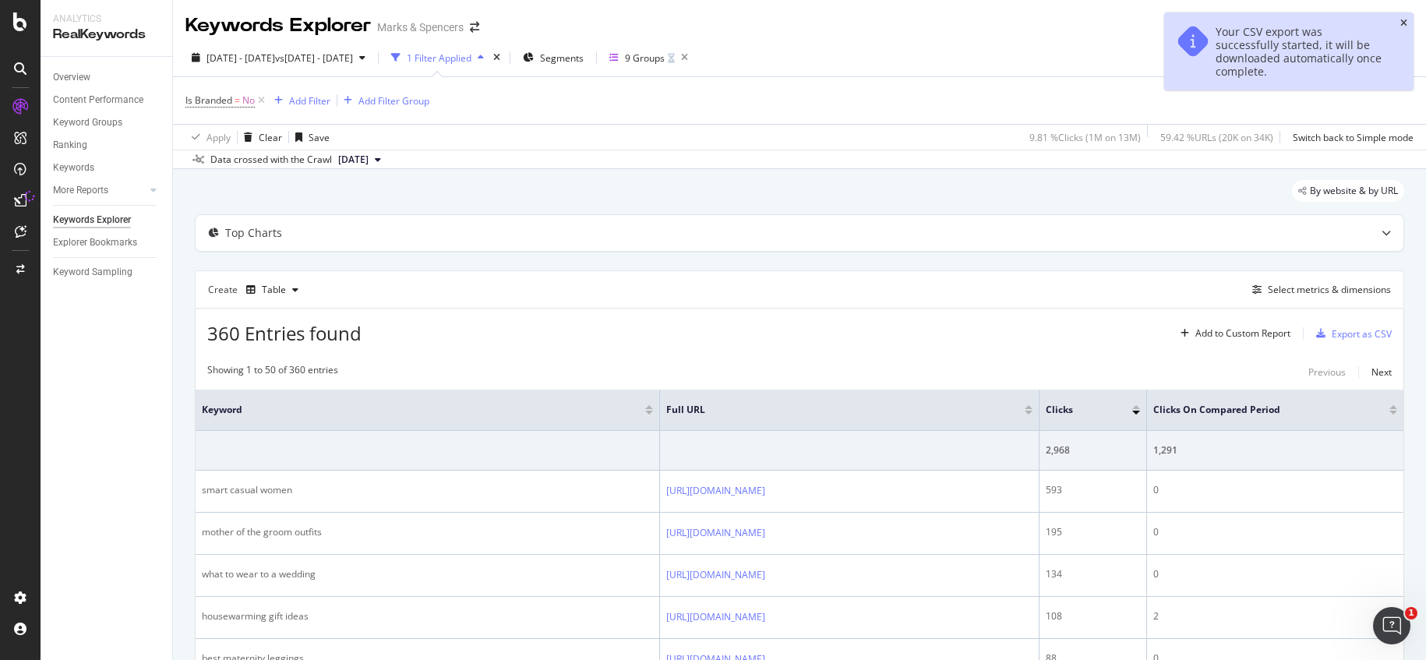
click at [1404, 22] on icon "close toast" at bounding box center [1404, 23] width 7 height 9
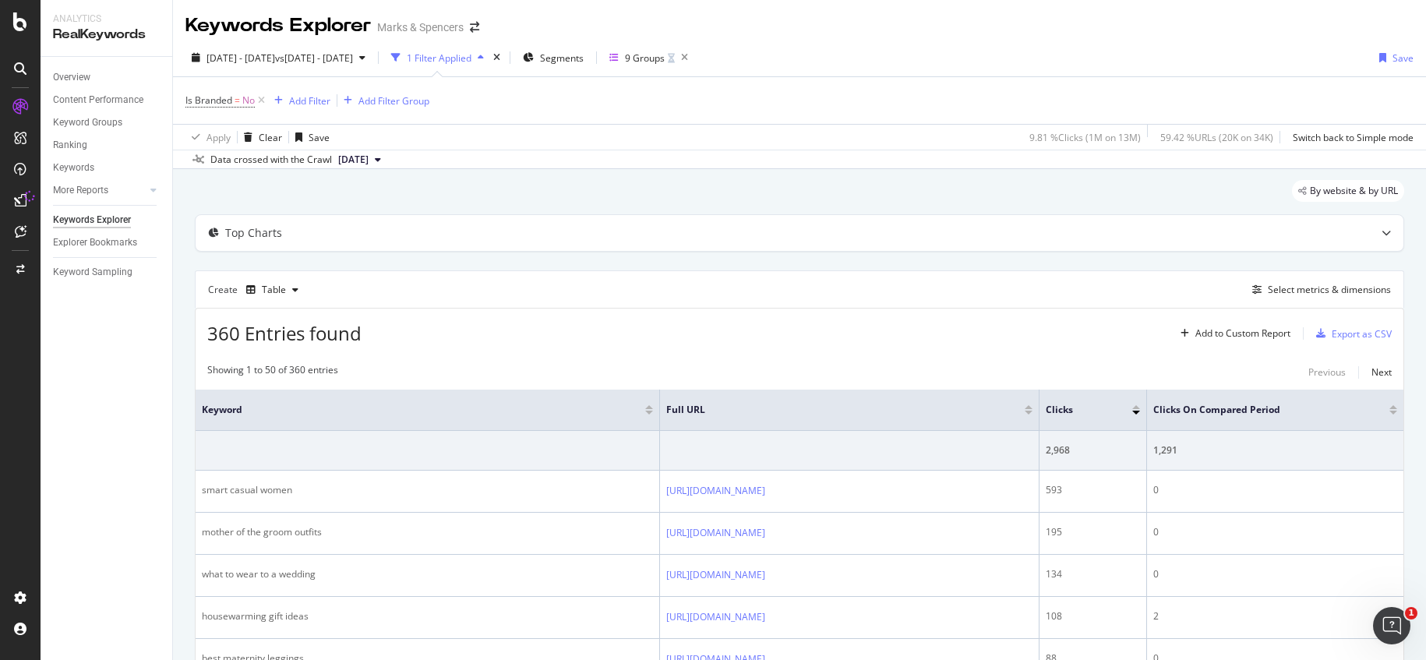
click at [816, 330] on div "360 Entries found Add to Custom Report Export as CSV" at bounding box center [800, 328] width 1208 height 38
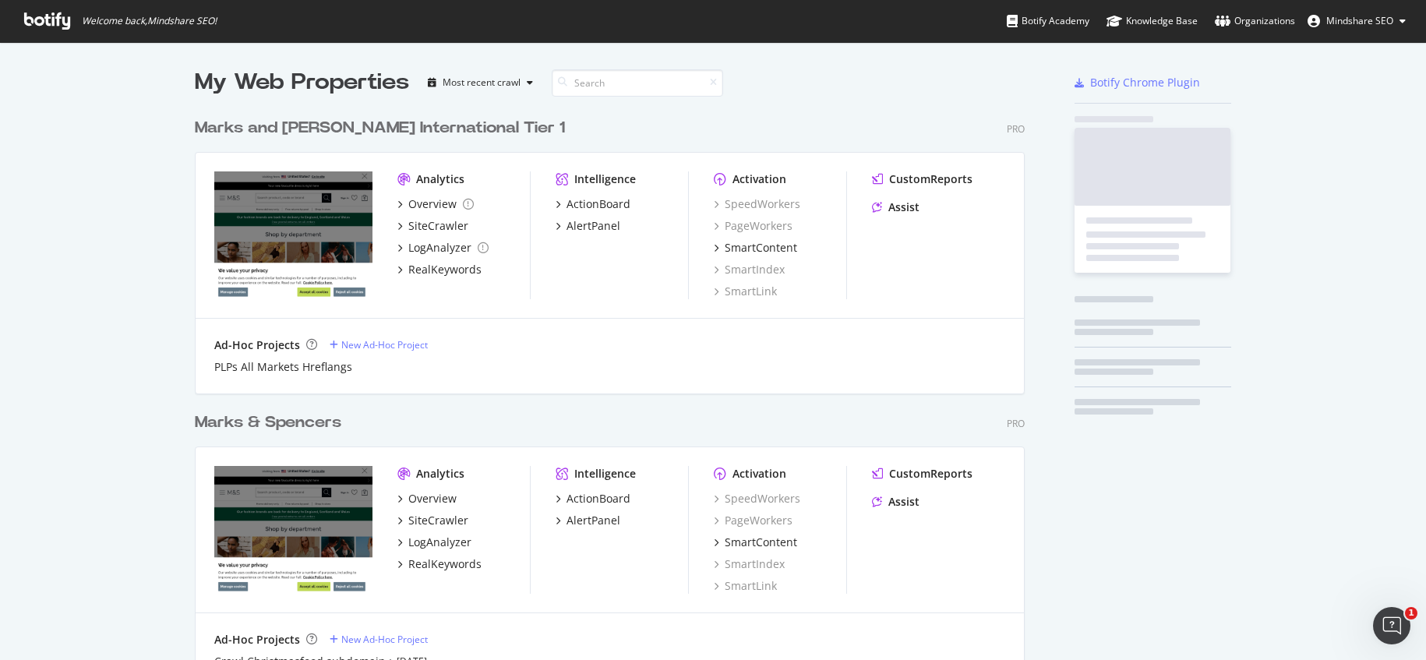
scroll to position [649, 831]
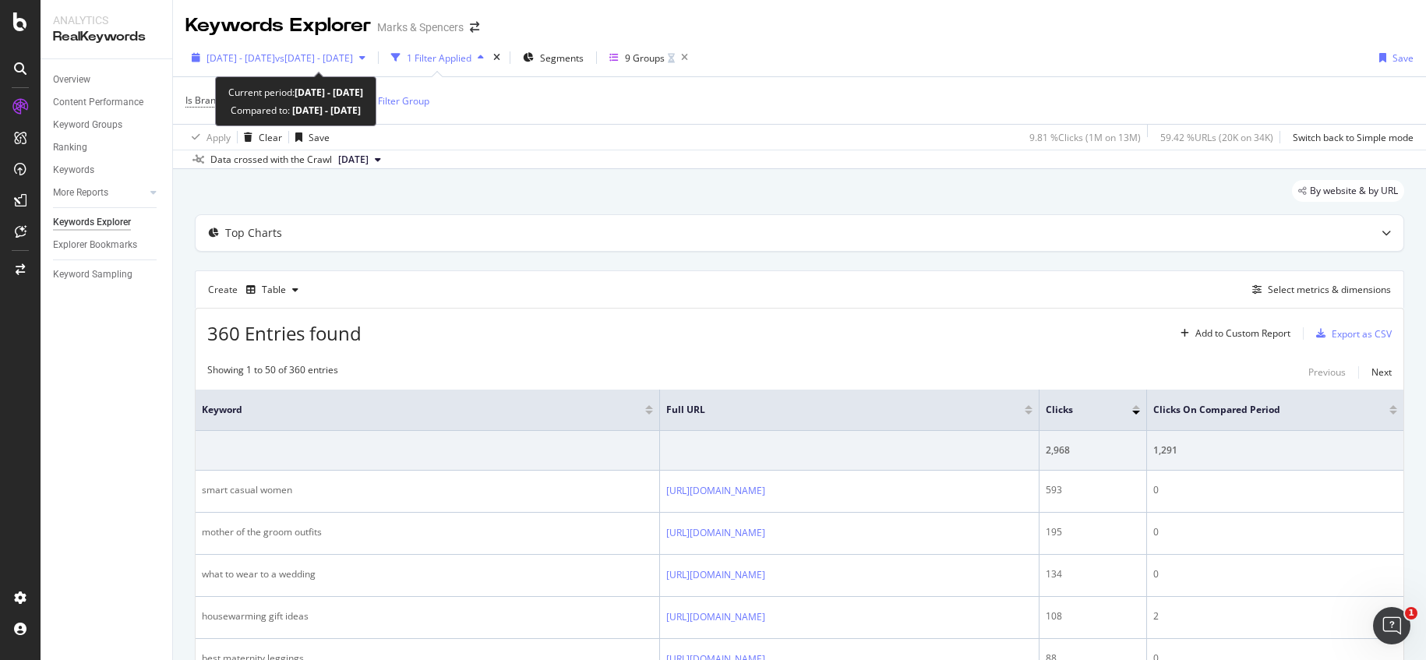
click at [315, 67] on div "[DATE] - [DATE] vs [DATE] - [DATE]" at bounding box center [278, 57] width 186 height 23
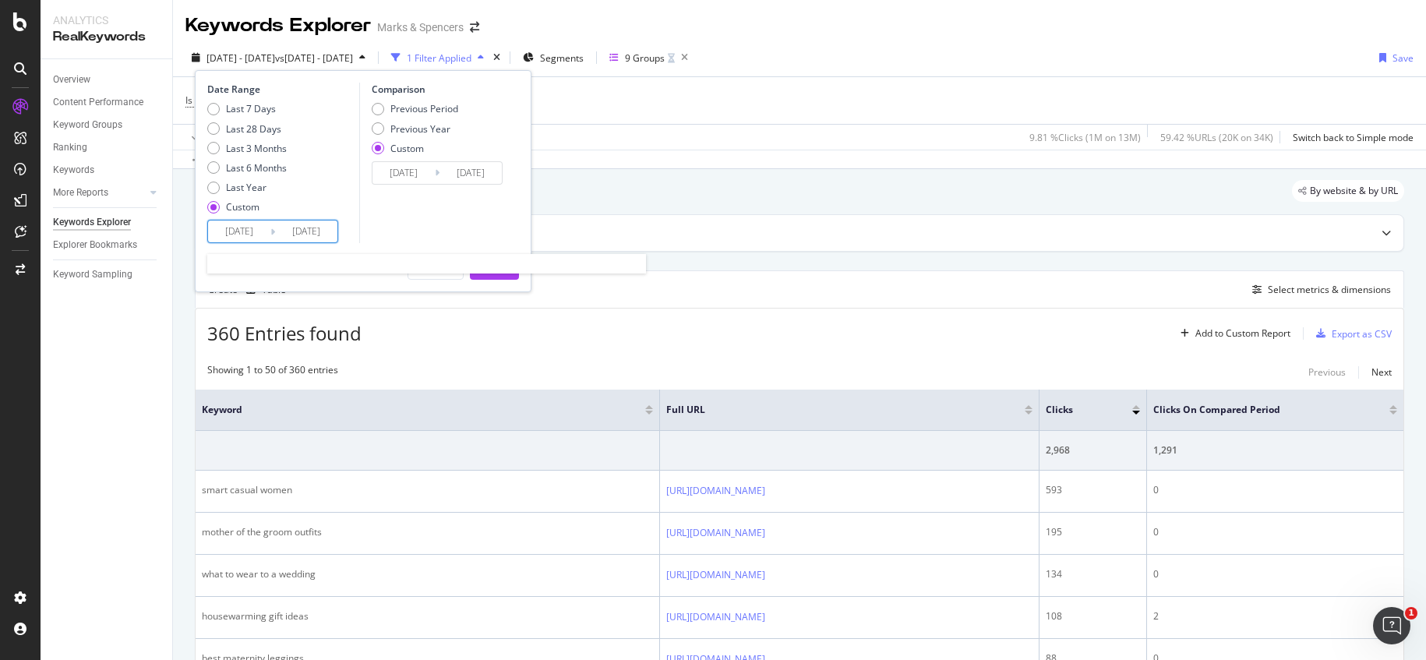
click at [244, 228] on input "[DATE]" at bounding box center [239, 232] width 62 height 22
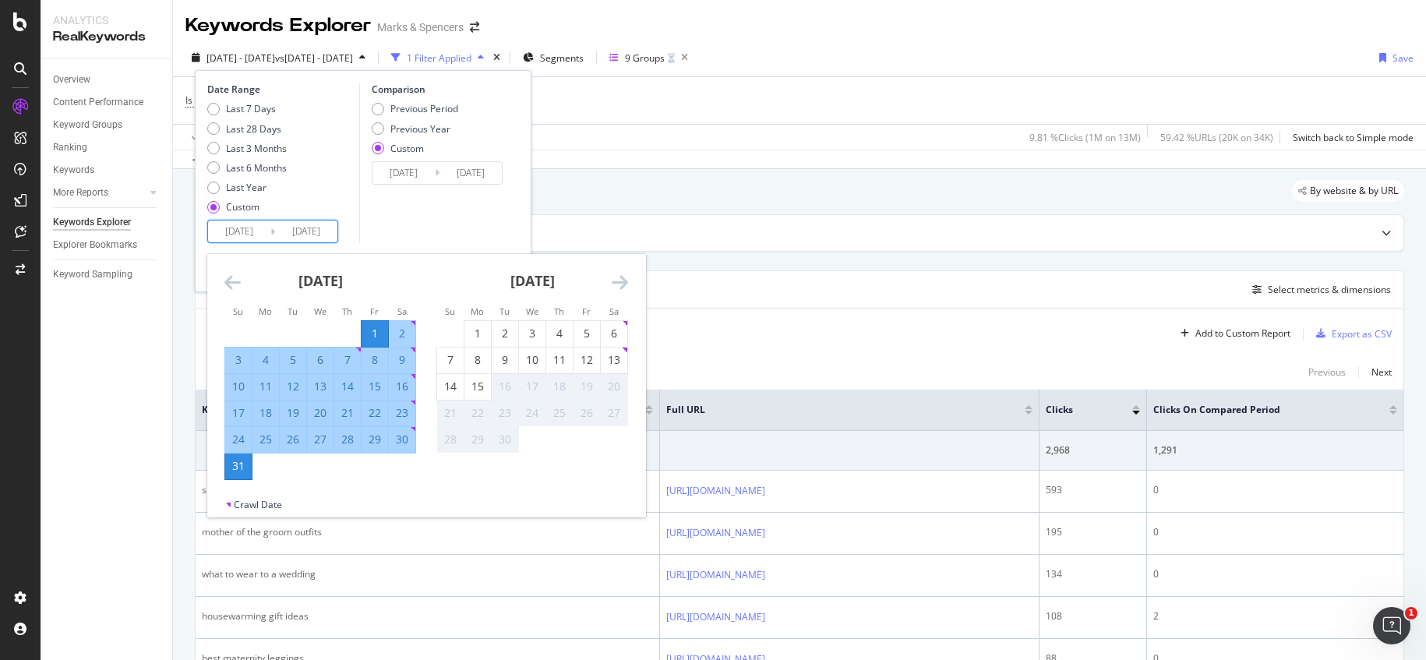
click at [231, 290] on icon "Move backward to switch to the previous month." at bounding box center [232, 282] width 16 height 19
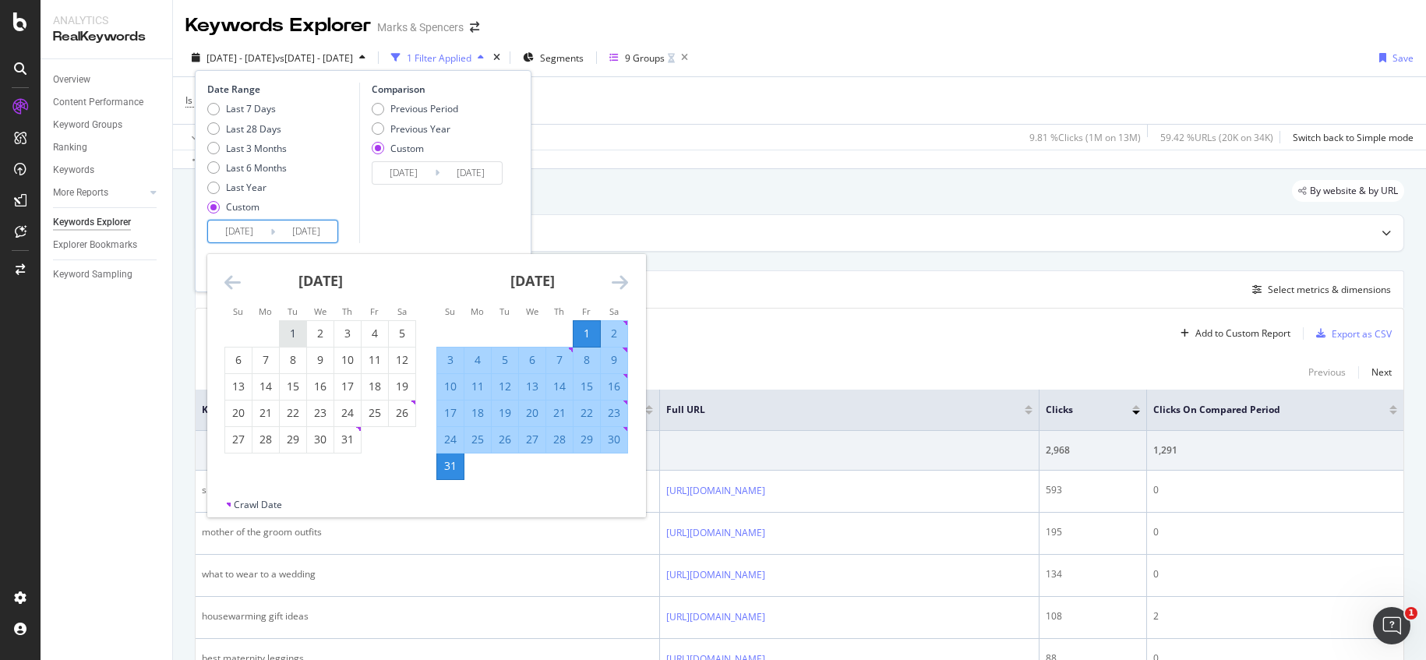
click at [293, 330] on div "1" at bounding box center [293, 334] width 26 height 16
type input "[DATE]"
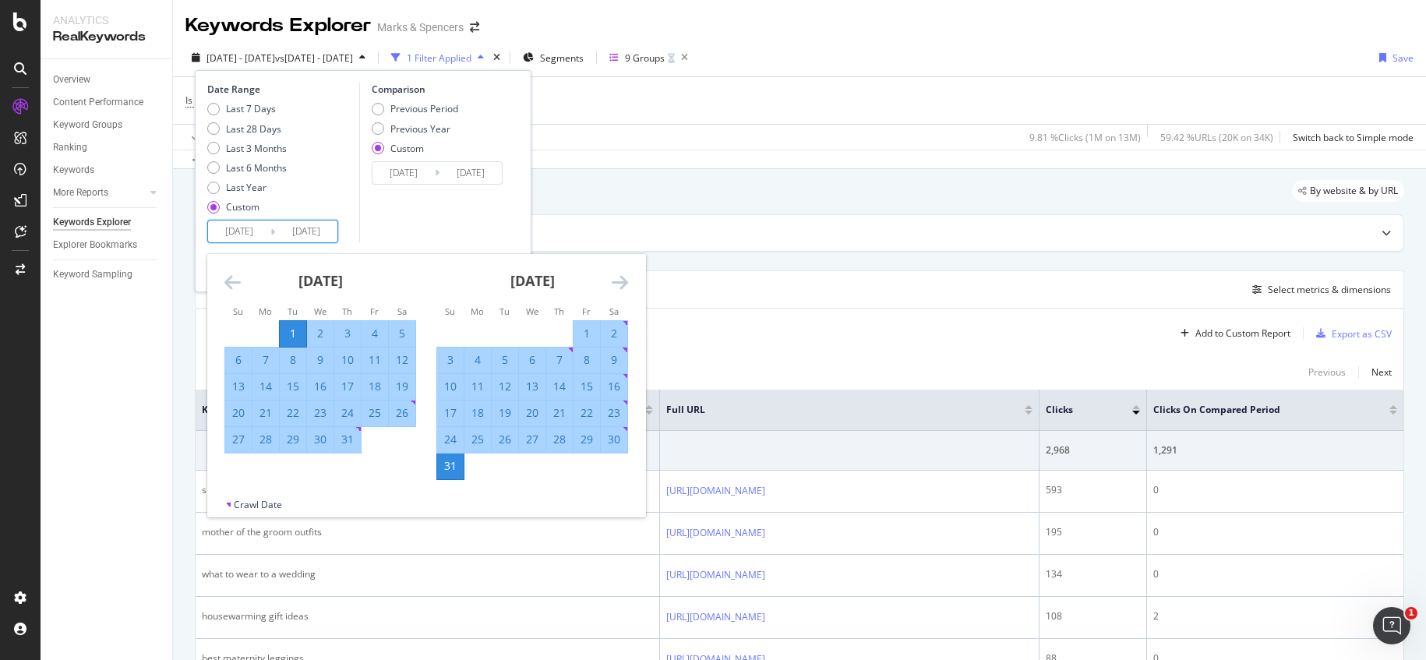
click at [351, 442] on div "31" at bounding box center [347, 440] width 26 height 16
type input "[DATE]"
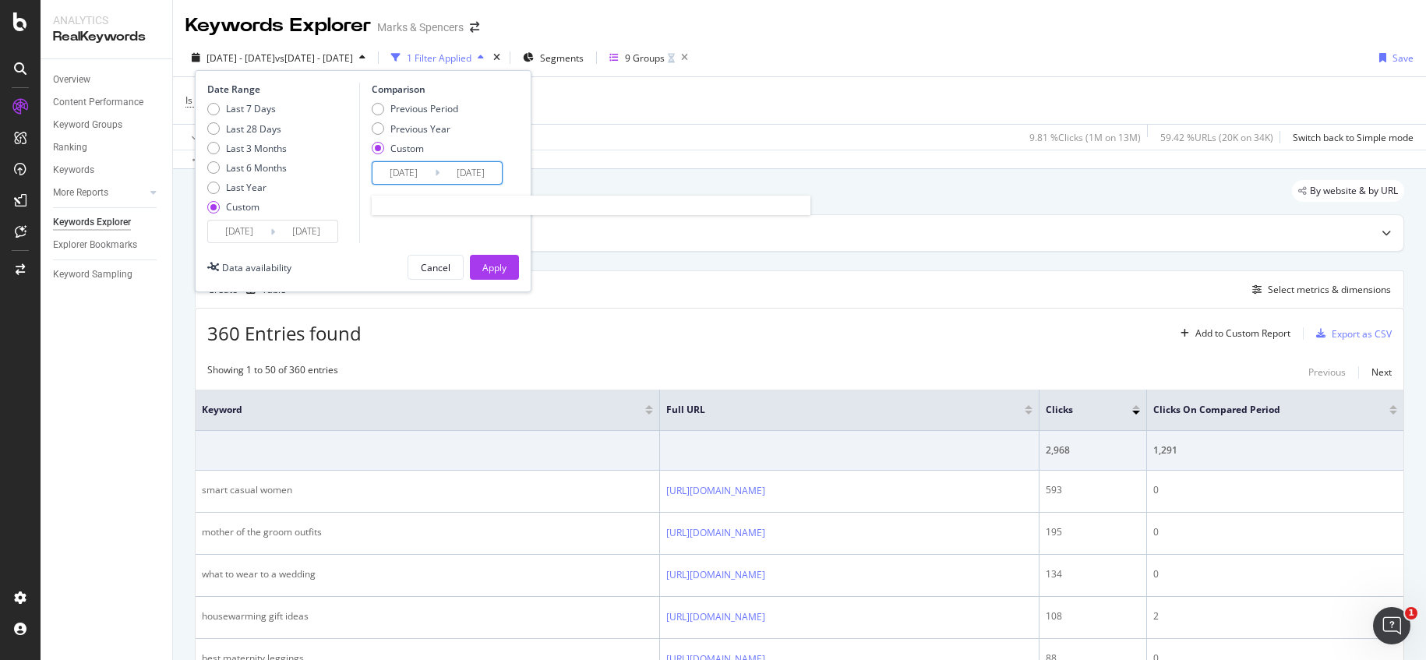
drag, startPoint x: 406, startPoint y: 170, endPoint x: 408, endPoint y: 183, distance: 13.5
click at [406, 171] on input "[DATE]" at bounding box center [404, 173] width 62 height 22
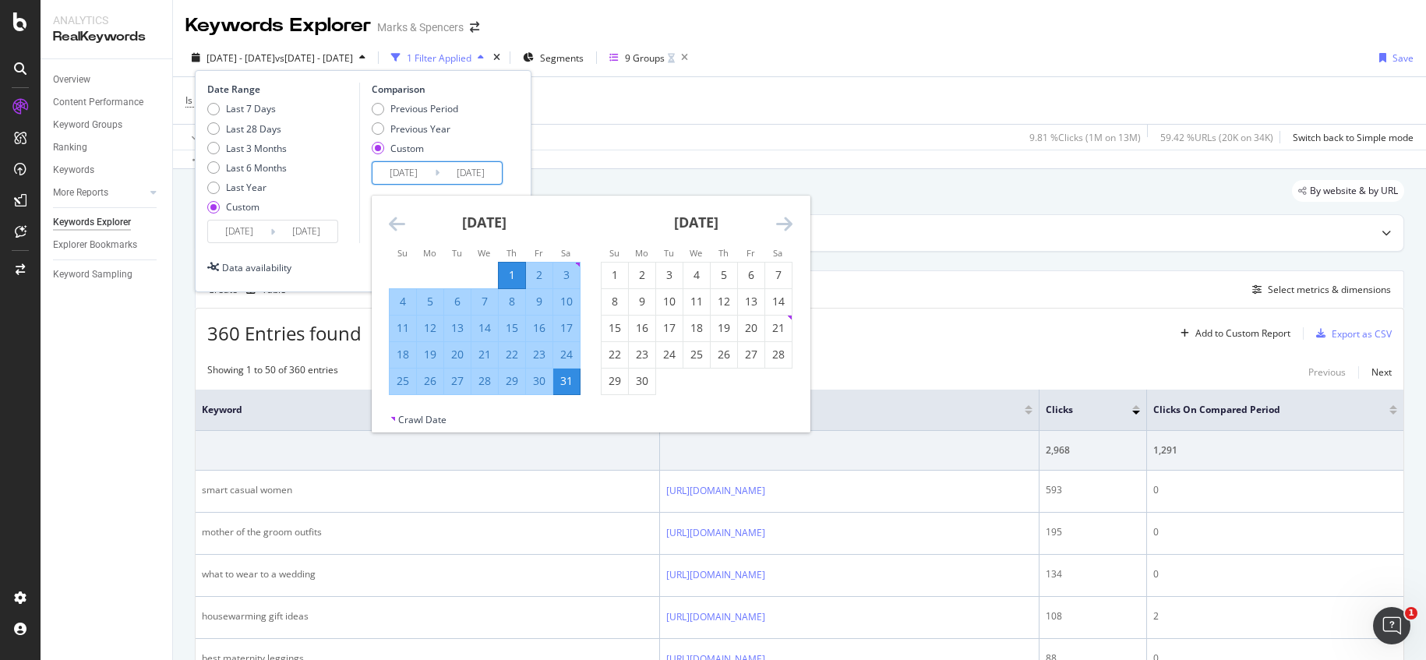
click at [390, 228] on icon "Move backward to switch to the previous month." at bounding box center [397, 223] width 16 height 19
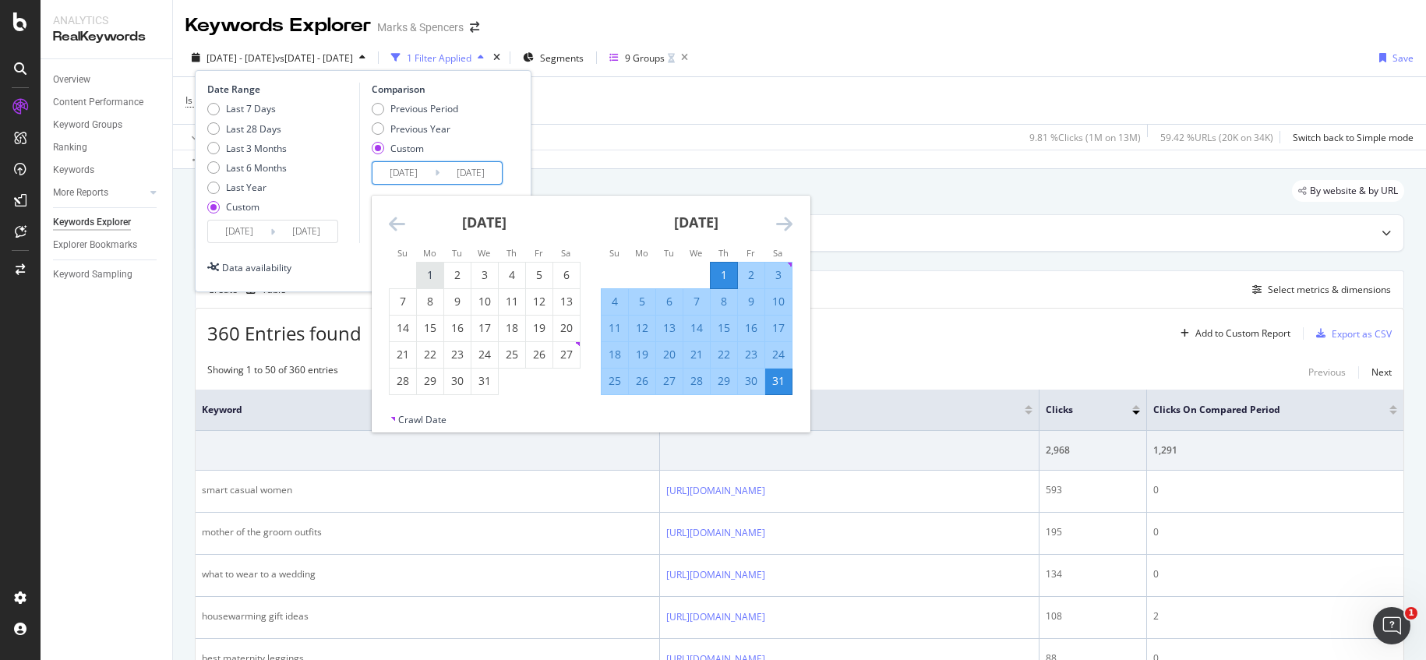
click at [436, 273] on div "1" at bounding box center [430, 275] width 26 height 16
type input "[DATE]"
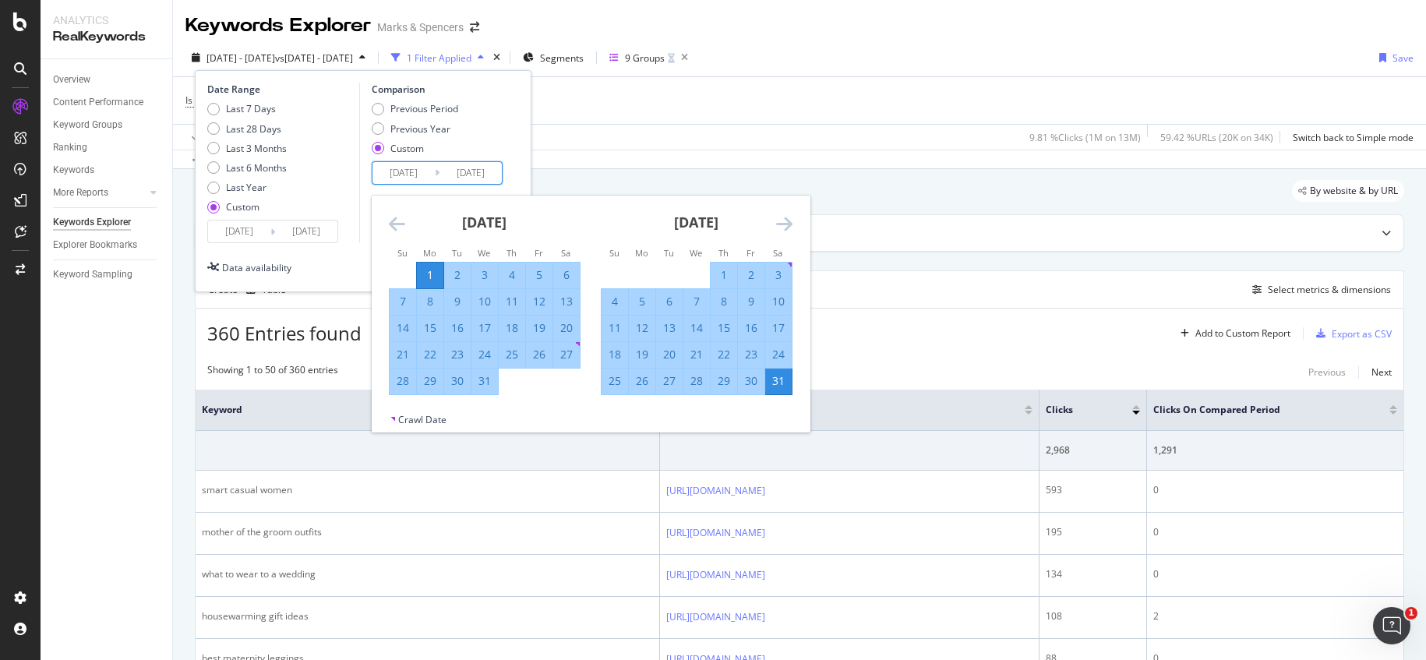
click at [490, 383] on div "31" at bounding box center [485, 381] width 26 height 16
type input "[DATE]"
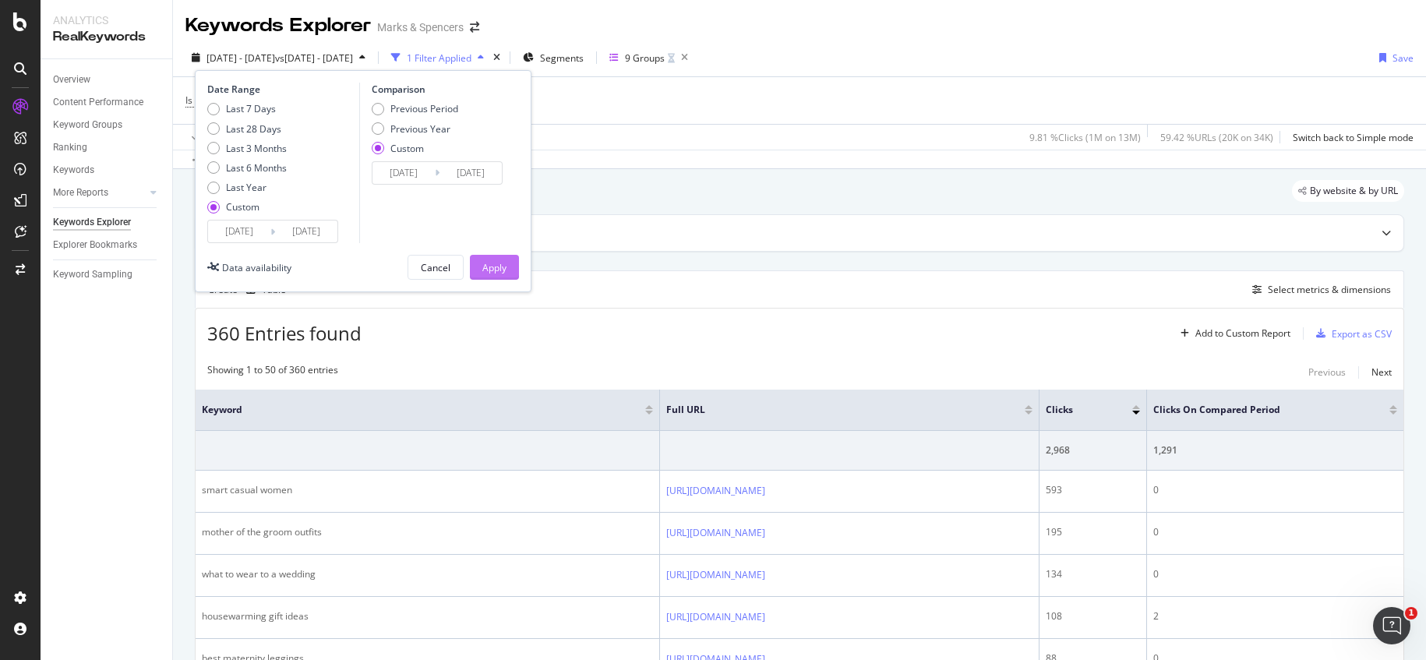
click at [502, 274] on div "Apply" at bounding box center [494, 267] width 24 height 13
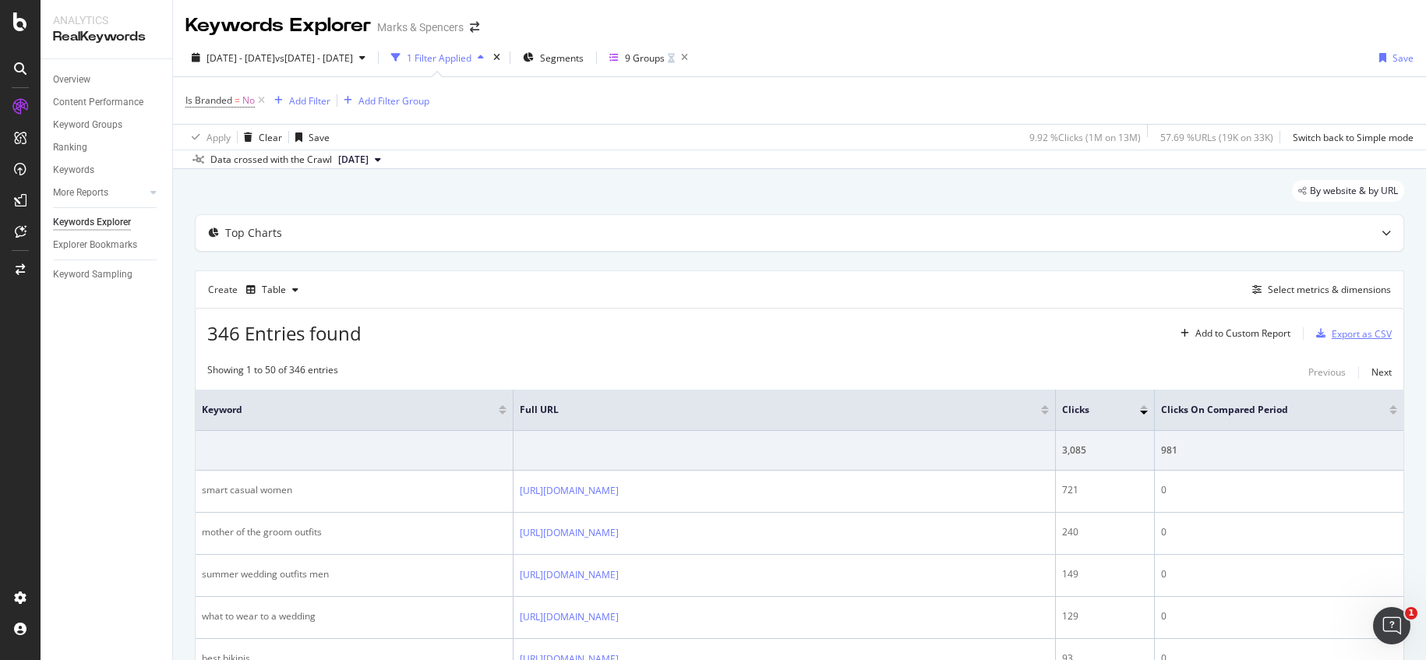
click at [1337, 330] on div "Export as CSV" at bounding box center [1362, 333] width 60 height 13
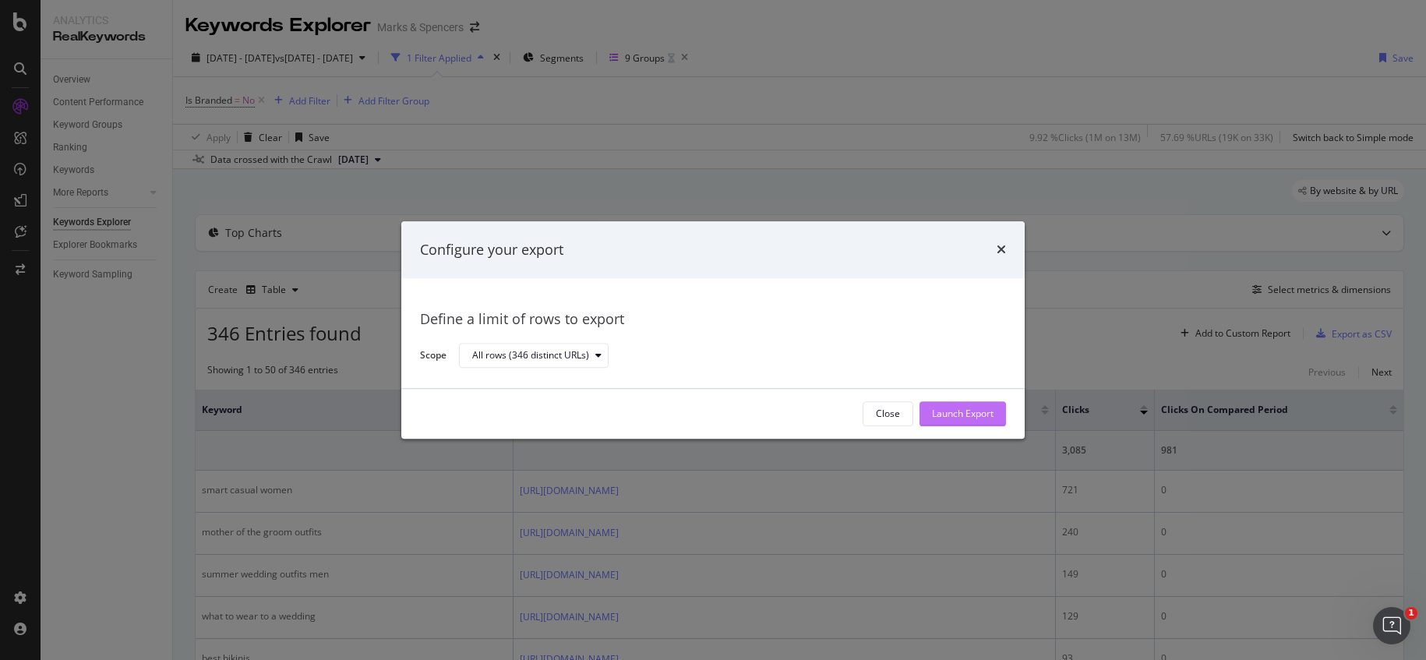
click at [979, 419] on div "Launch Export" at bounding box center [963, 414] width 62 height 13
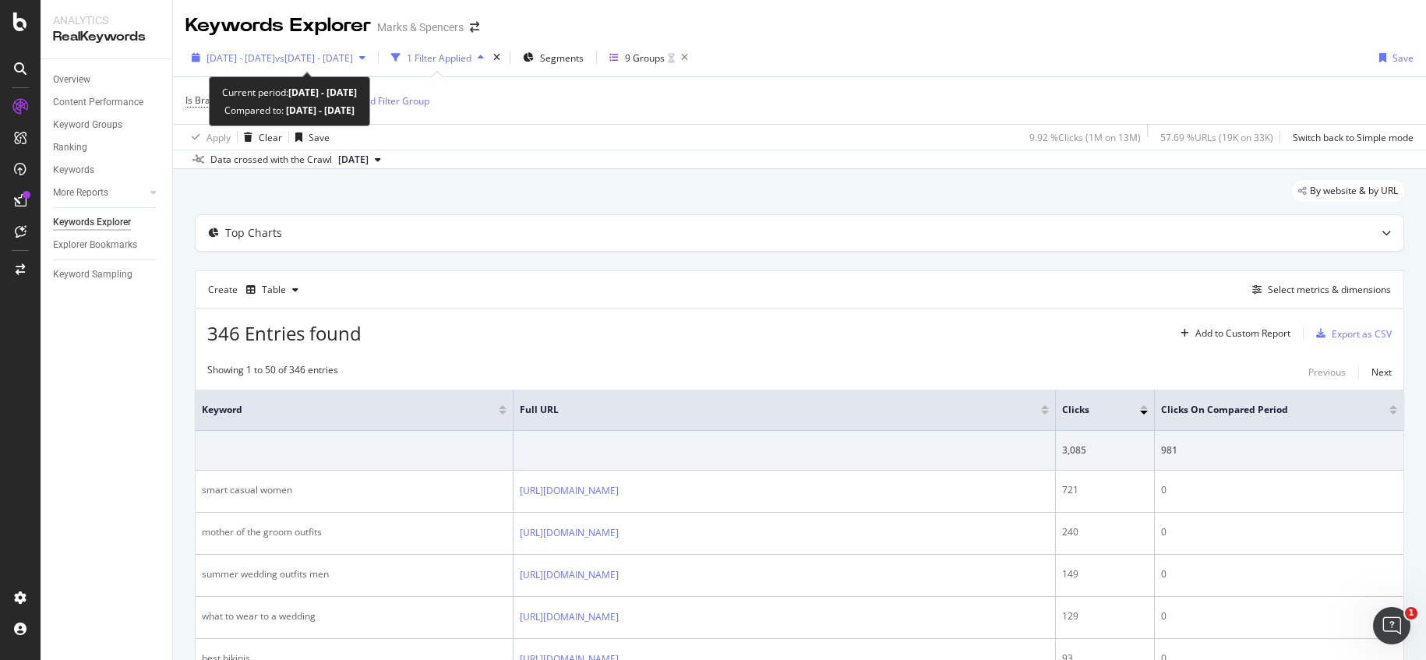
click at [337, 59] on span "vs [DATE] - [DATE]" at bounding box center [314, 57] width 78 height 13
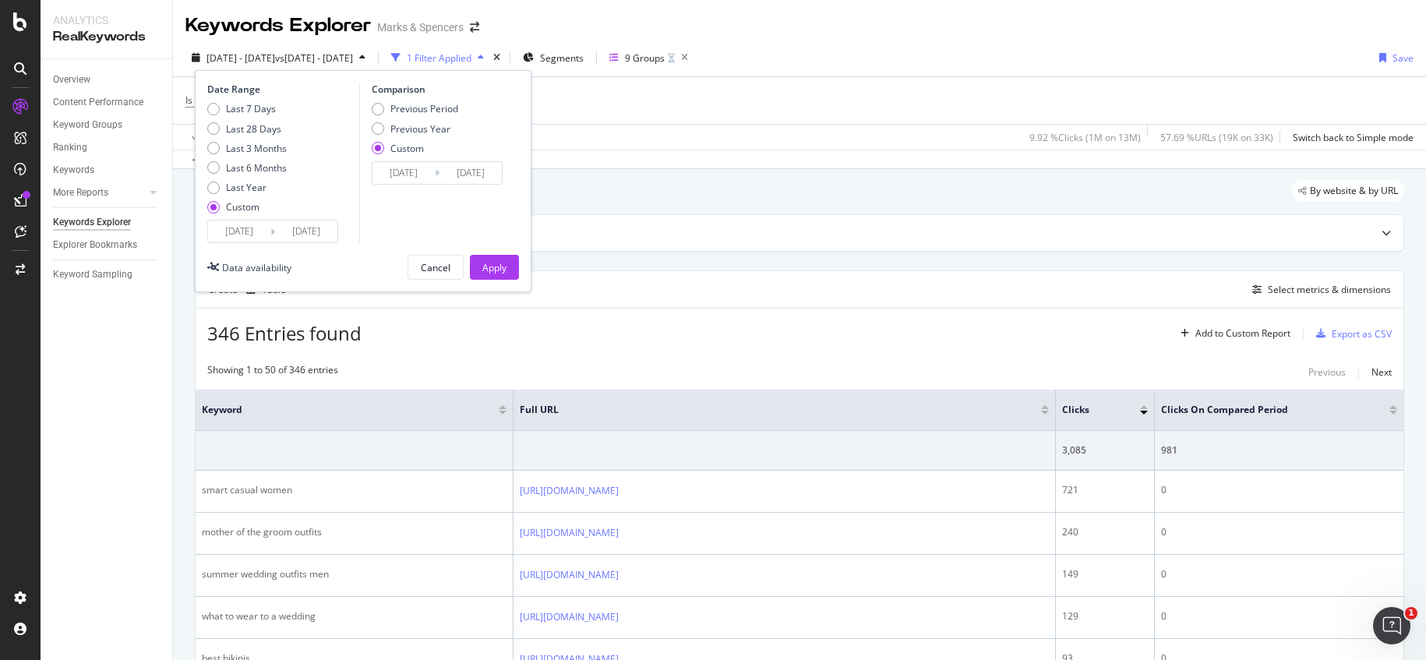
click at [259, 230] on input "[DATE]" at bounding box center [239, 232] width 62 height 22
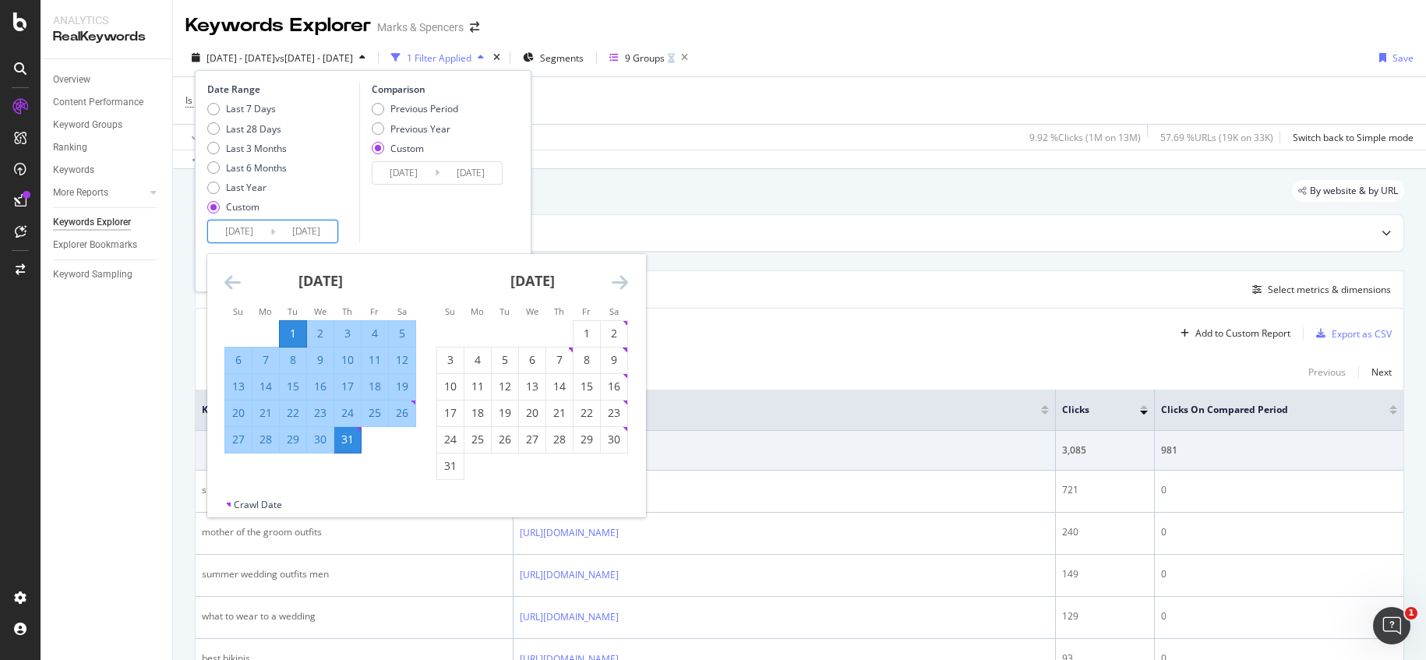
click at [231, 284] on icon "Move backward to switch to the previous month." at bounding box center [232, 282] width 16 height 19
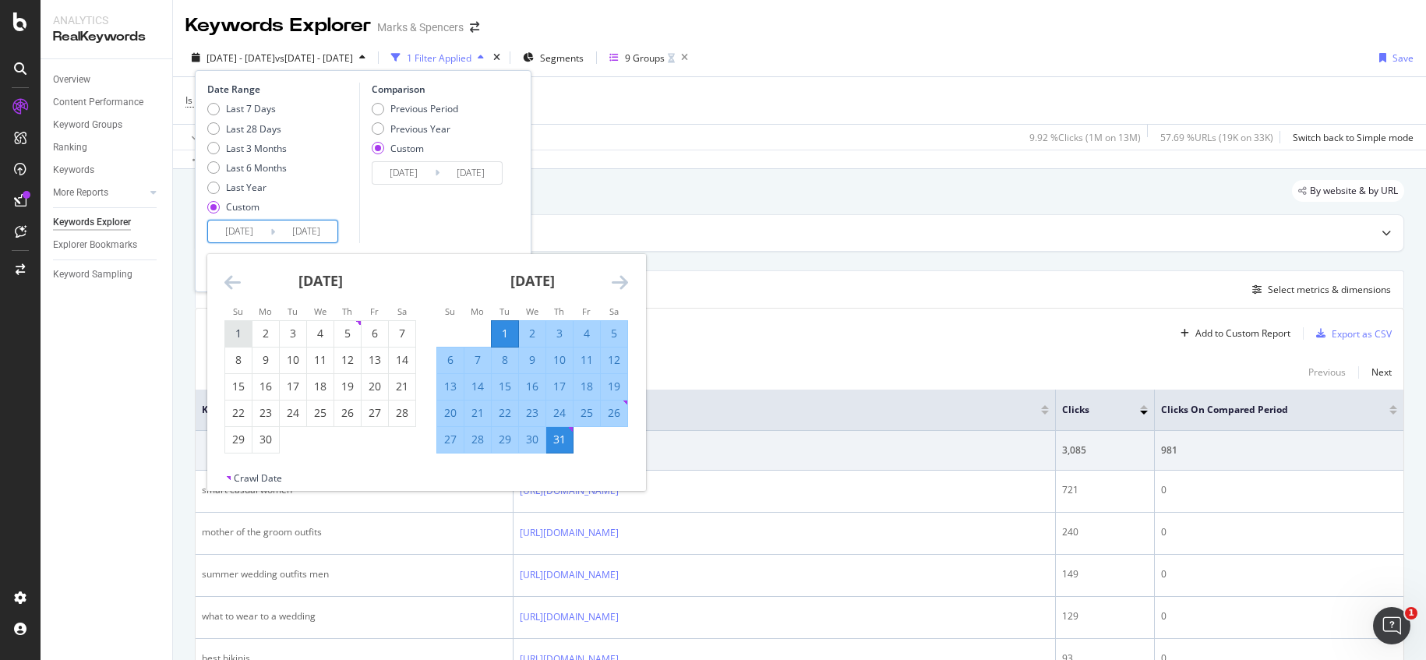
click at [238, 330] on div "1" at bounding box center [238, 334] width 26 height 16
type input "[DATE]"
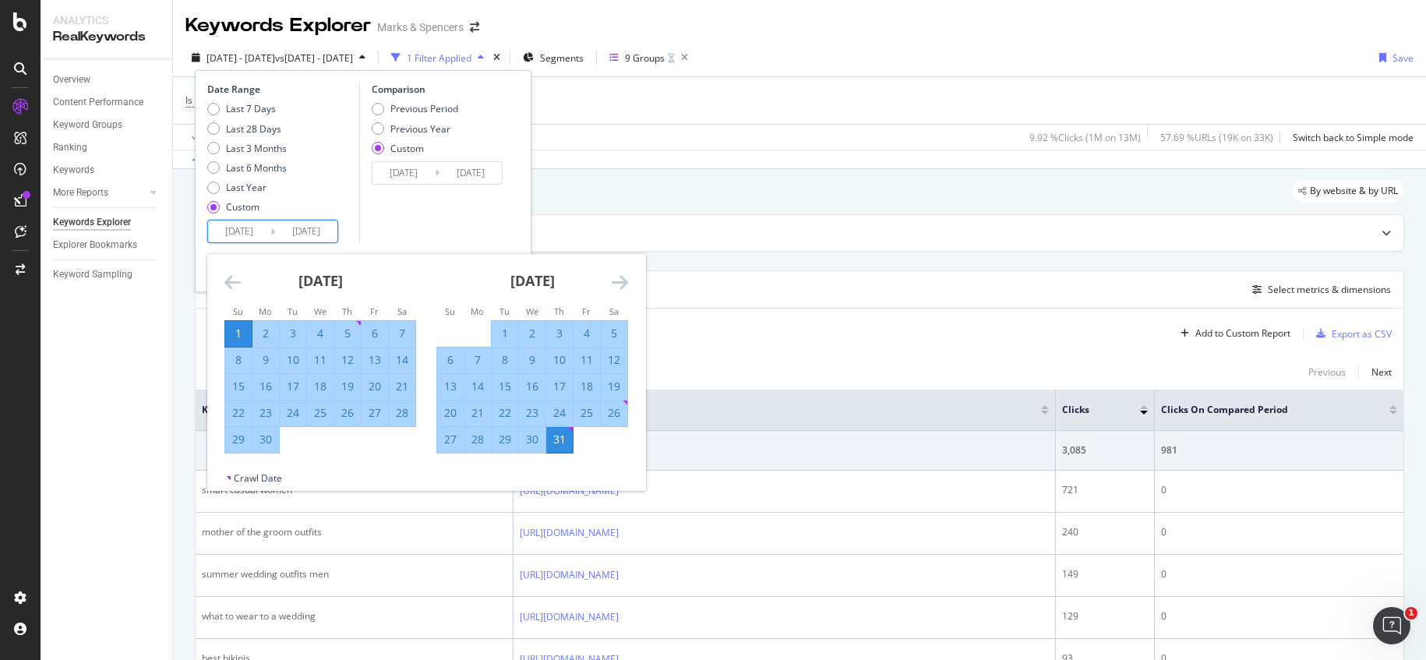
click at [260, 436] on div "30" at bounding box center [266, 440] width 26 height 16
type input "[DATE]"
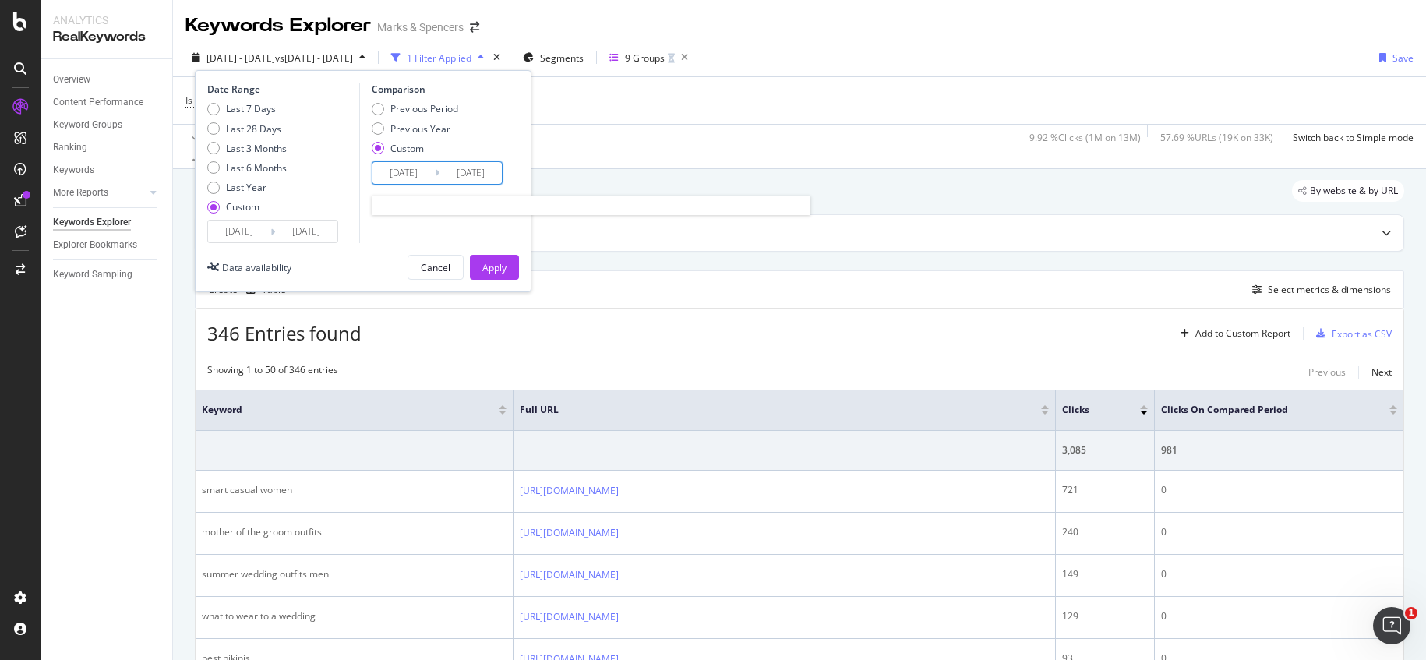
click at [447, 163] on input "[DATE]" at bounding box center [471, 173] width 62 height 22
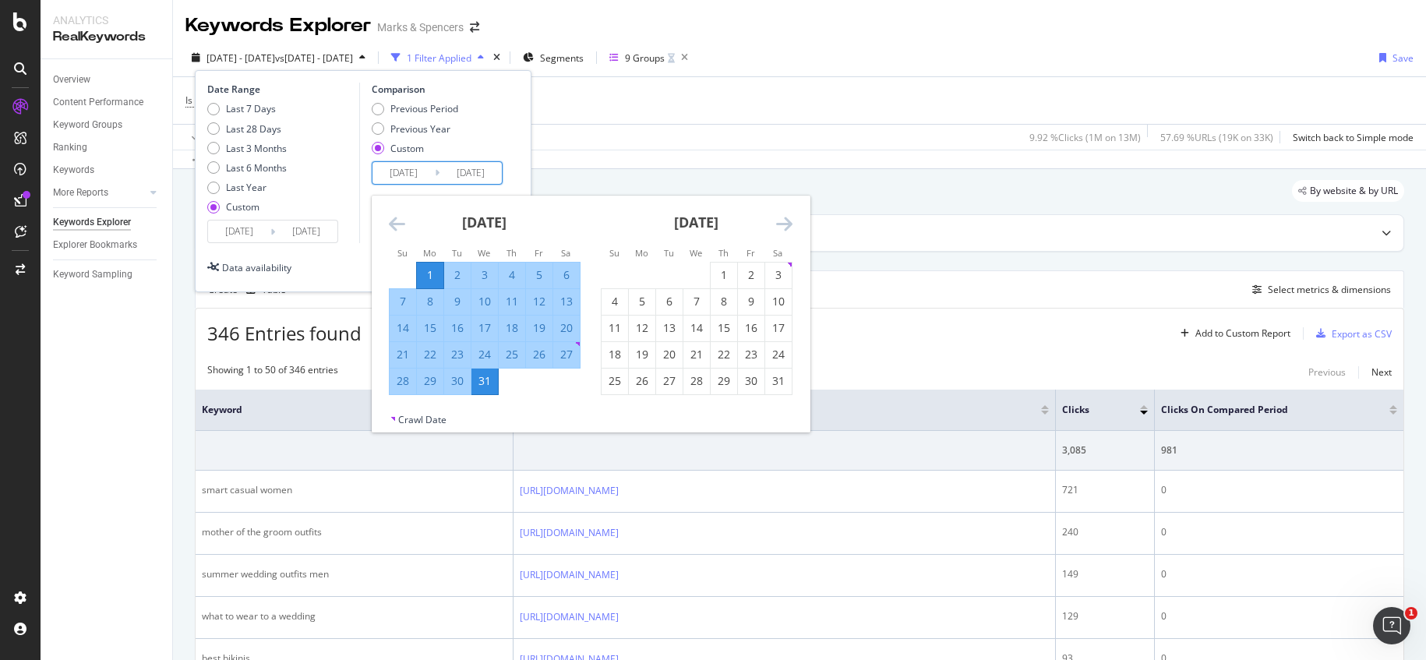
click at [394, 224] on icon "Move backward to switch to the previous month." at bounding box center [397, 223] width 16 height 19
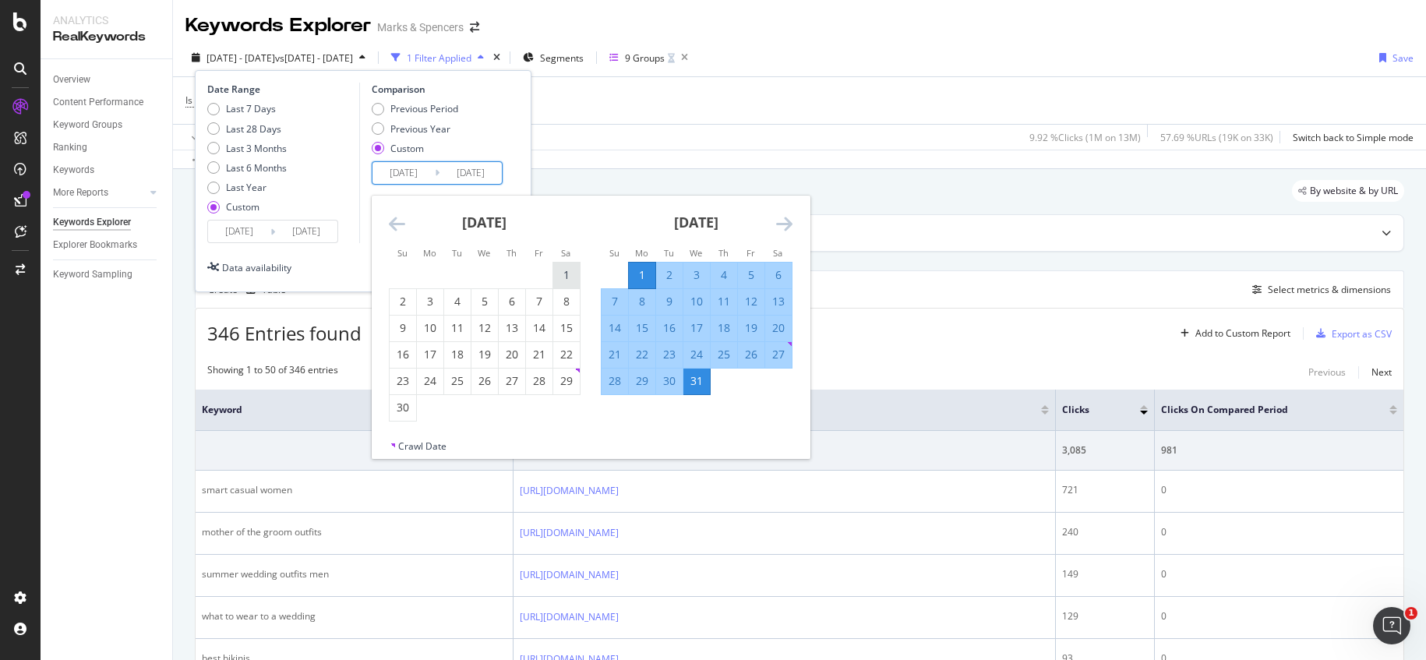
click at [568, 271] on div "1" at bounding box center [566, 275] width 26 height 16
type input "[DATE]"
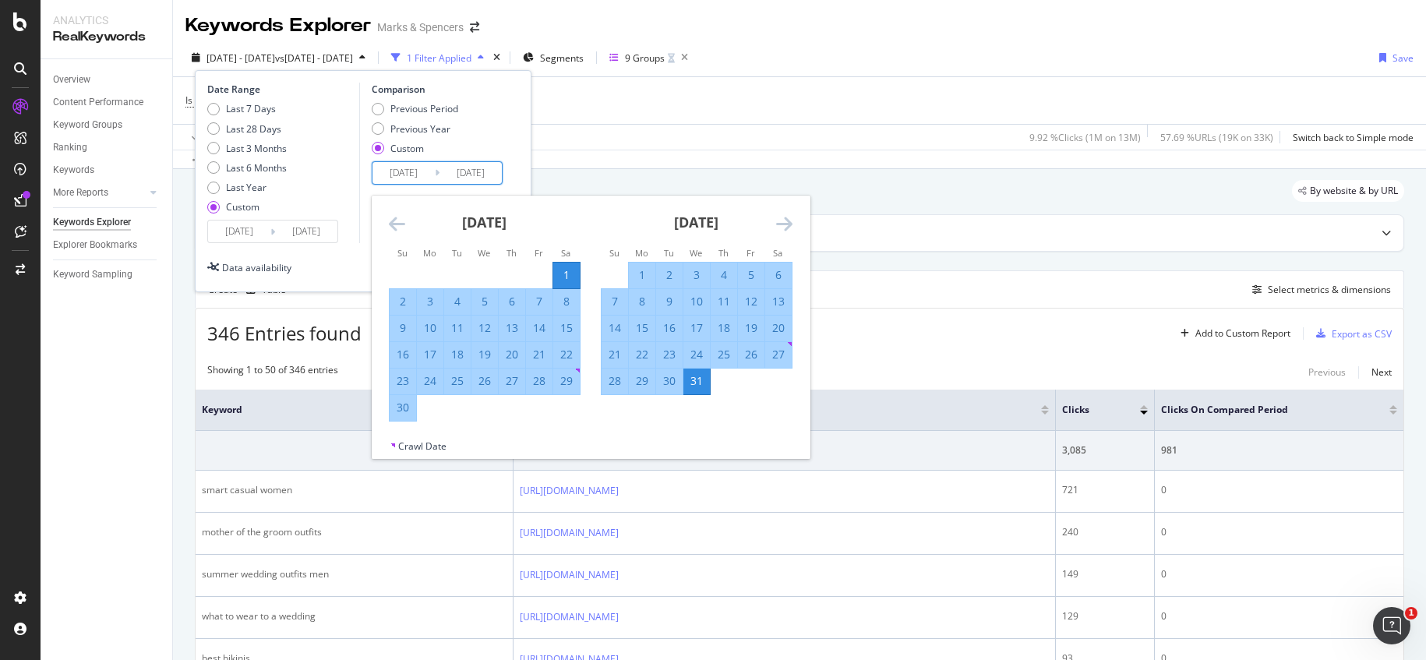
click at [405, 411] on div "30" at bounding box center [403, 408] width 26 height 16
type input "[DATE]"
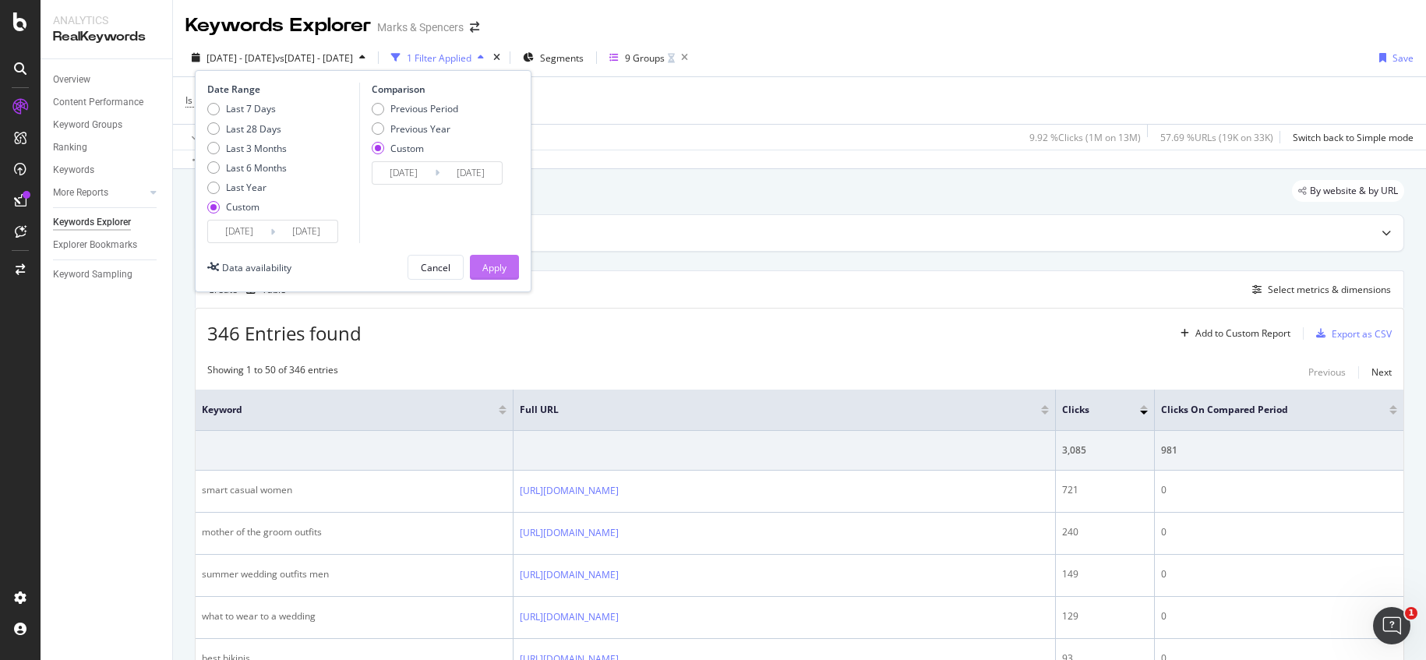
click at [507, 255] on button "Apply" at bounding box center [494, 267] width 49 height 25
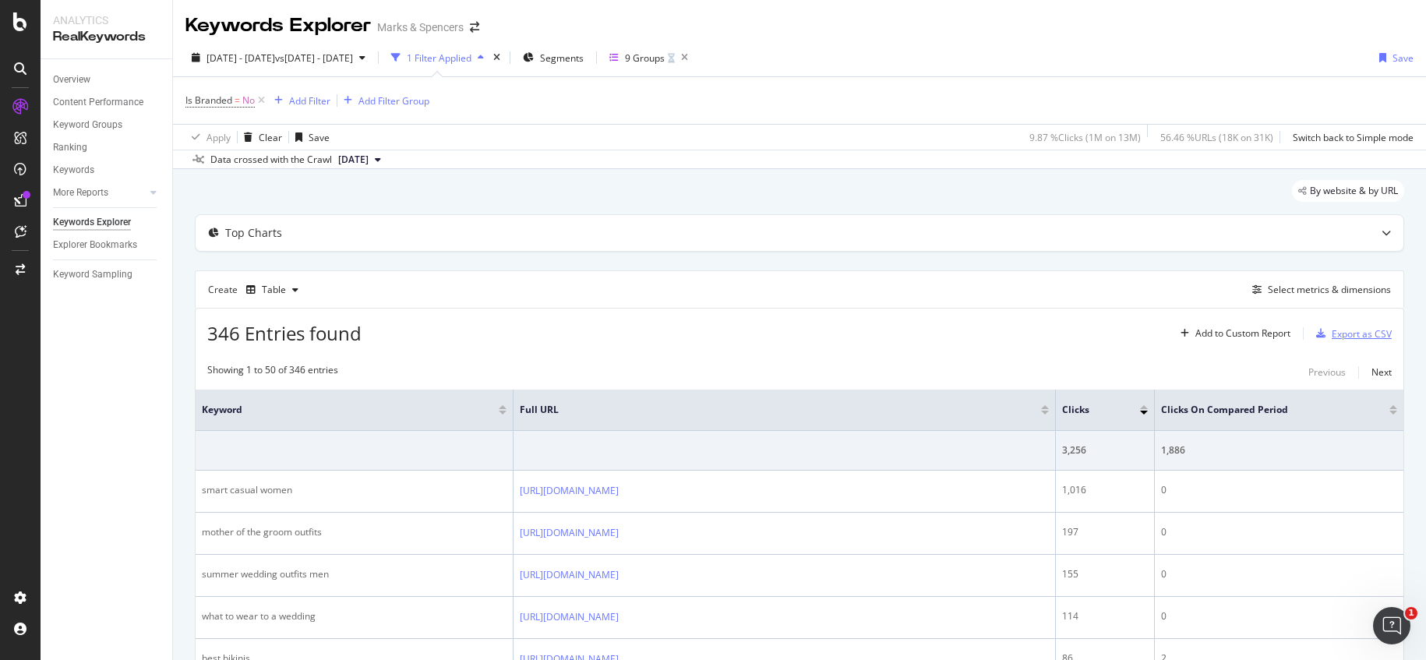
click at [1332, 332] on div "Export as CSV" at bounding box center [1362, 333] width 60 height 13
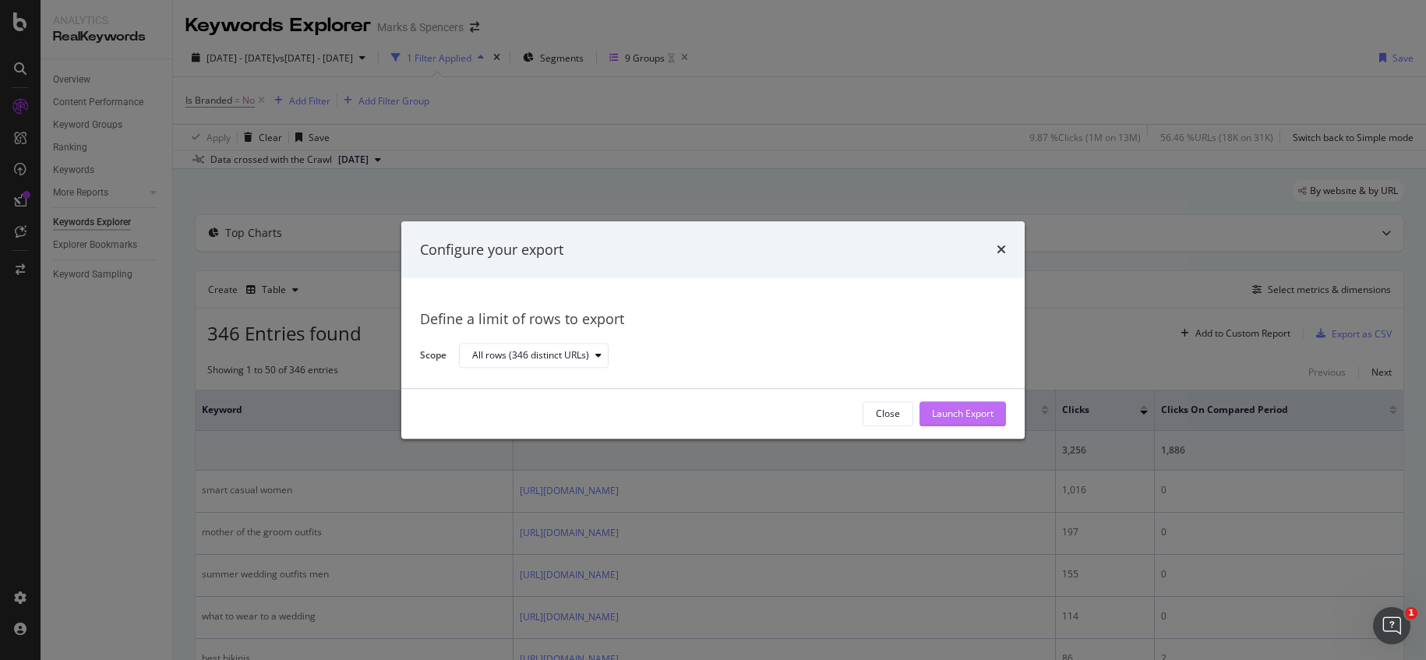
click at [964, 412] on div "Launch Export" at bounding box center [963, 414] width 62 height 13
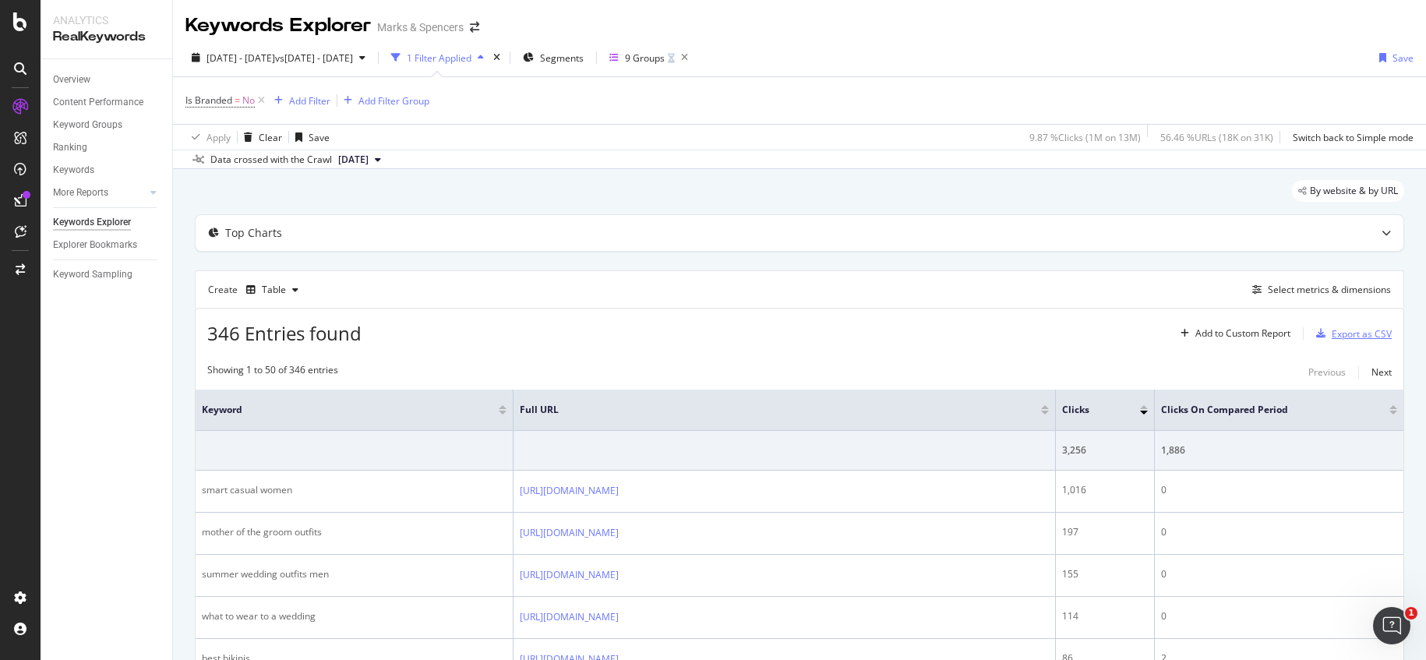
click at [1349, 329] on div "Export as CSV" at bounding box center [1362, 333] width 60 height 13
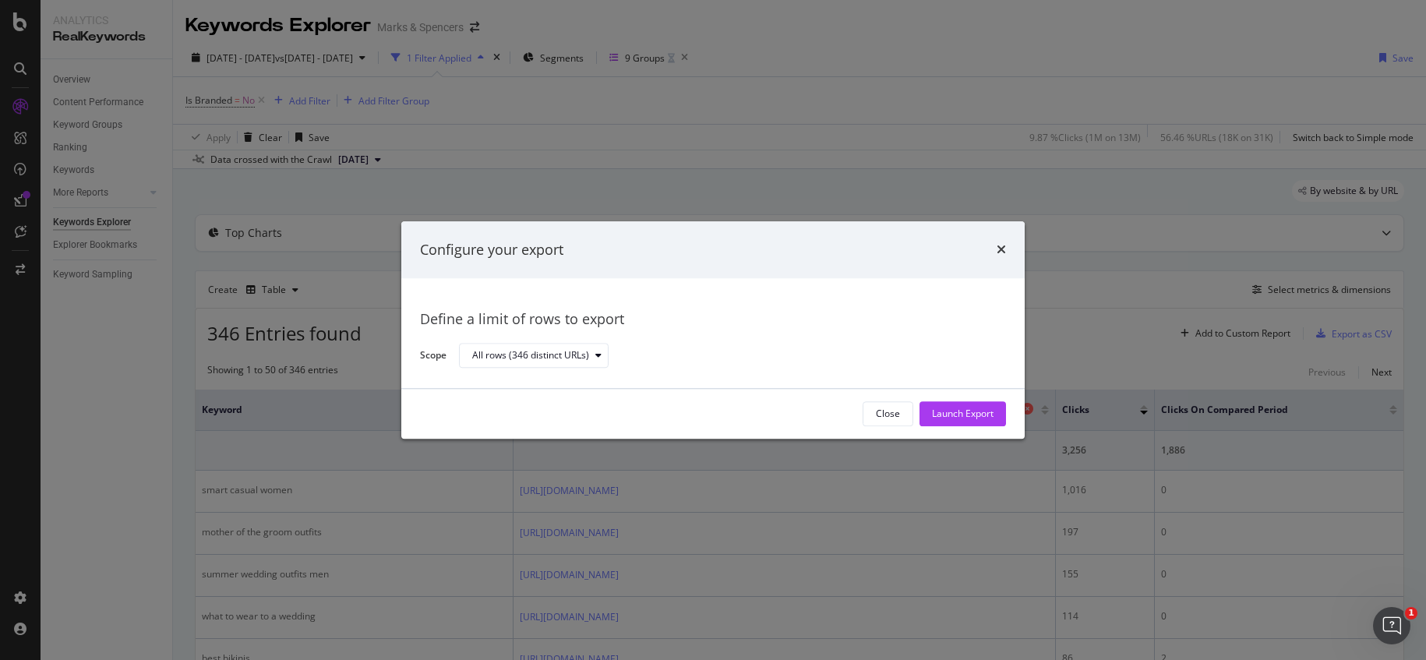
click at [956, 416] on div "Launch Export" at bounding box center [963, 414] width 62 height 13
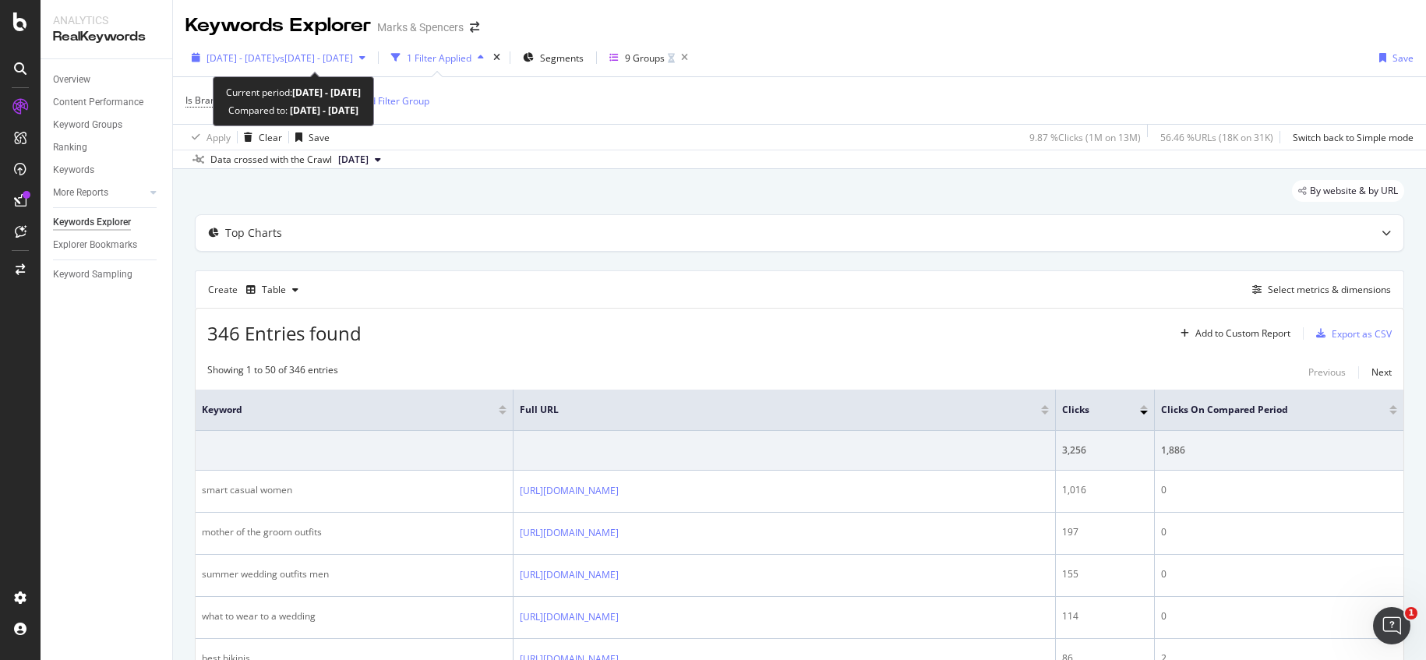
click at [248, 56] on span "[DATE] - [DATE]" at bounding box center [241, 57] width 69 height 13
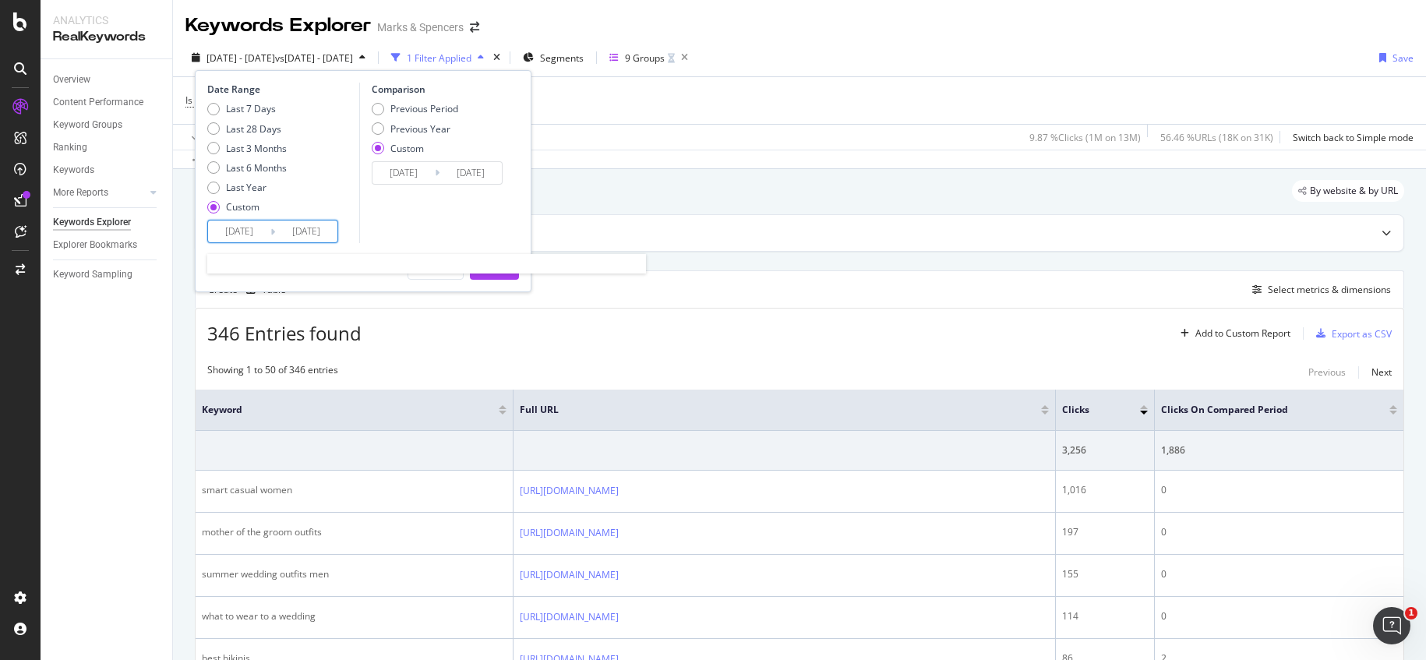
click at [256, 231] on input "[DATE]" at bounding box center [239, 232] width 62 height 22
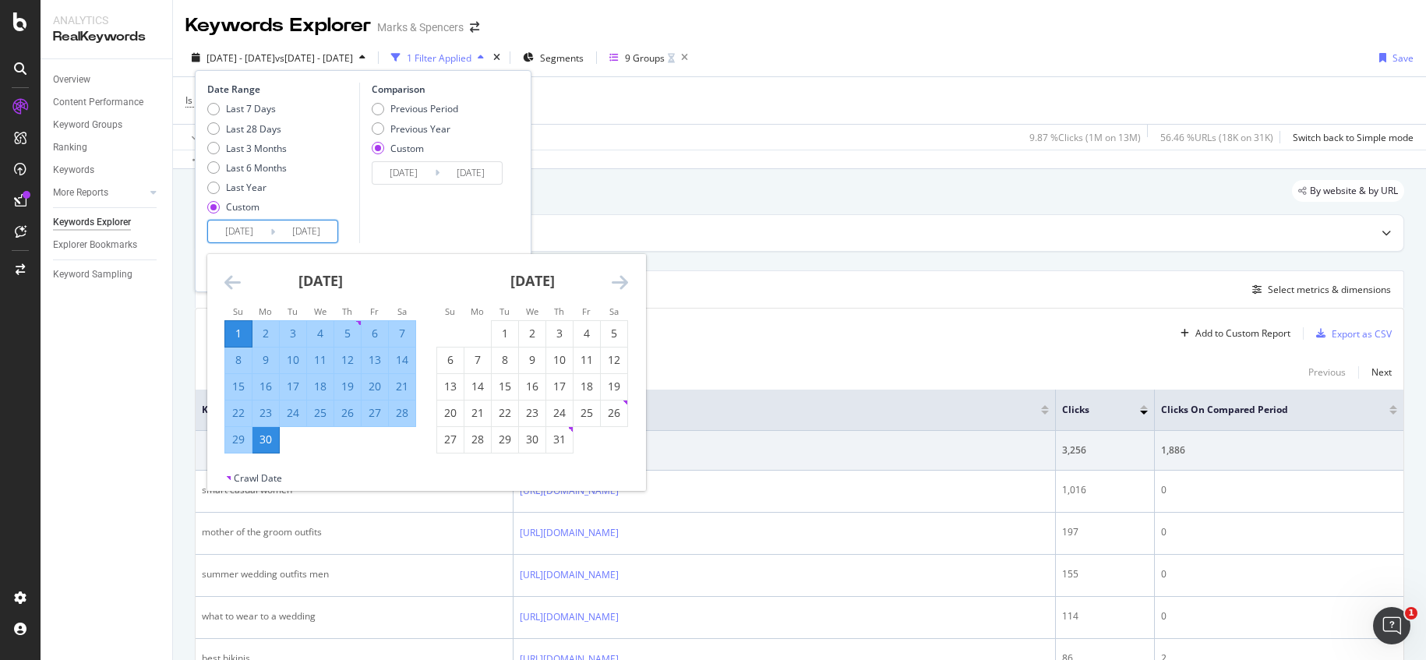
click at [234, 278] on icon "Move backward to switch to the previous month." at bounding box center [232, 282] width 16 height 19
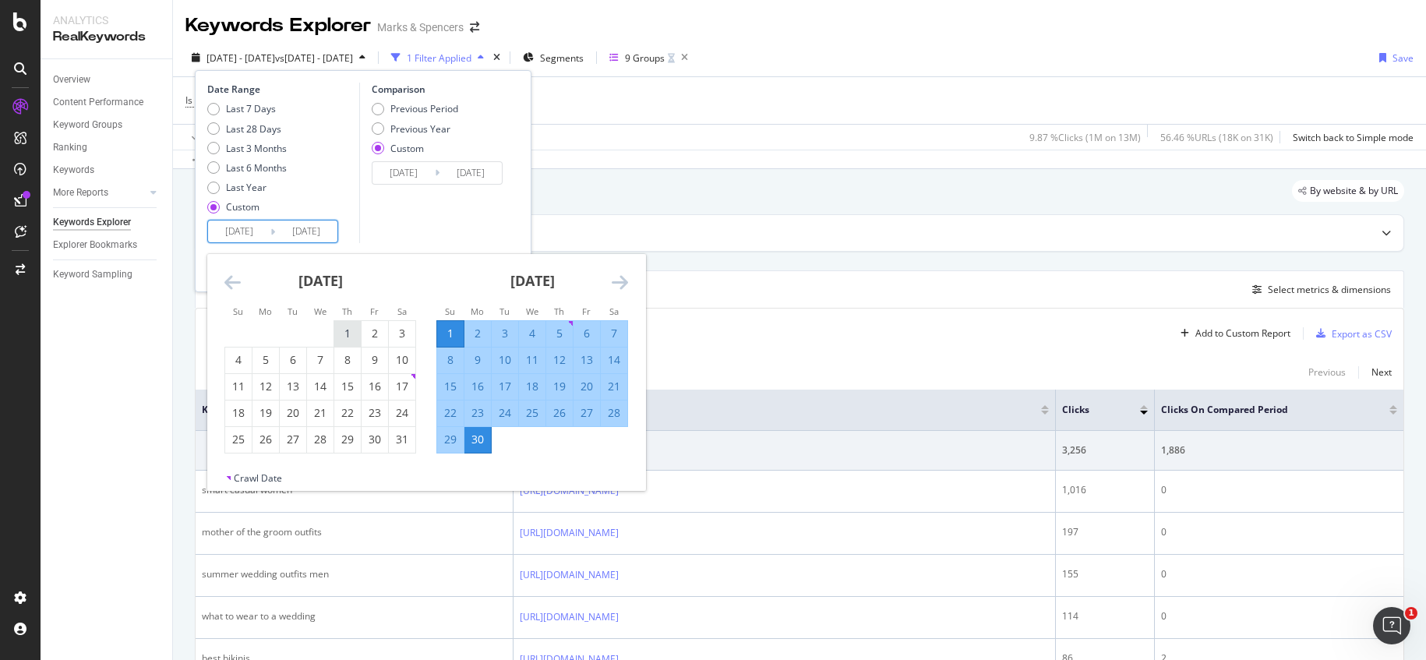
click at [346, 340] on div "1" at bounding box center [347, 334] width 26 height 16
type input "[DATE]"
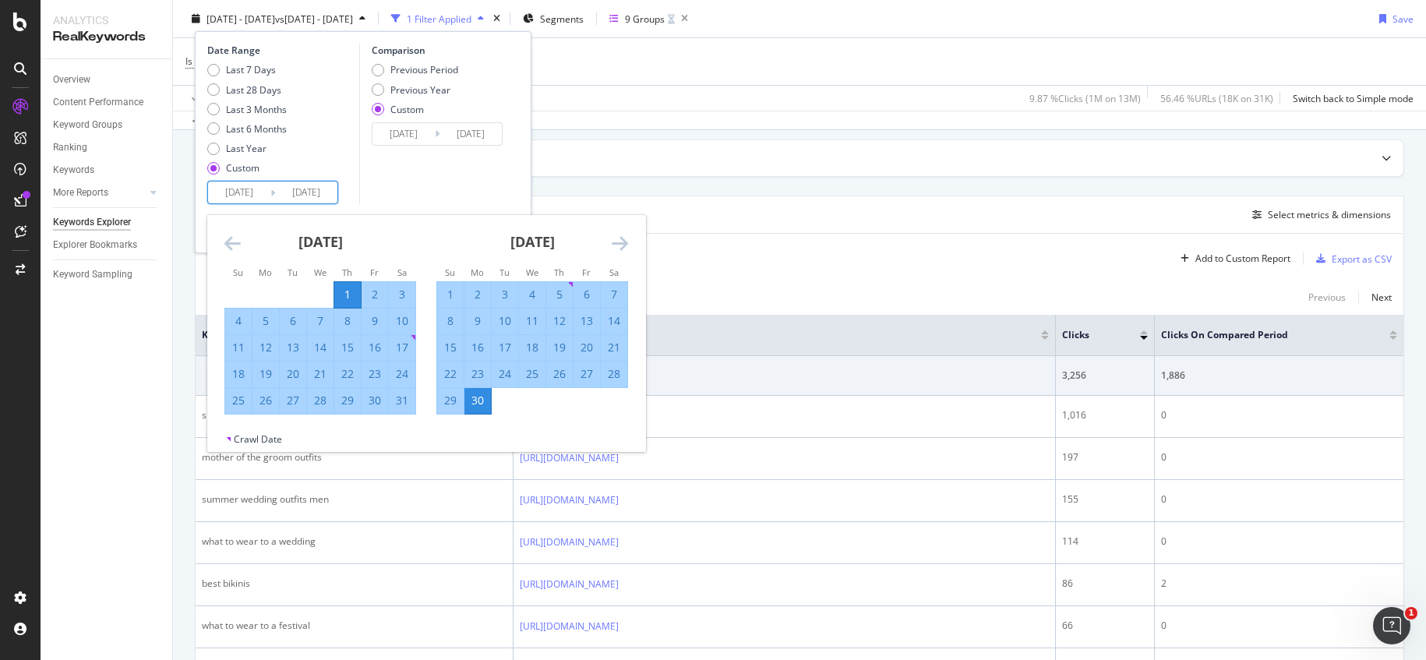
scroll to position [94, 0]
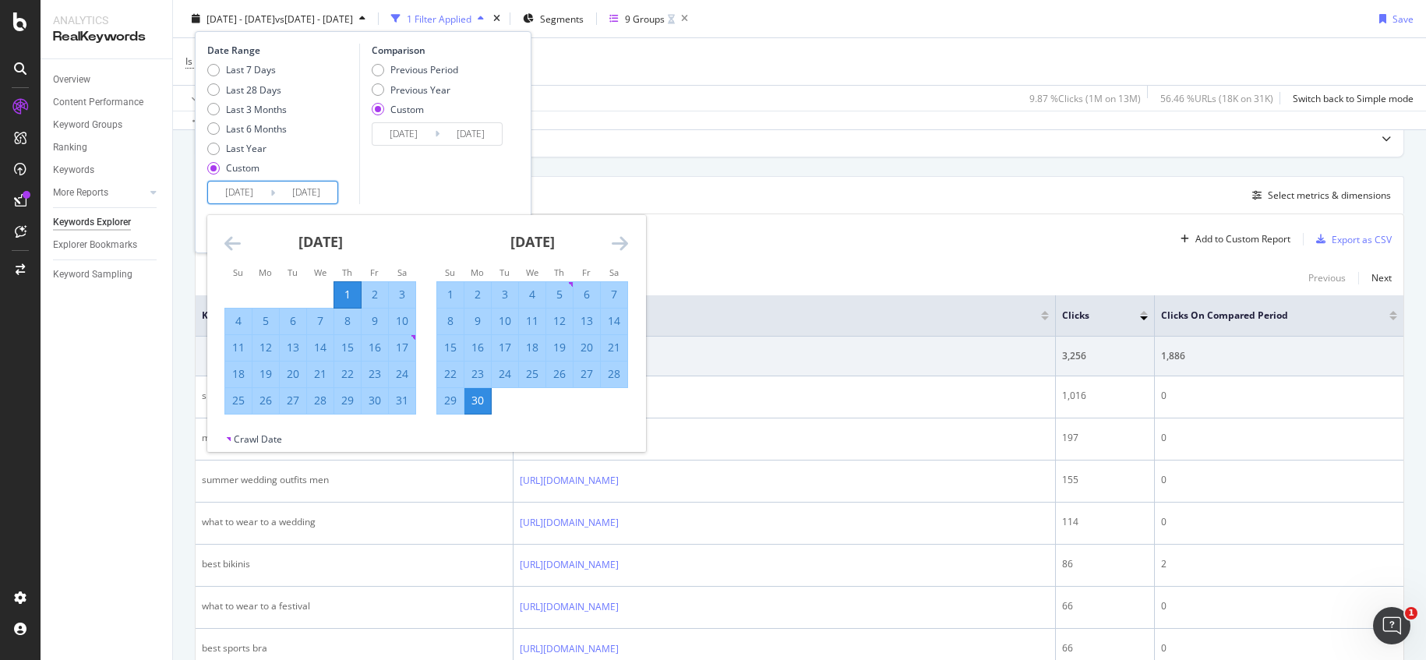
click at [405, 404] on div "31" at bounding box center [402, 401] width 26 height 16
type input "[DATE]"
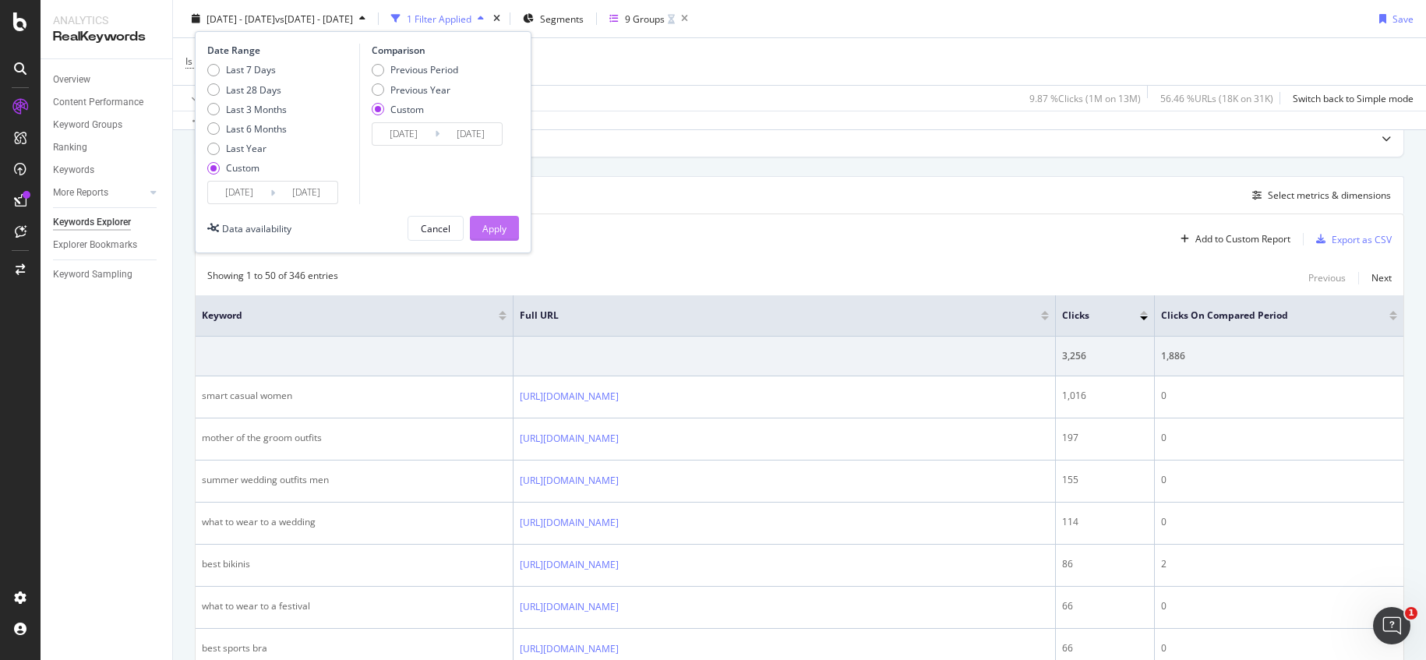
click at [489, 229] on div "Apply" at bounding box center [494, 227] width 24 height 13
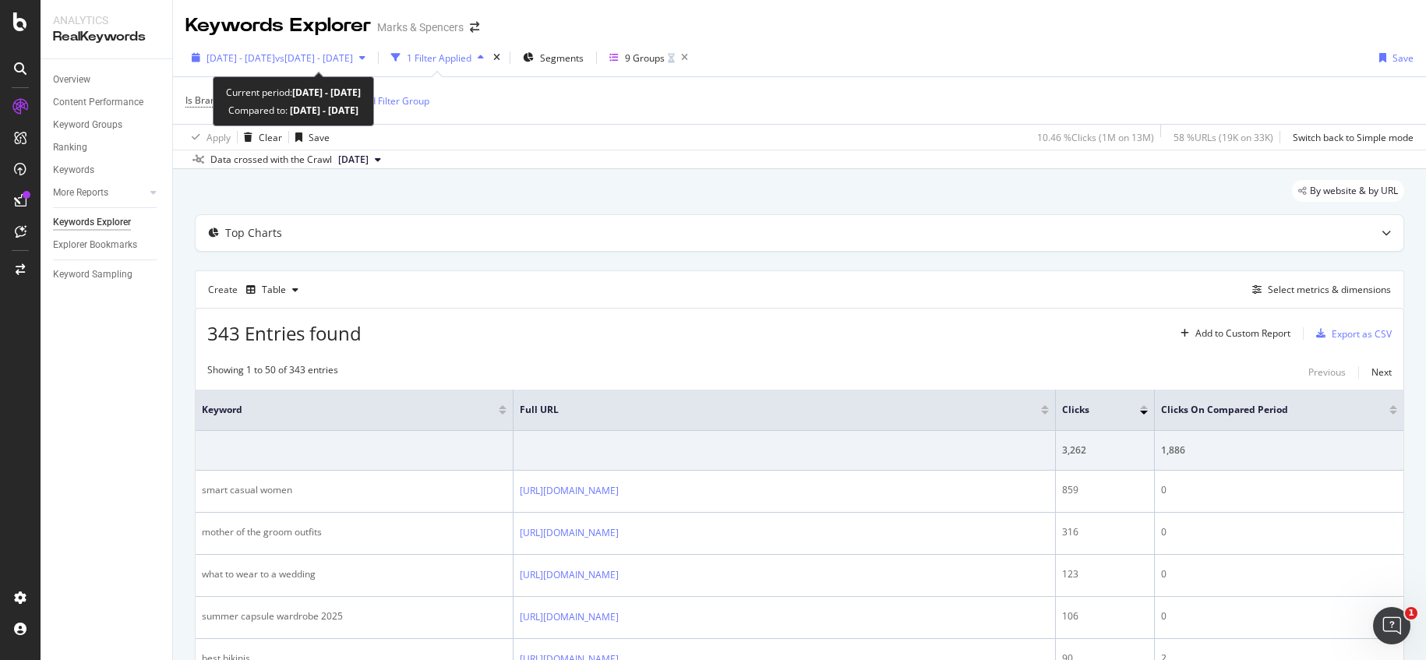
click at [353, 55] on span "vs [DATE] - [DATE]" at bounding box center [314, 57] width 78 height 13
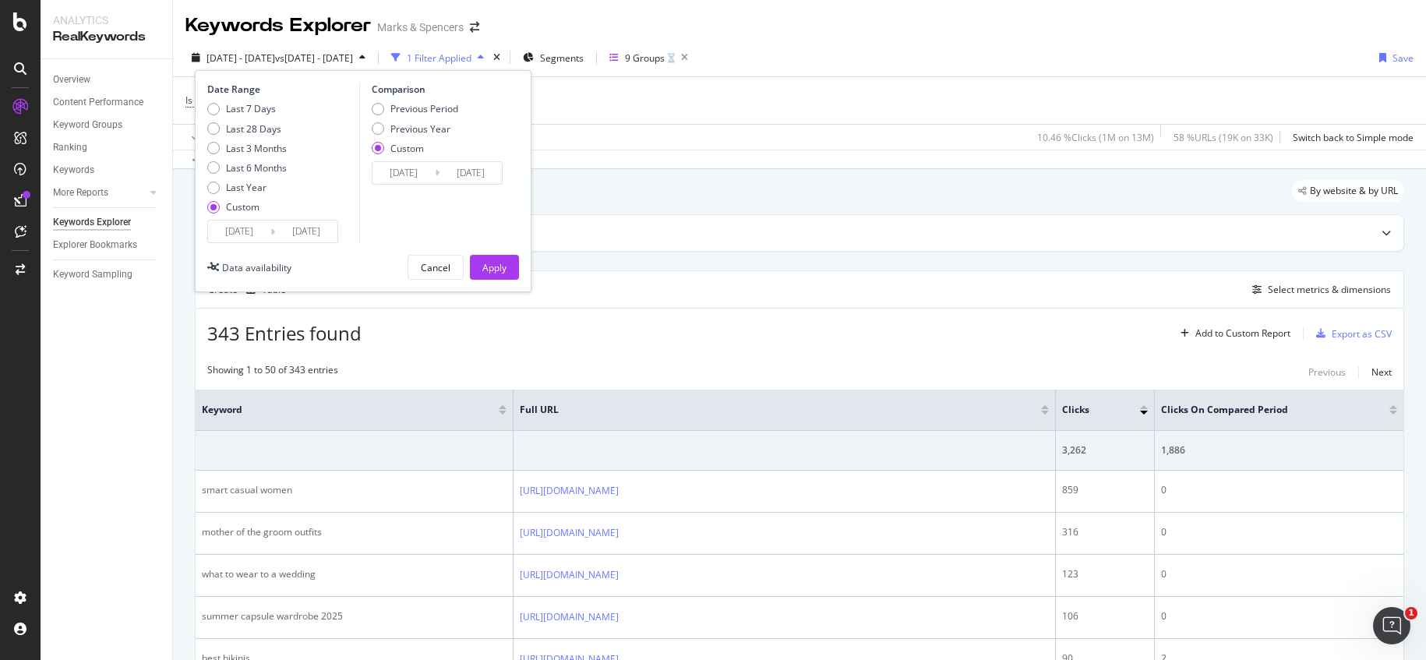
click at [412, 177] on input "[DATE]" at bounding box center [404, 173] width 62 height 22
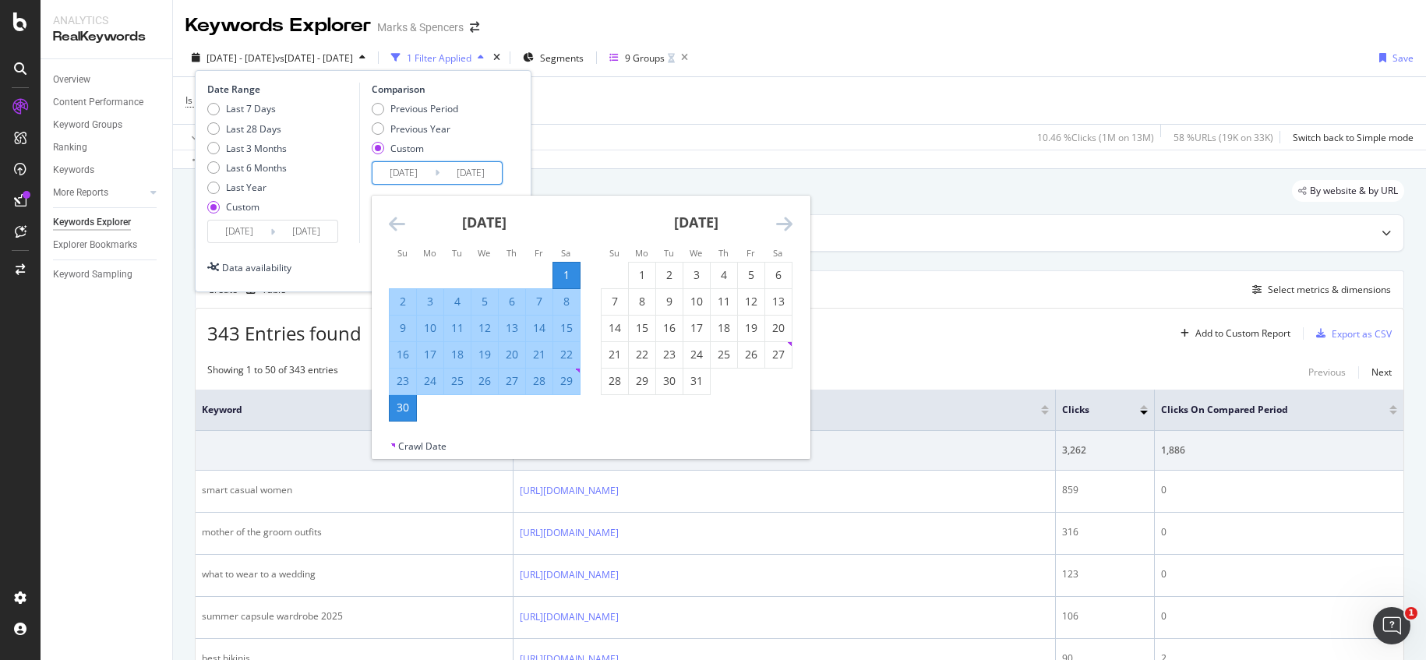
click at [394, 223] on icon "Move backward to switch to the previous month." at bounding box center [397, 223] width 16 height 19
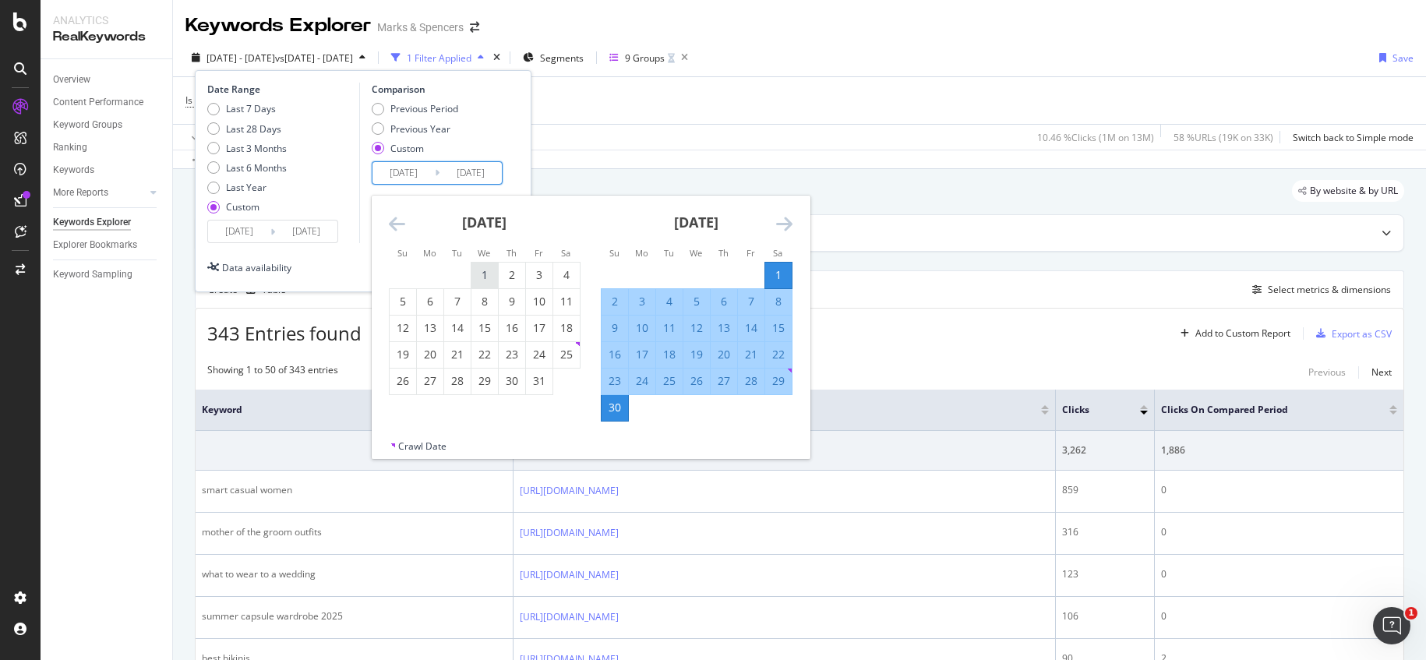
click at [486, 277] on div "1" at bounding box center [485, 275] width 26 height 16
type input "[DATE]"
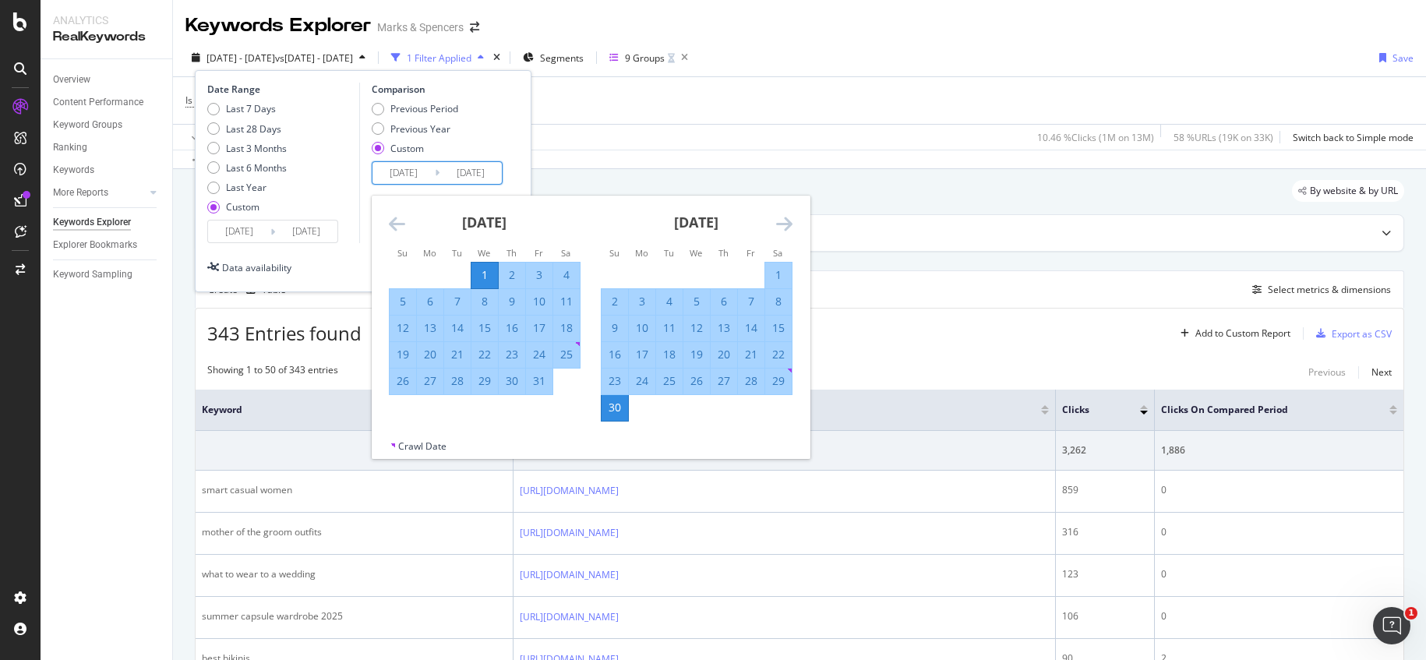
click at [542, 386] on div "31" at bounding box center [539, 381] width 26 height 16
type input "[DATE]"
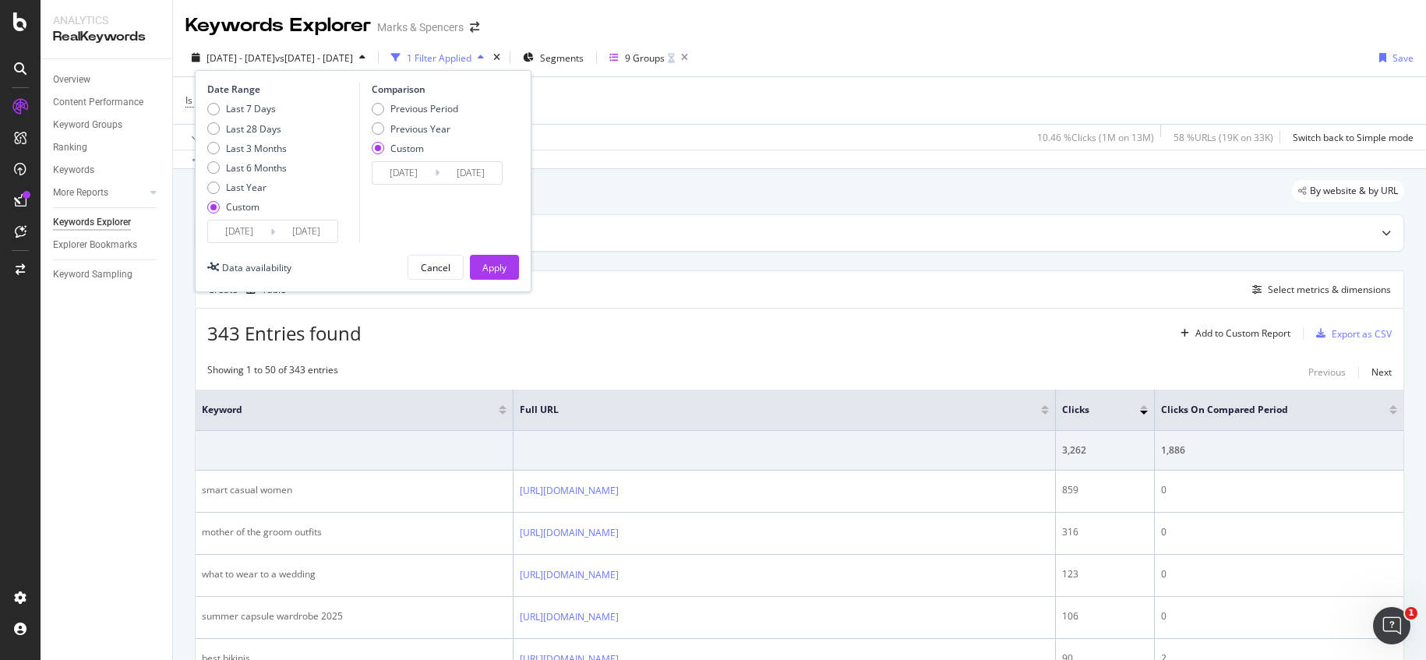
click at [496, 264] on div "Apply" at bounding box center [494, 267] width 24 height 13
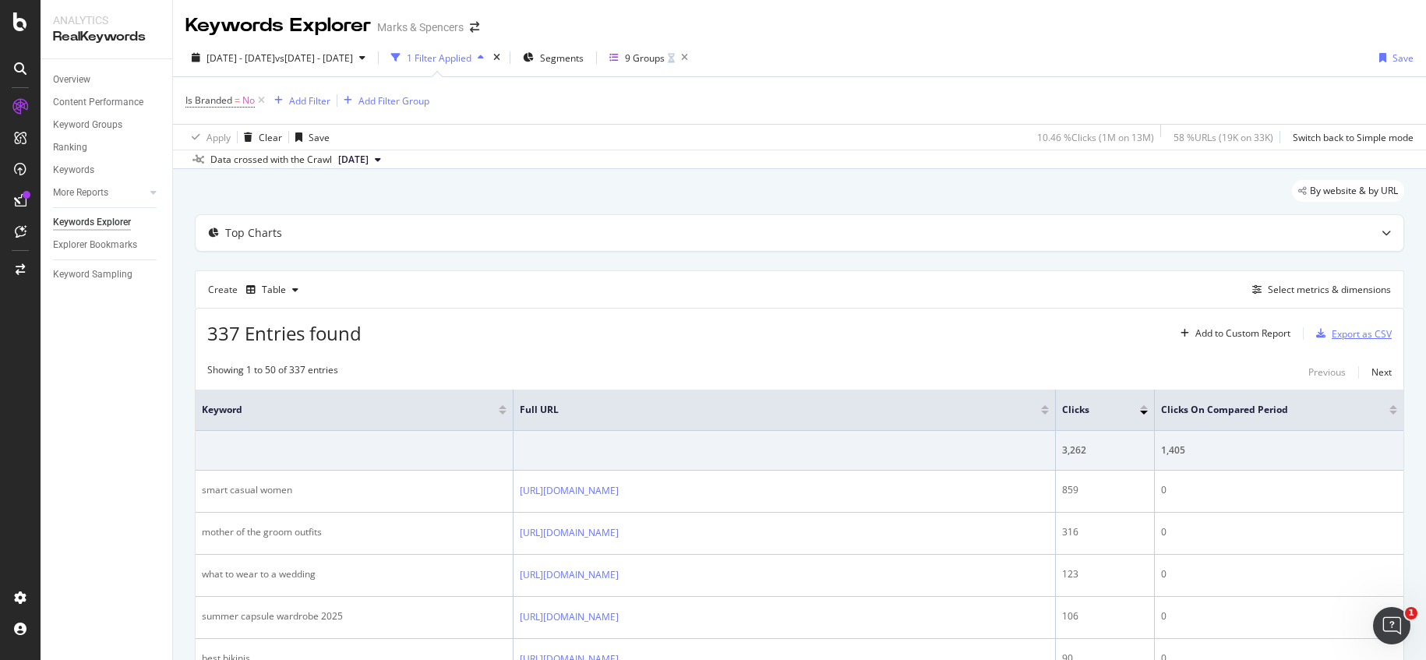
click at [1340, 335] on div "Export as CSV" at bounding box center [1362, 333] width 60 height 13
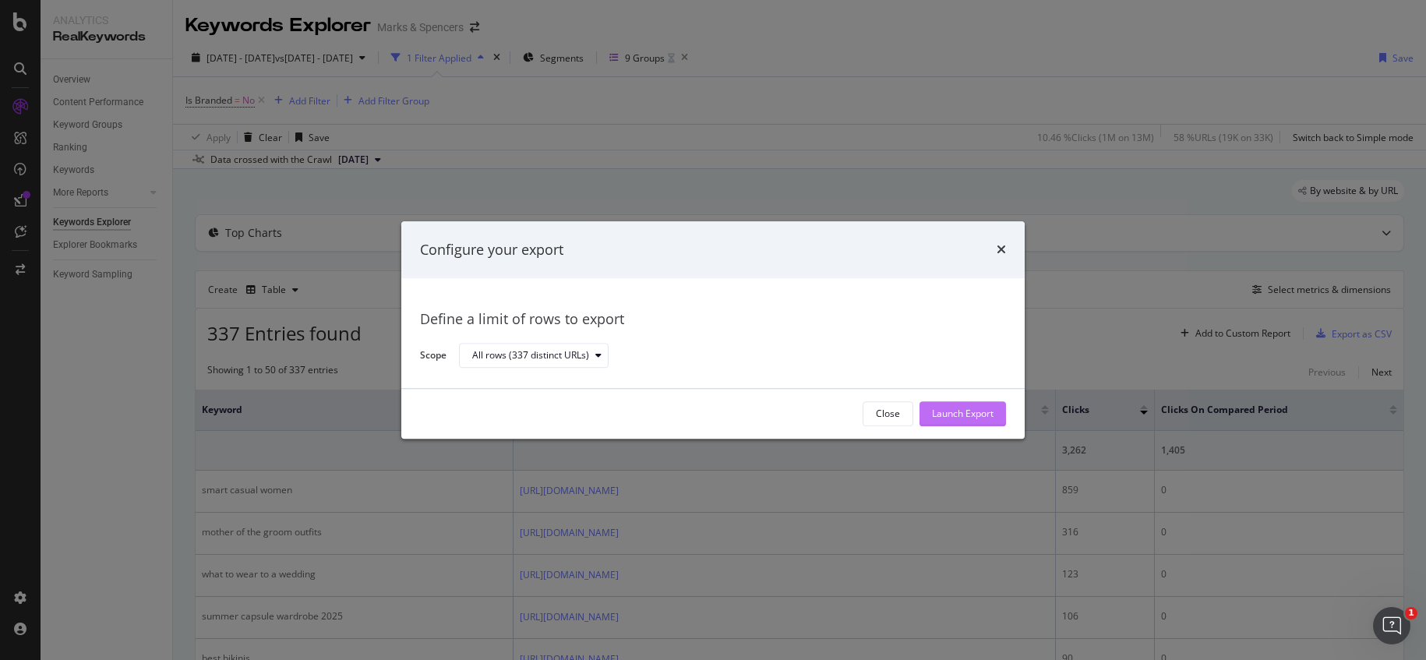
click at [973, 415] on div "Launch Export" at bounding box center [963, 414] width 62 height 13
